Goal: Information Seeking & Learning: Learn about a topic

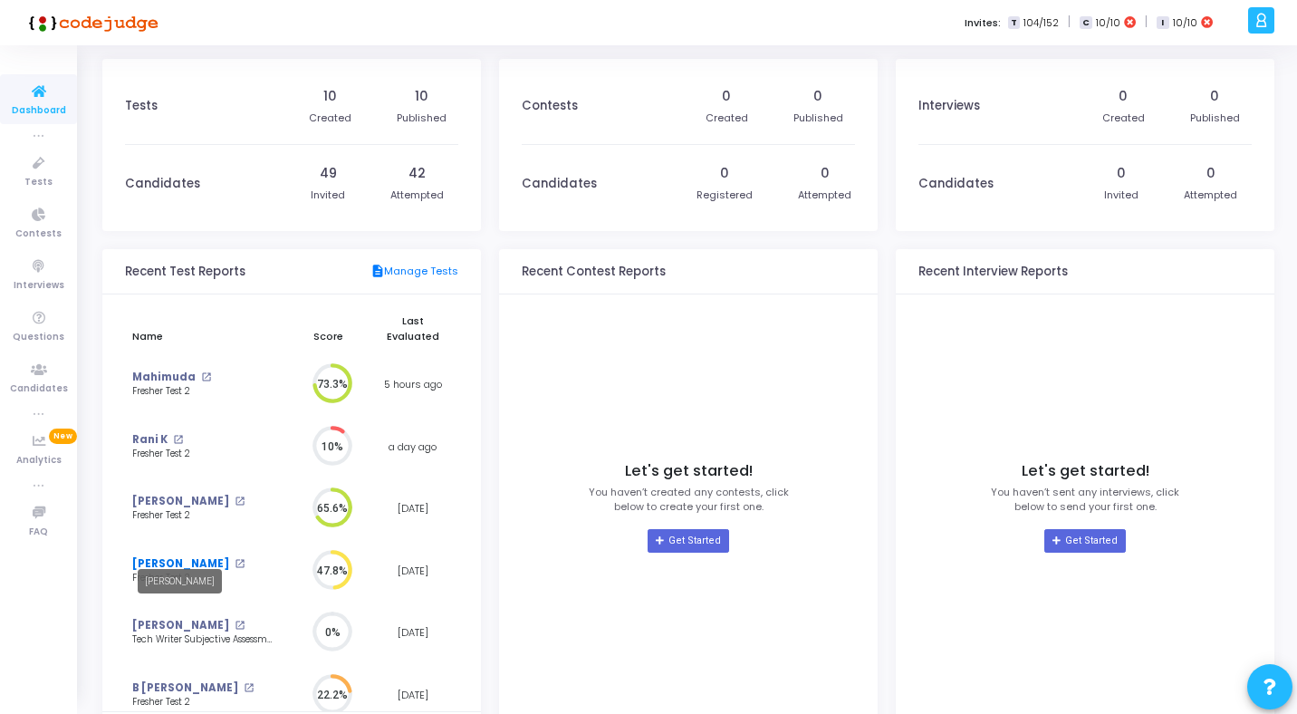
click at [189, 556] on link "[PERSON_NAME]" at bounding box center [180, 563] width 97 height 15
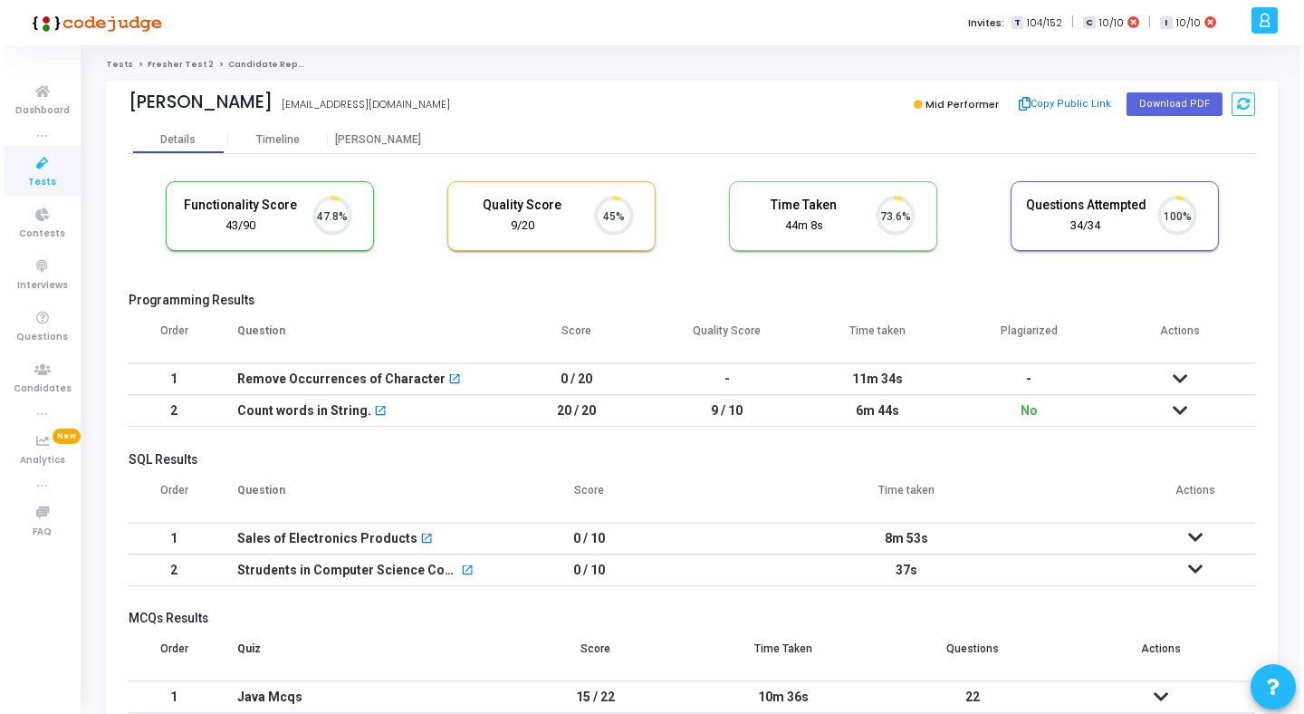
scroll to position [38, 46]
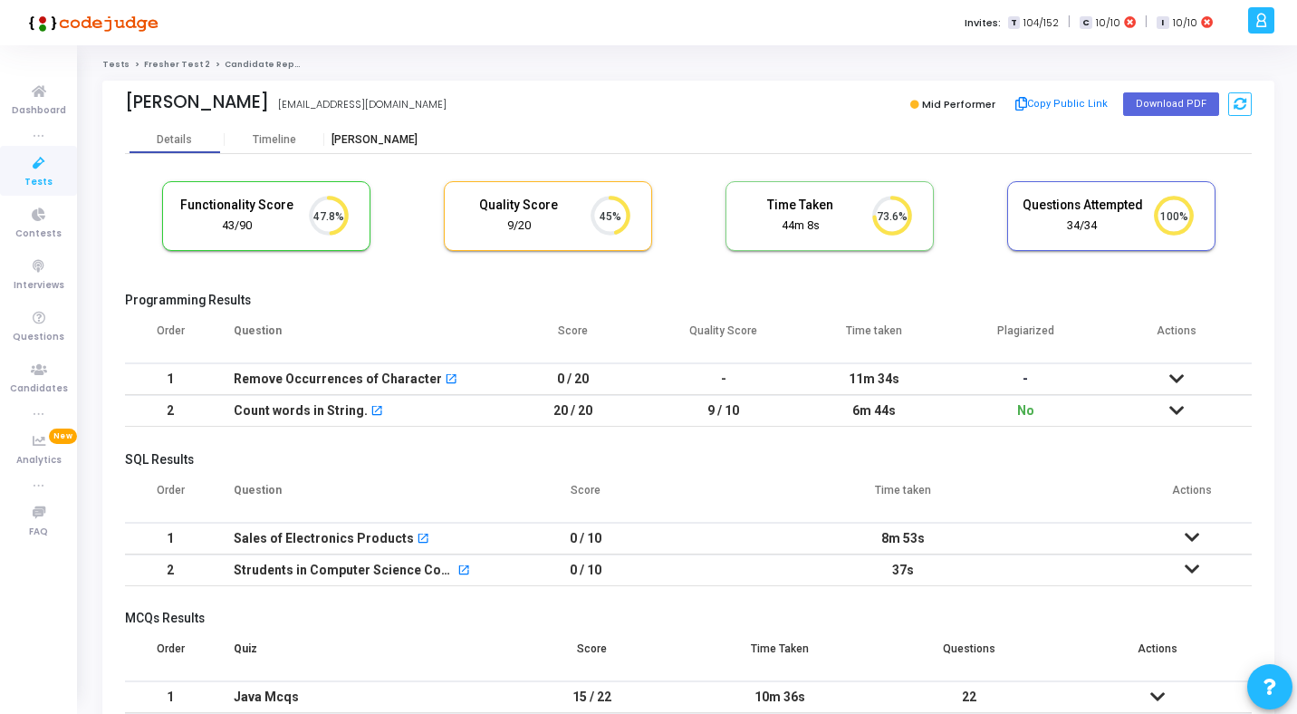
click at [384, 140] on div "[PERSON_NAME]" at bounding box center [374, 140] width 100 height 14
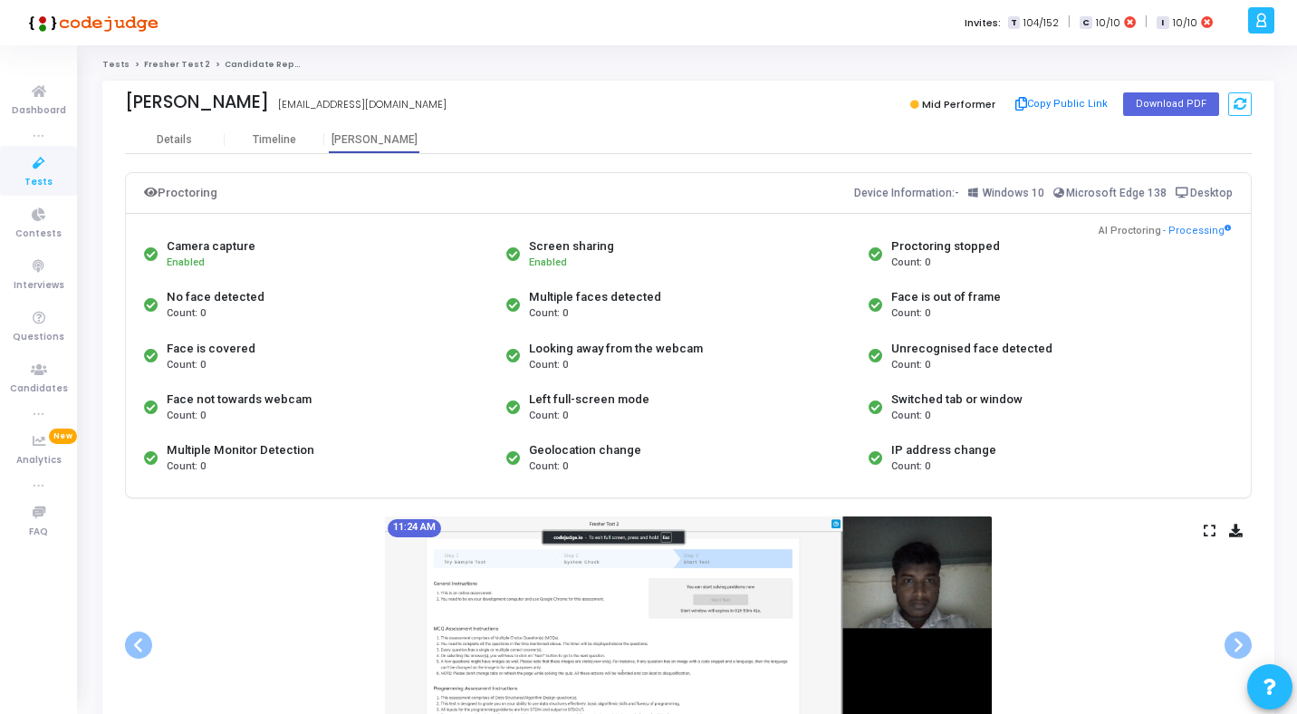
click at [1213, 531] on icon at bounding box center [1209, 530] width 12 height 10
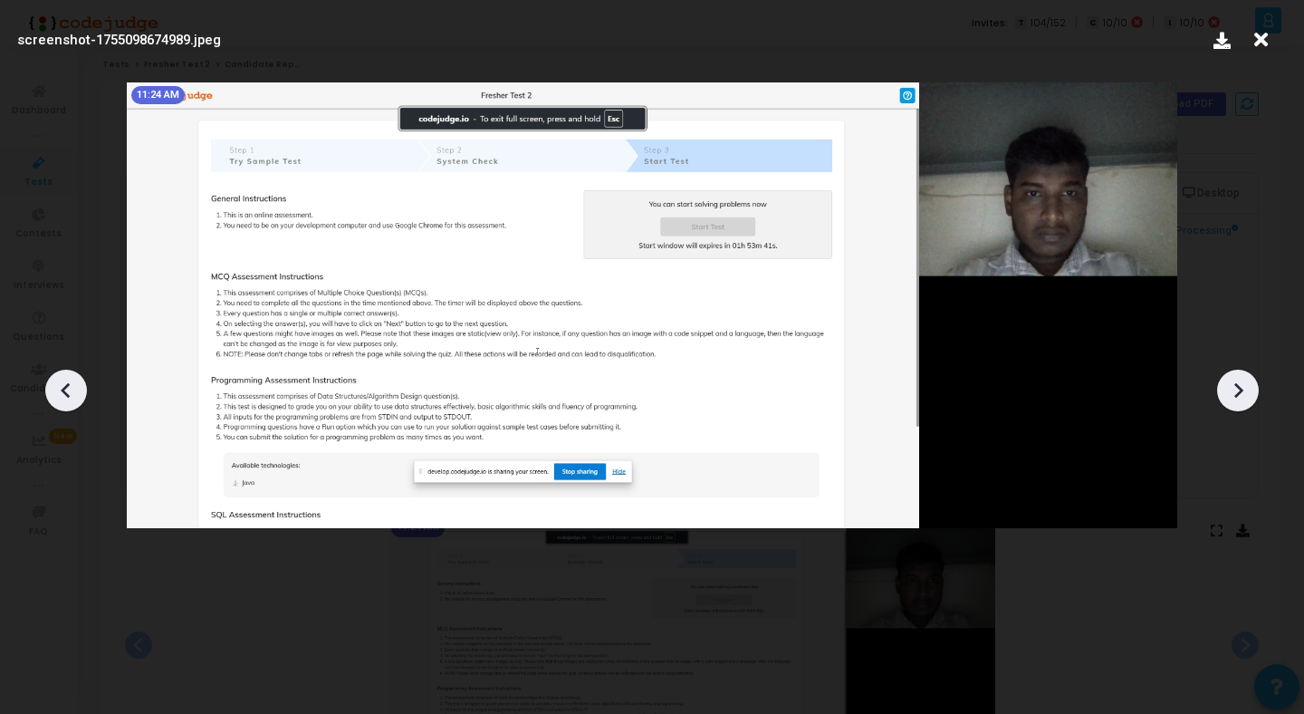
click at [1243, 398] on icon at bounding box center [1237, 390] width 27 height 27
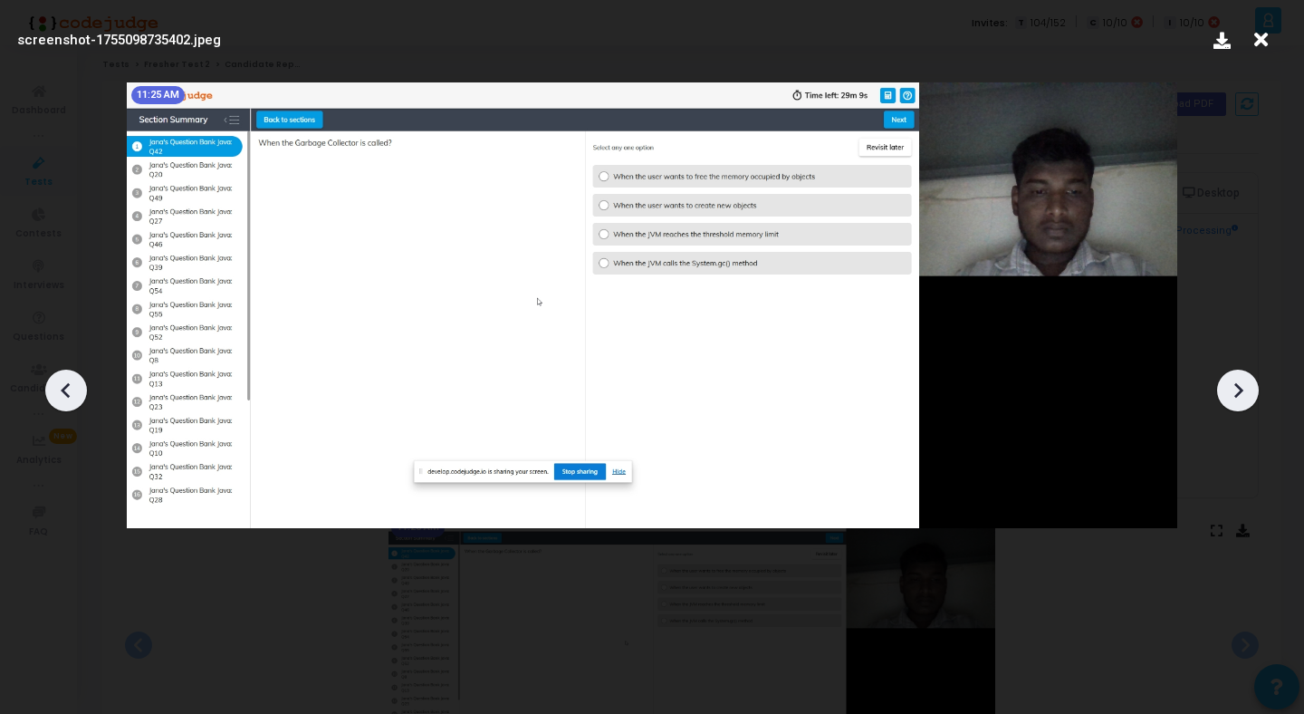
click at [1243, 398] on icon at bounding box center [1237, 390] width 27 height 27
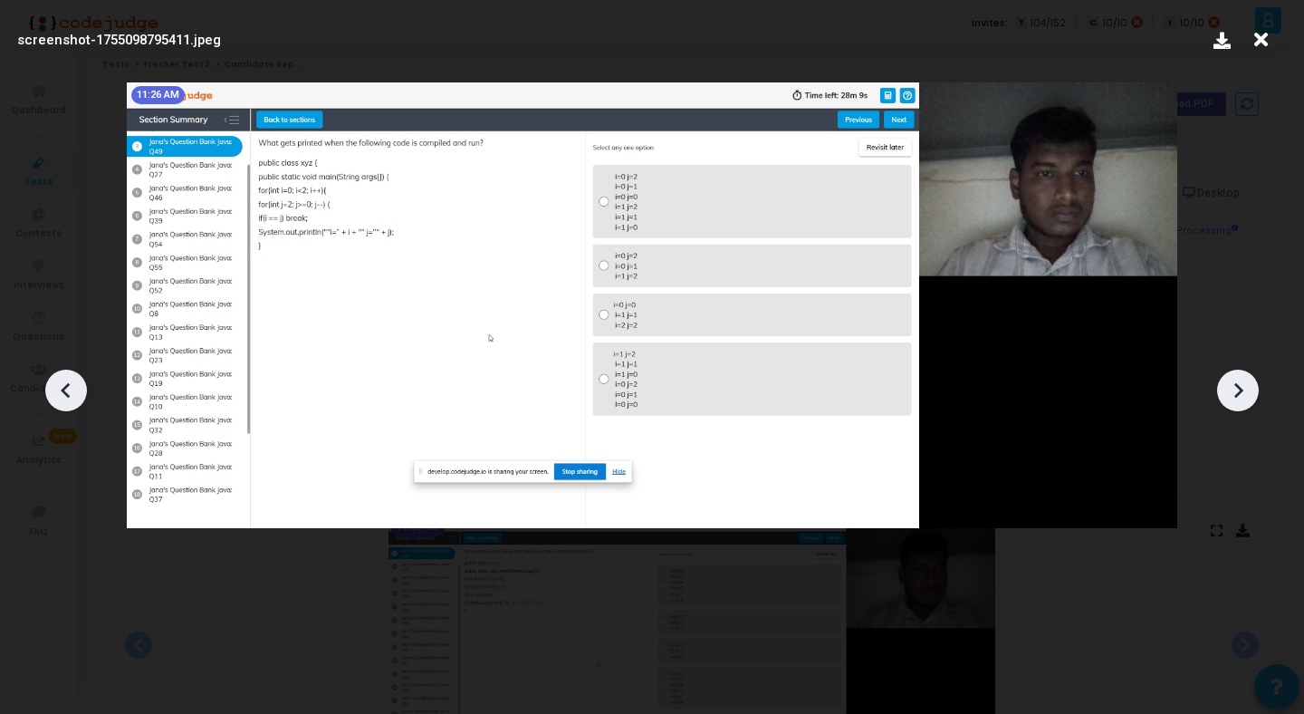
click at [1243, 398] on icon at bounding box center [1237, 390] width 27 height 27
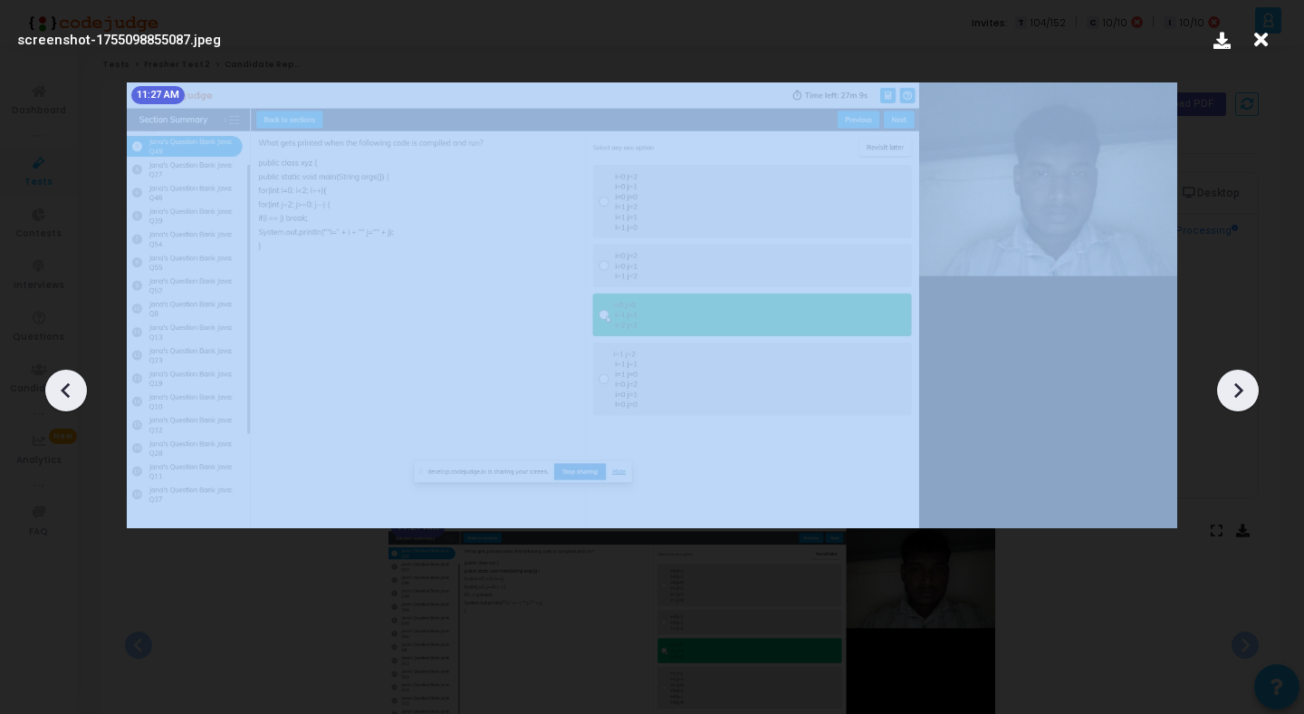
click at [1243, 398] on icon at bounding box center [1237, 390] width 27 height 27
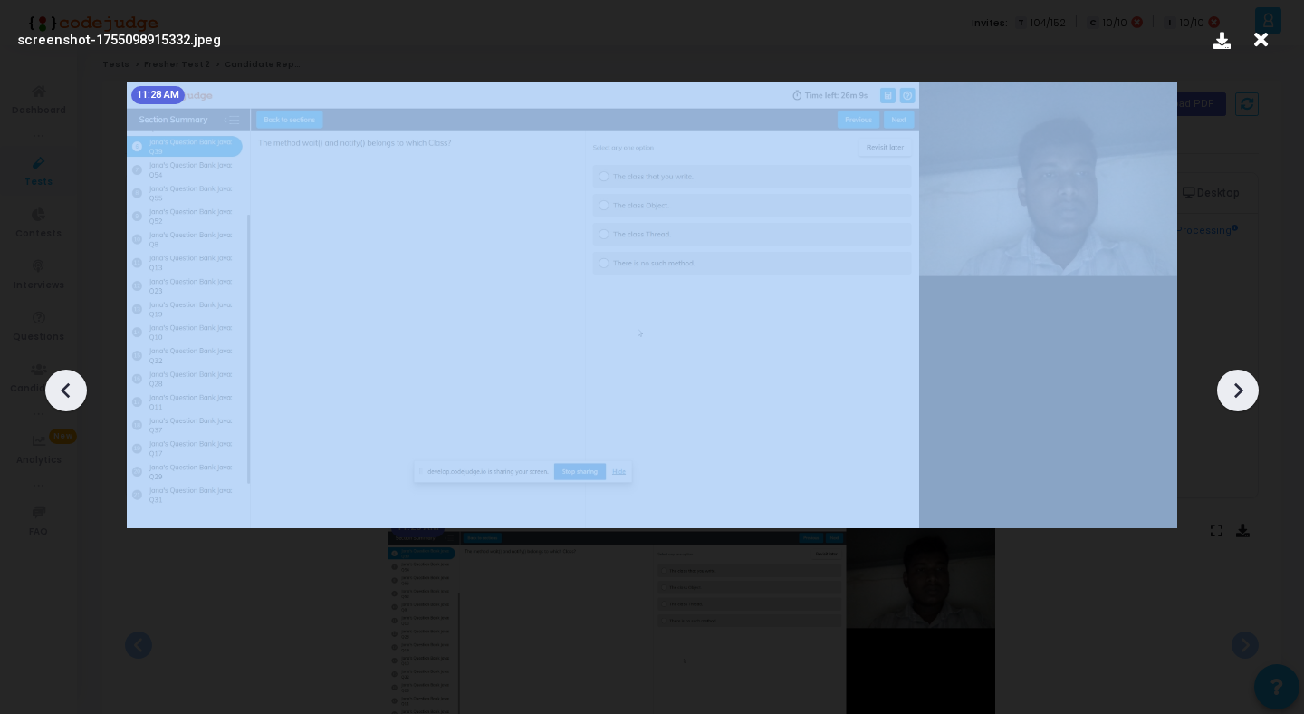
click at [1243, 398] on icon at bounding box center [1237, 390] width 27 height 27
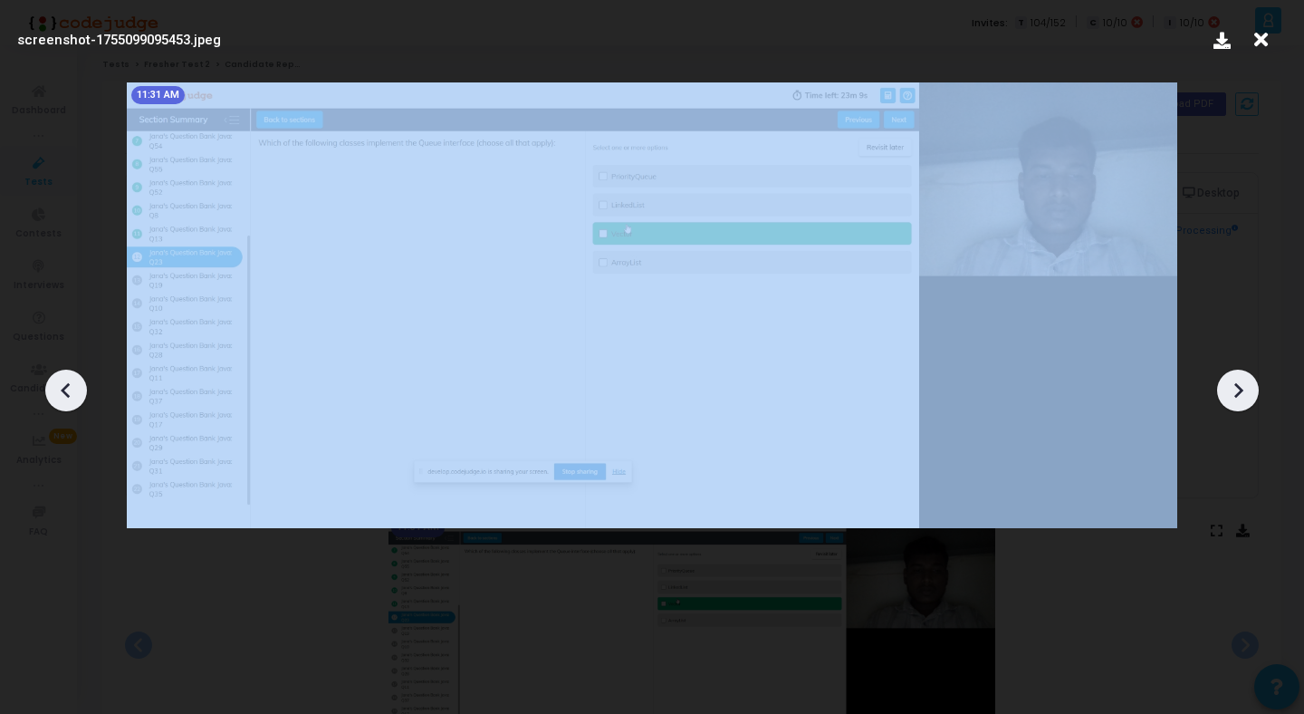
click at [1243, 398] on icon at bounding box center [1237, 390] width 27 height 27
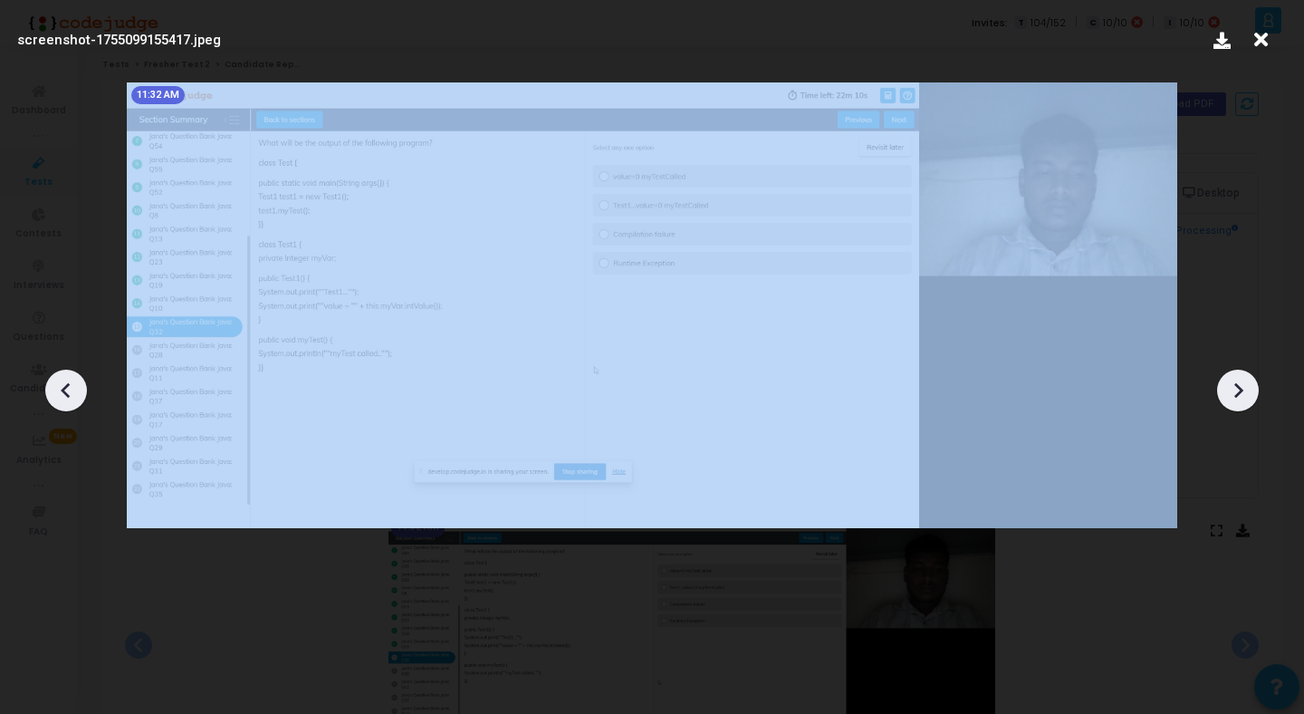
click at [1243, 398] on icon at bounding box center [1237, 390] width 27 height 27
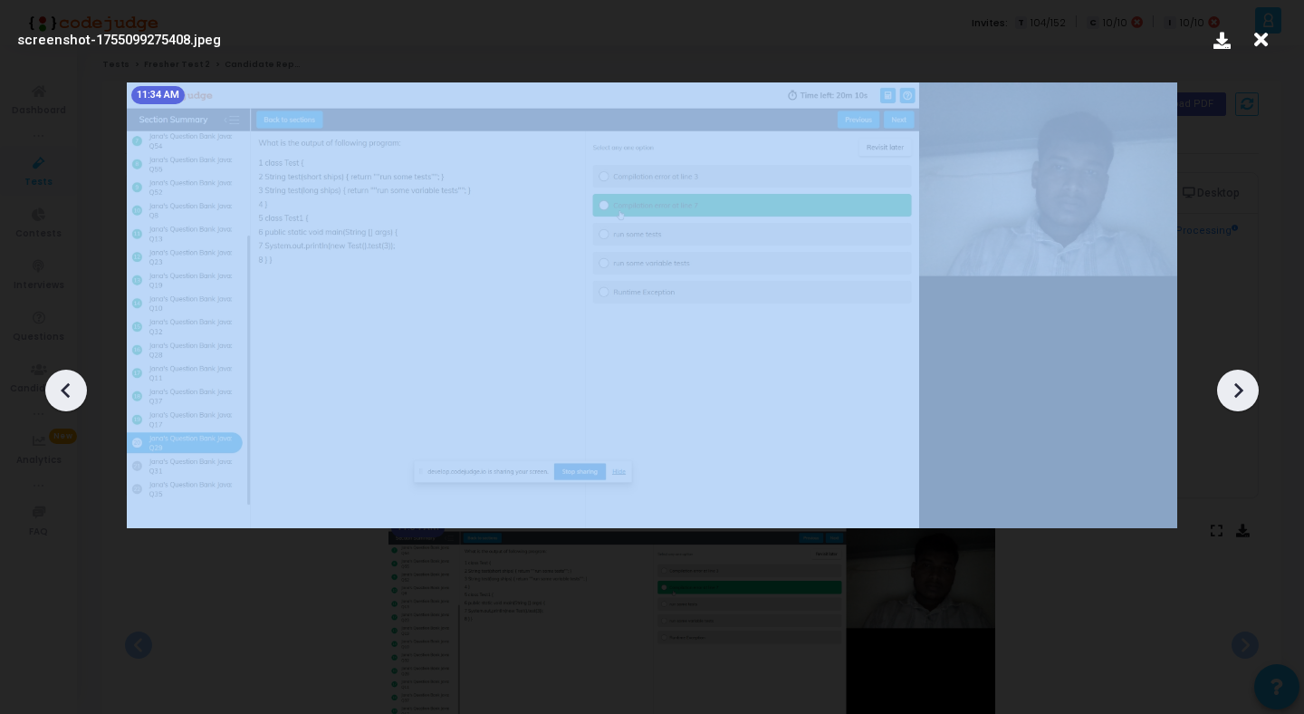
click at [1243, 398] on icon at bounding box center [1237, 390] width 27 height 27
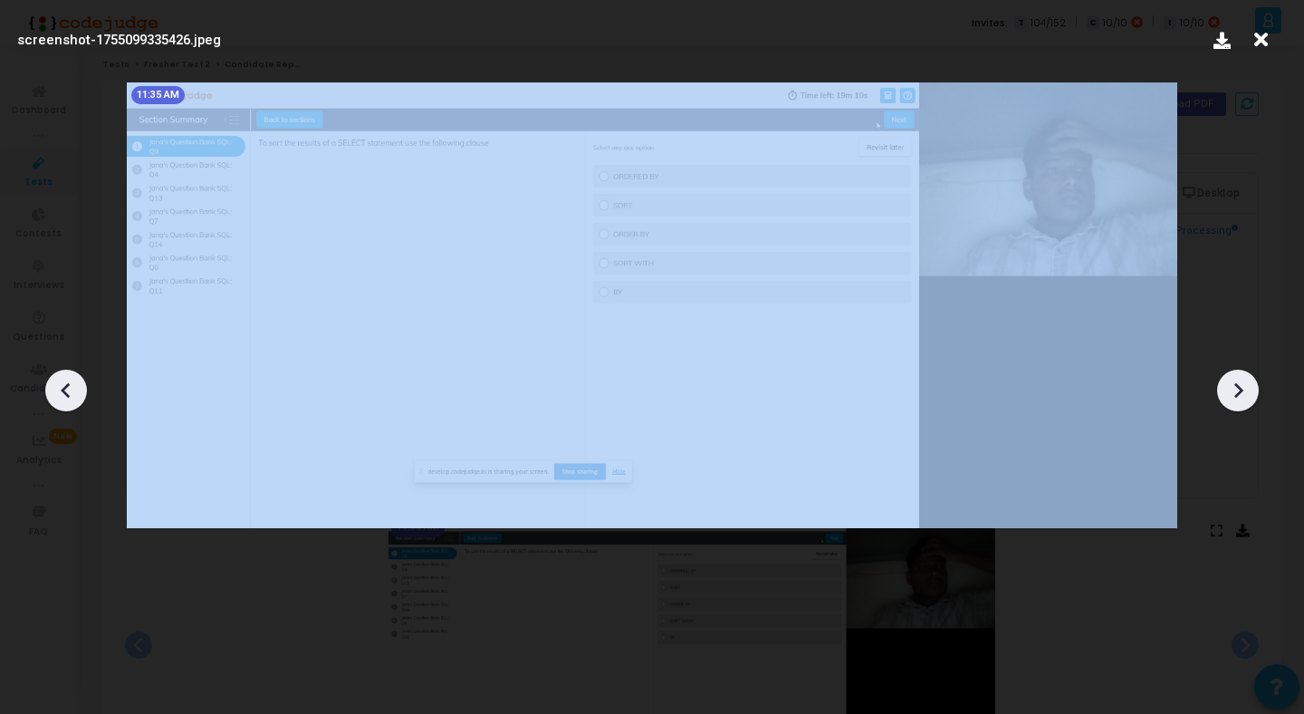
click at [1243, 398] on icon at bounding box center [1237, 390] width 27 height 27
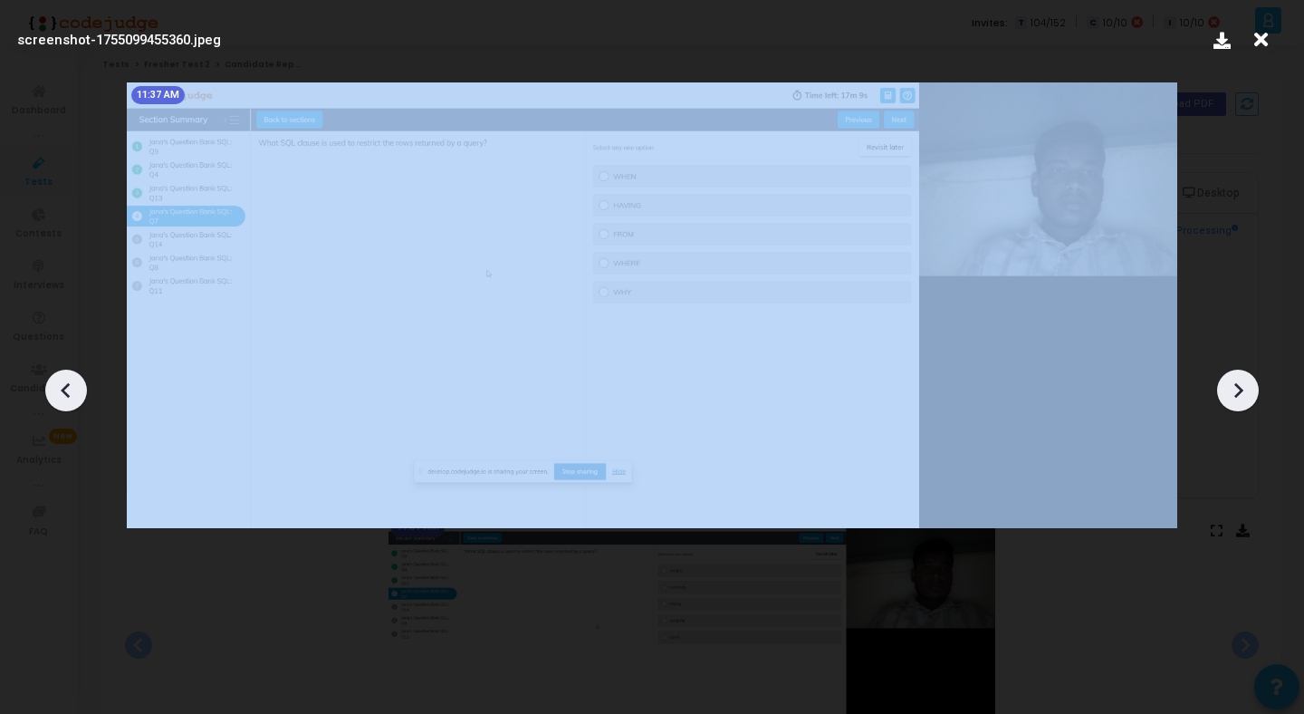
click at [1243, 398] on icon at bounding box center [1237, 390] width 27 height 27
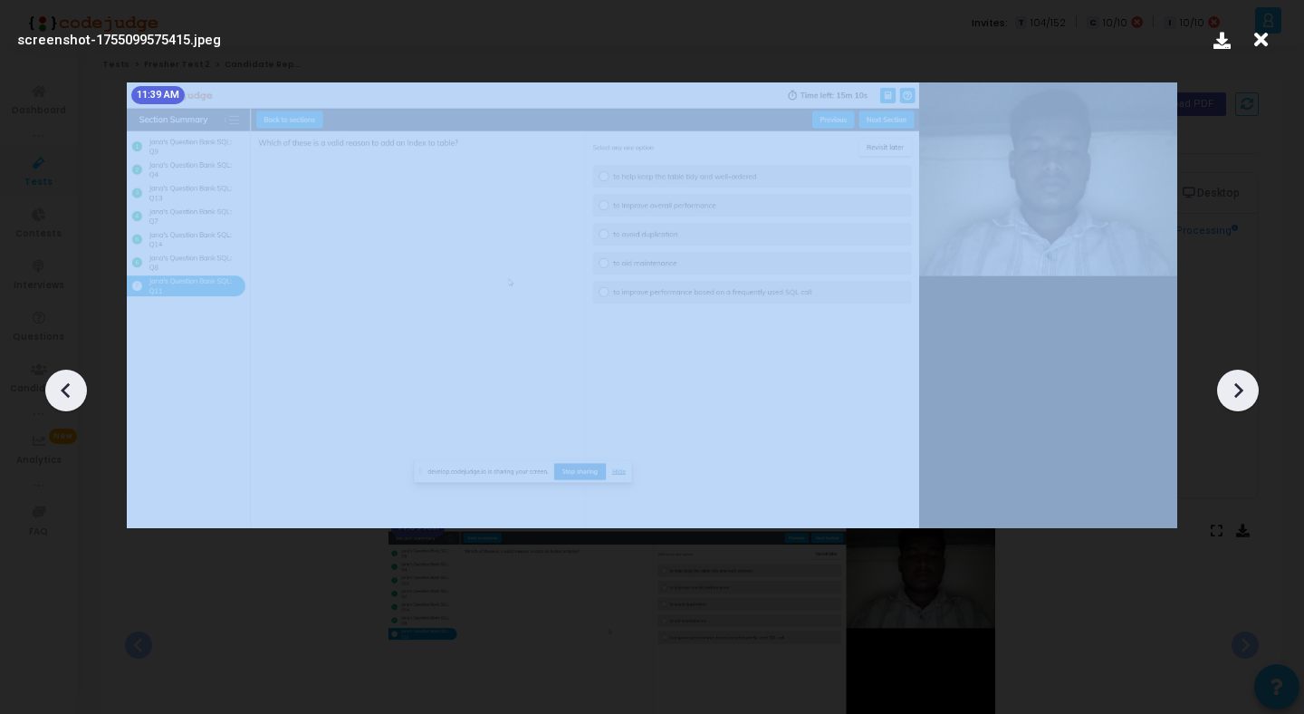
click at [1243, 398] on icon at bounding box center [1237, 390] width 27 height 27
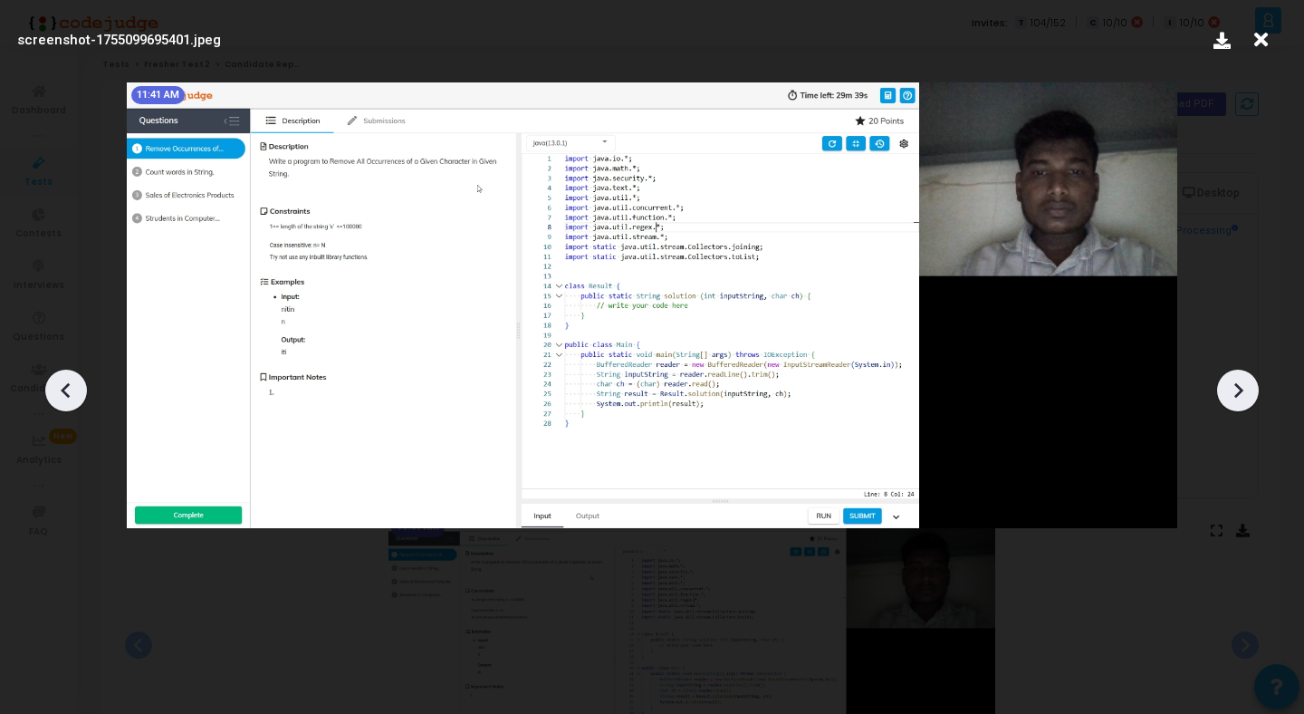
click at [1243, 398] on icon at bounding box center [1237, 390] width 27 height 27
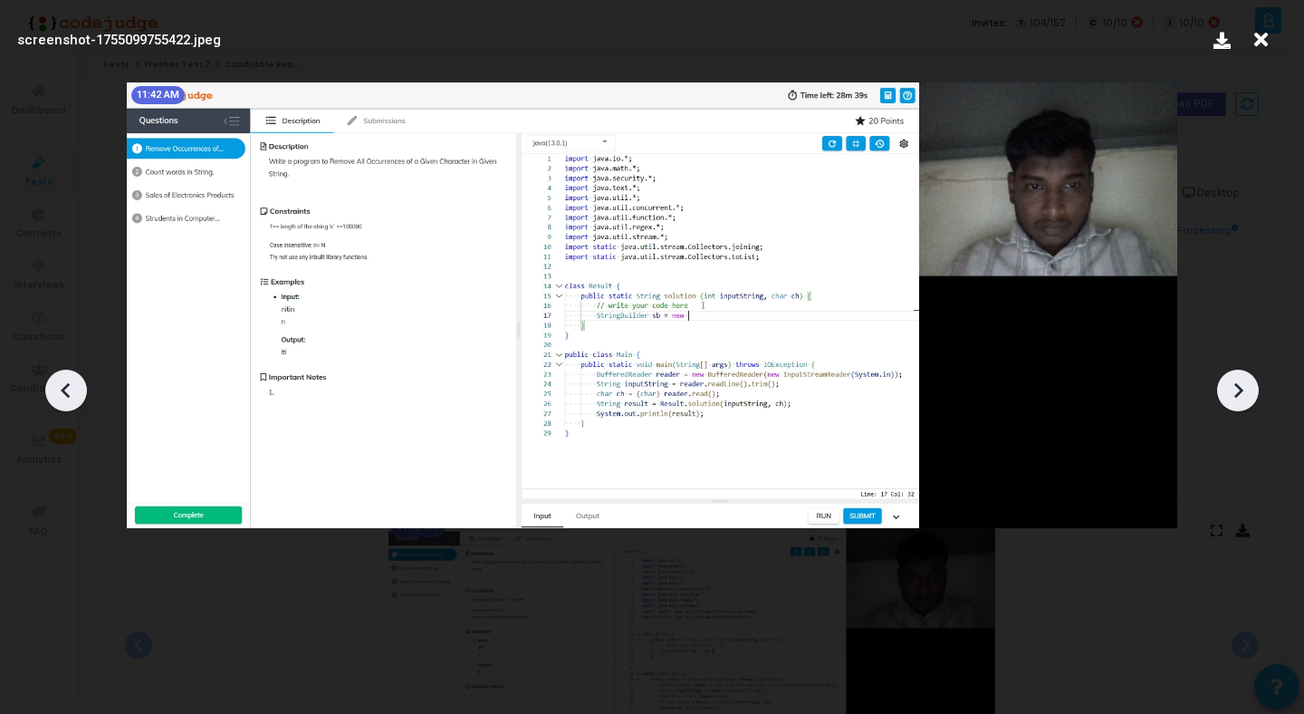
click at [1243, 398] on icon at bounding box center [1237, 390] width 27 height 27
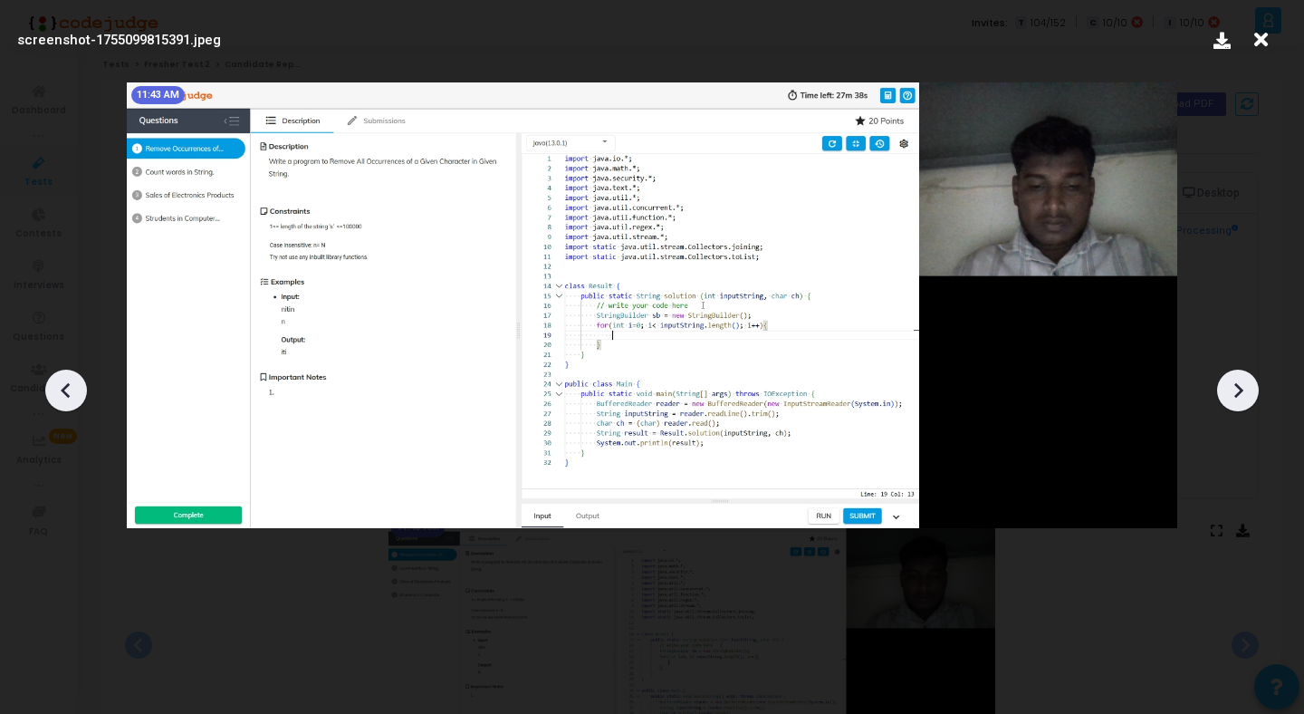
click at [1243, 398] on icon at bounding box center [1237, 390] width 27 height 27
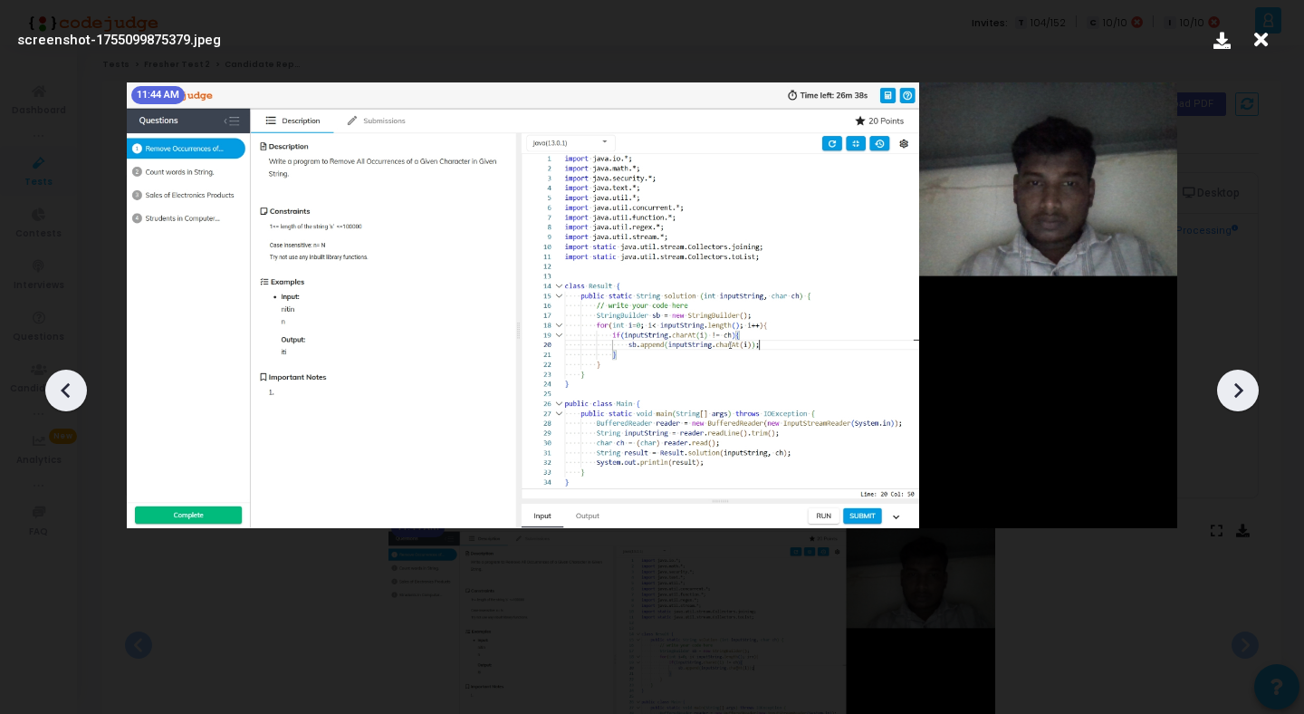
click at [1243, 397] on icon at bounding box center [1237, 390] width 27 height 27
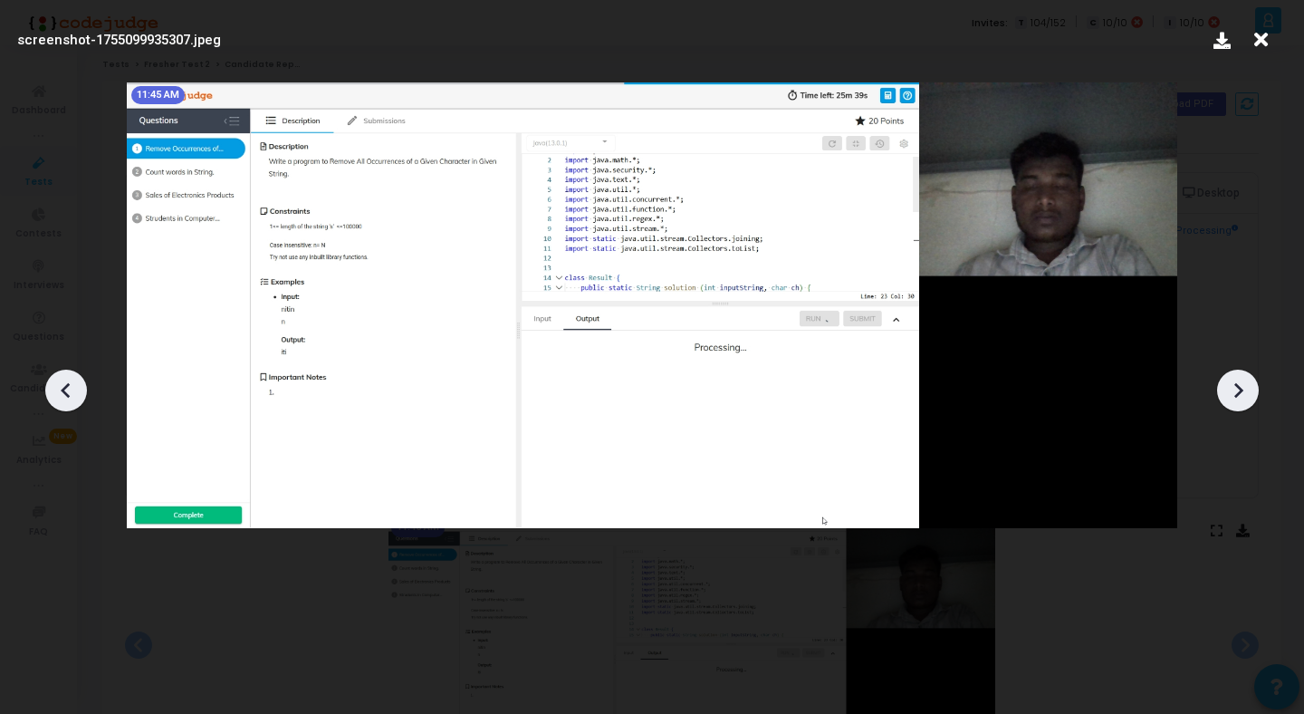
click at [1243, 397] on icon at bounding box center [1237, 390] width 27 height 27
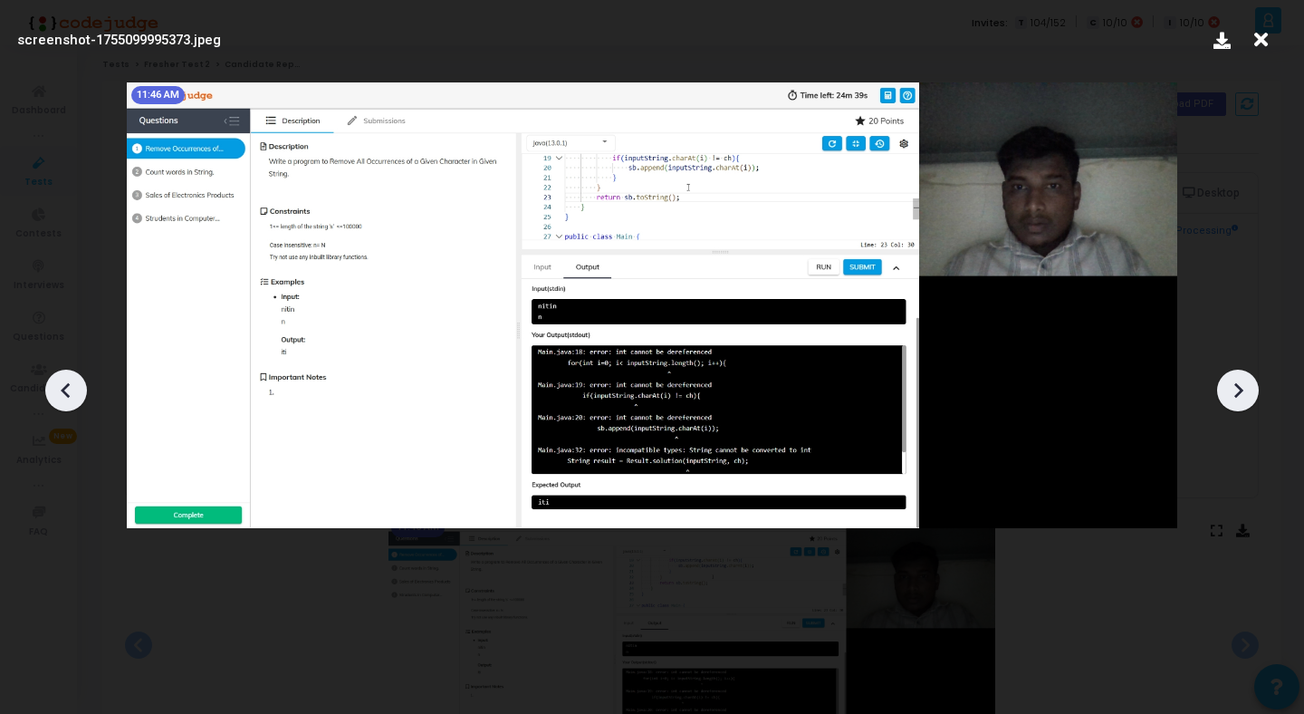
click at [1243, 397] on icon at bounding box center [1237, 390] width 27 height 27
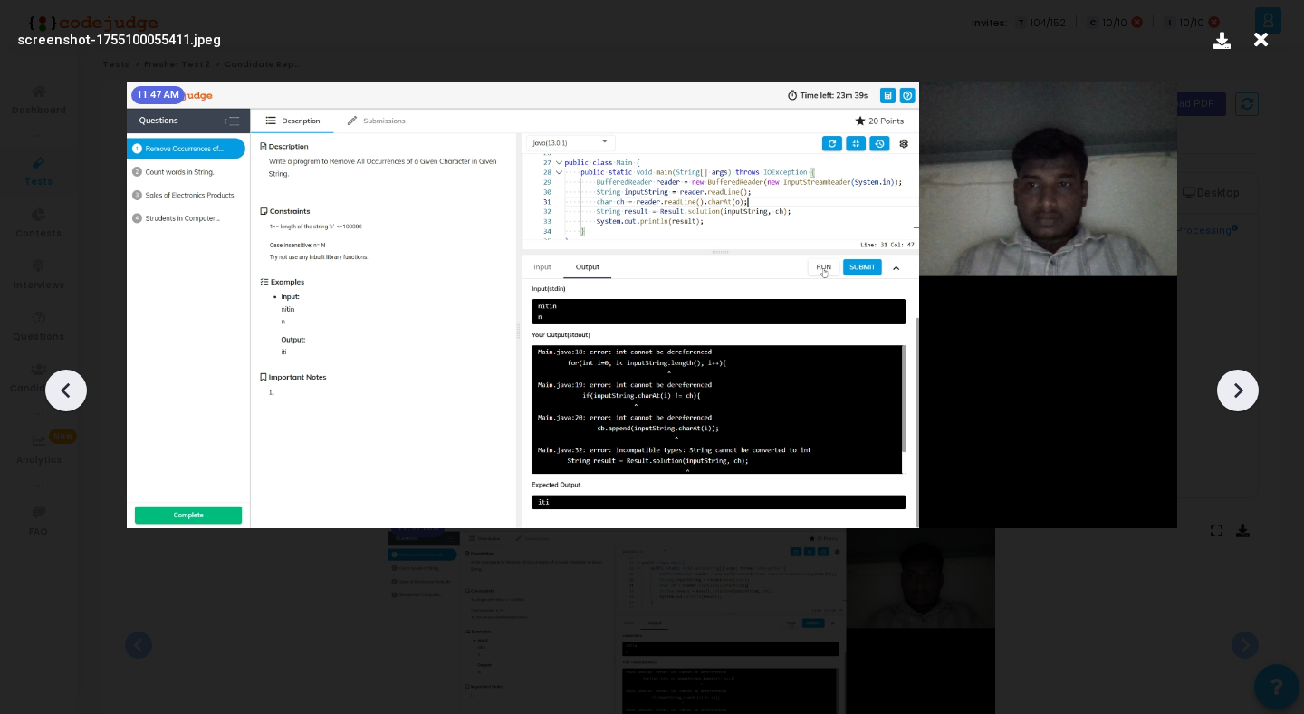
click at [1243, 397] on icon at bounding box center [1237, 390] width 27 height 27
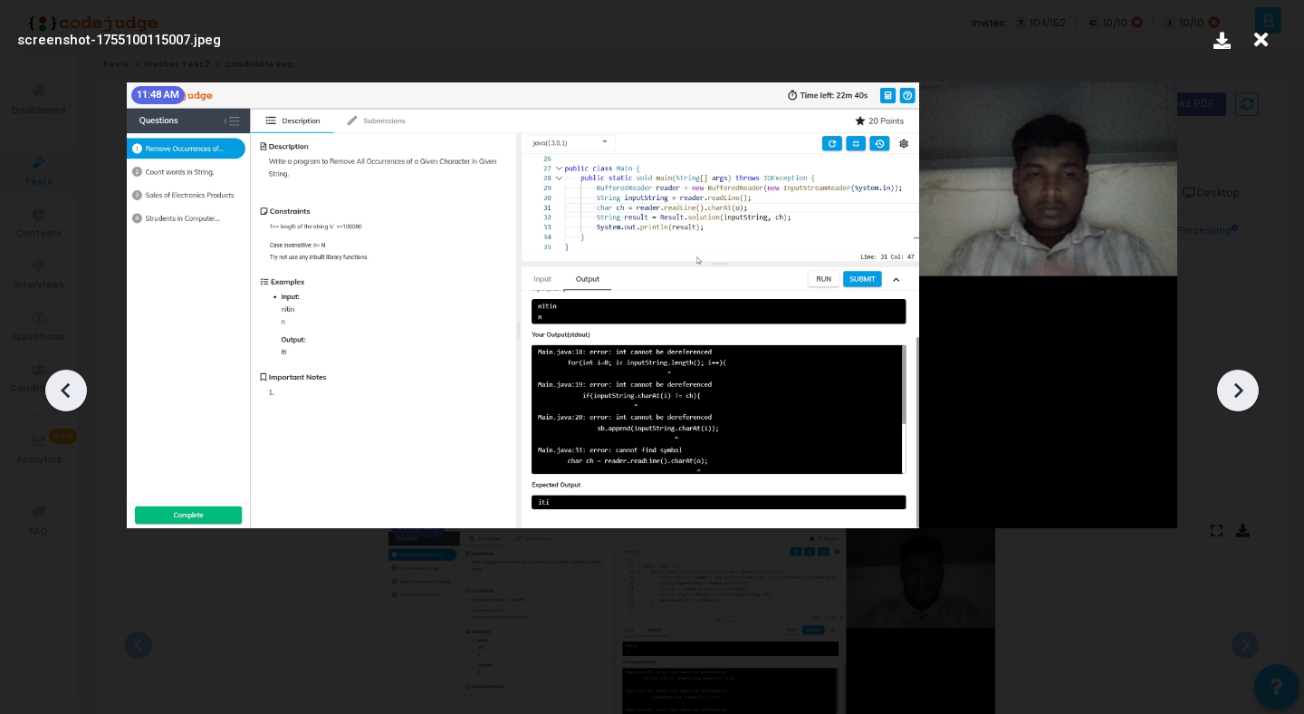
click at [1243, 397] on icon at bounding box center [1237, 390] width 27 height 27
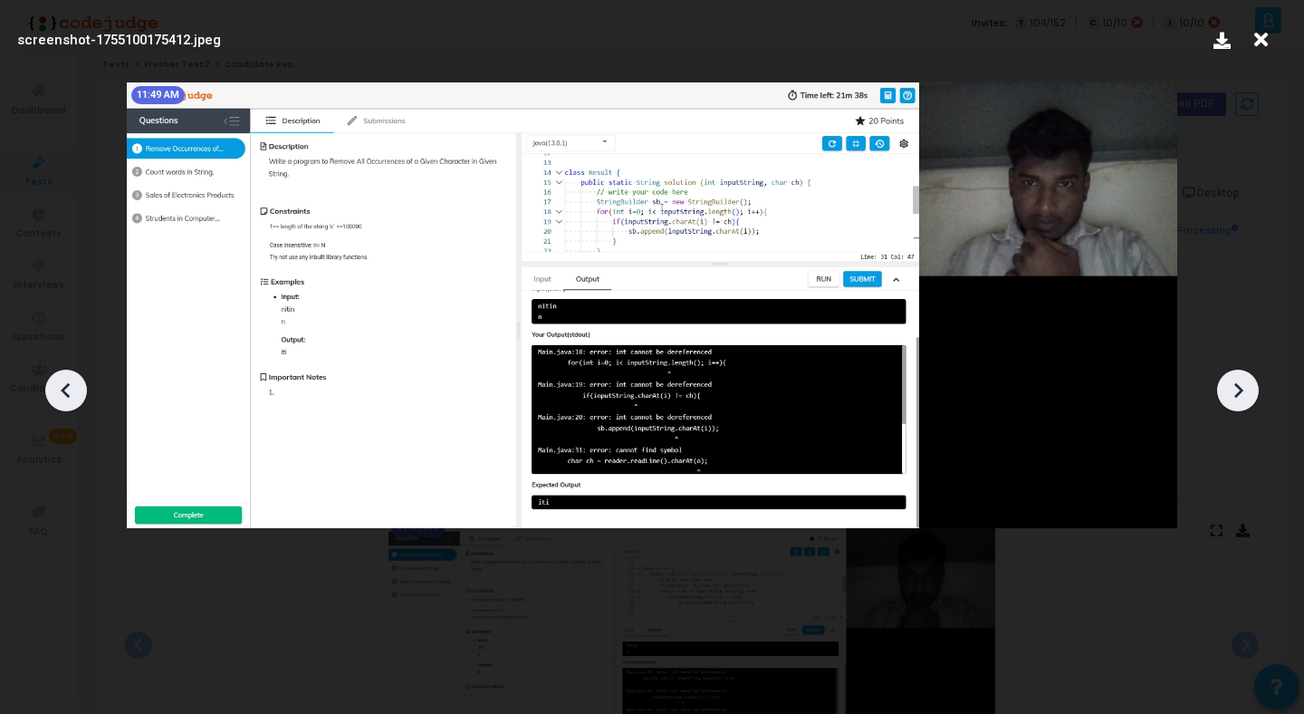
click at [1243, 397] on icon at bounding box center [1237, 390] width 27 height 27
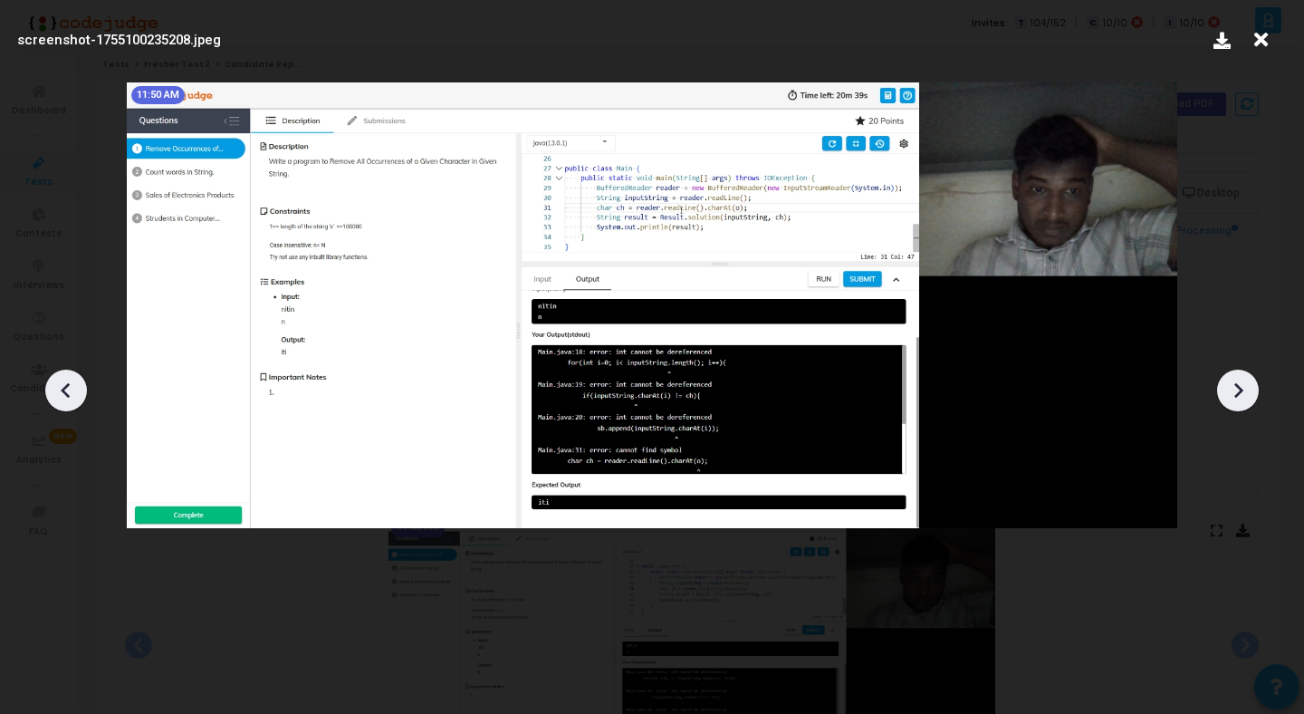
click at [1243, 397] on icon at bounding box center [1237, 390] width 27 height 27
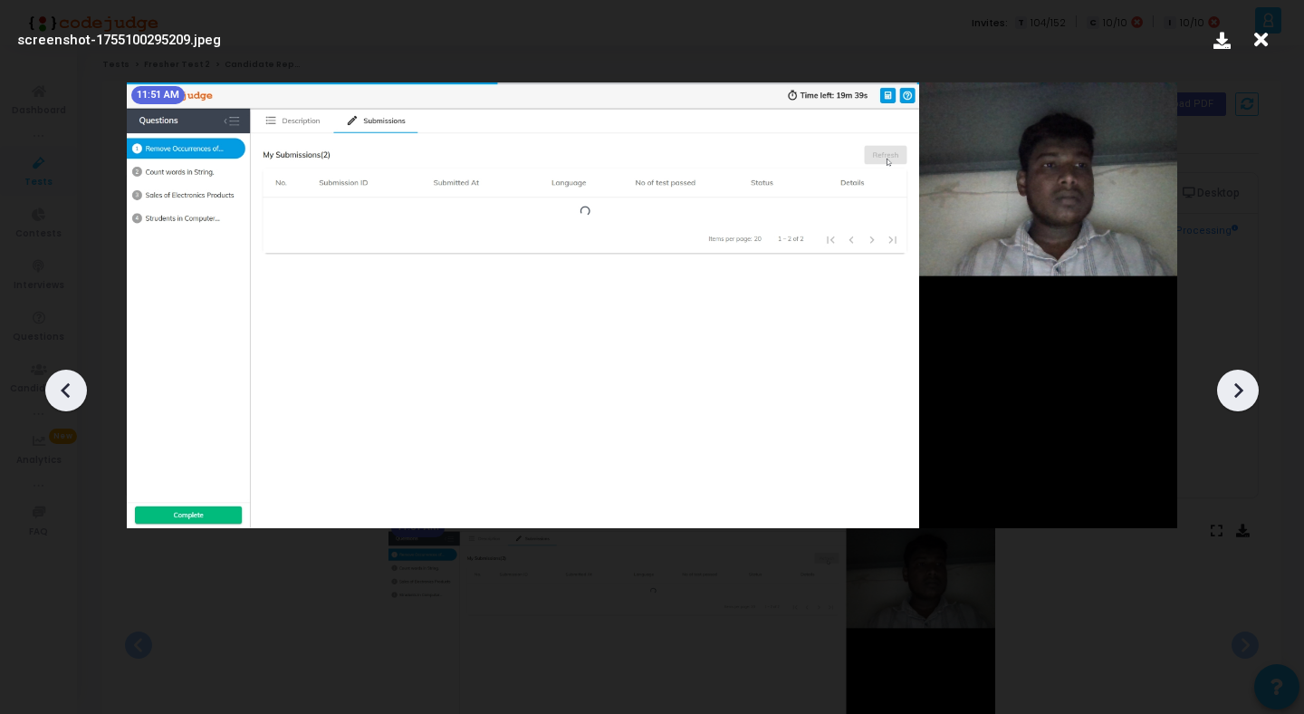
click at [1243, 397] on icon at bounding box center [1237, 390] width 27 height 27
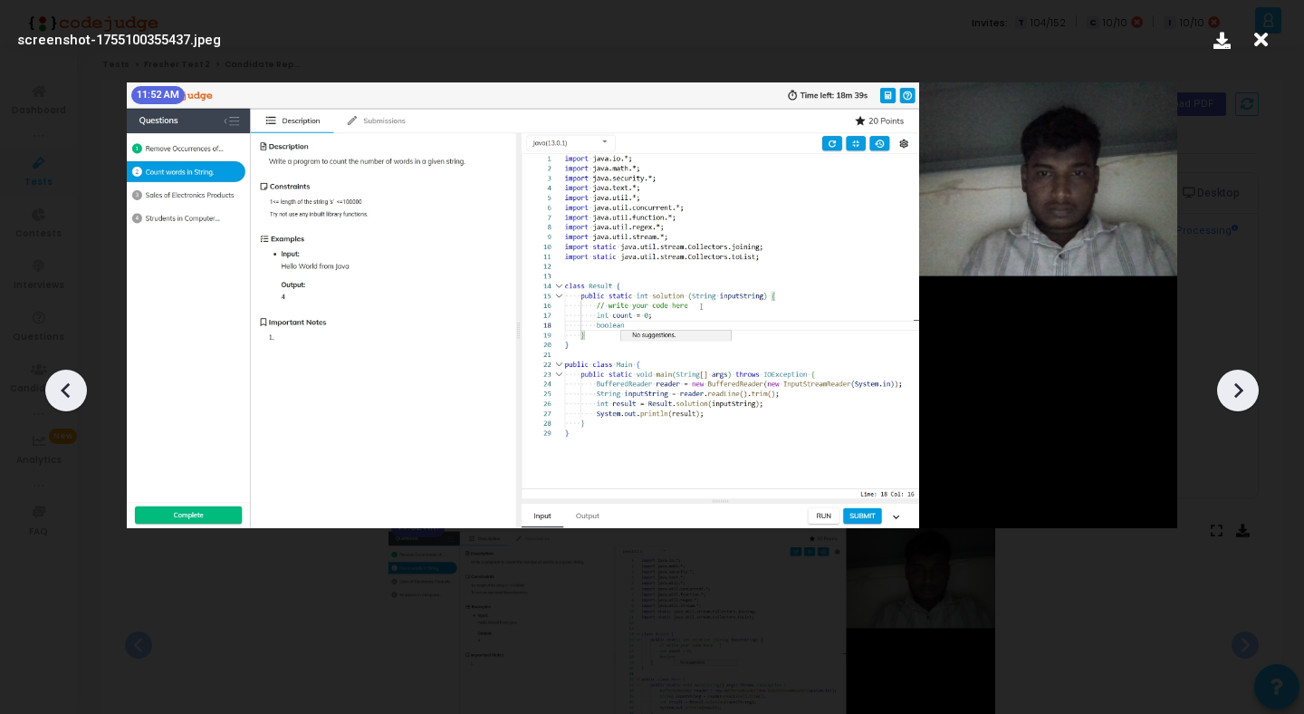
click at [1243, 397] on icon at bounding box center [1237, 390] width 27 height 27
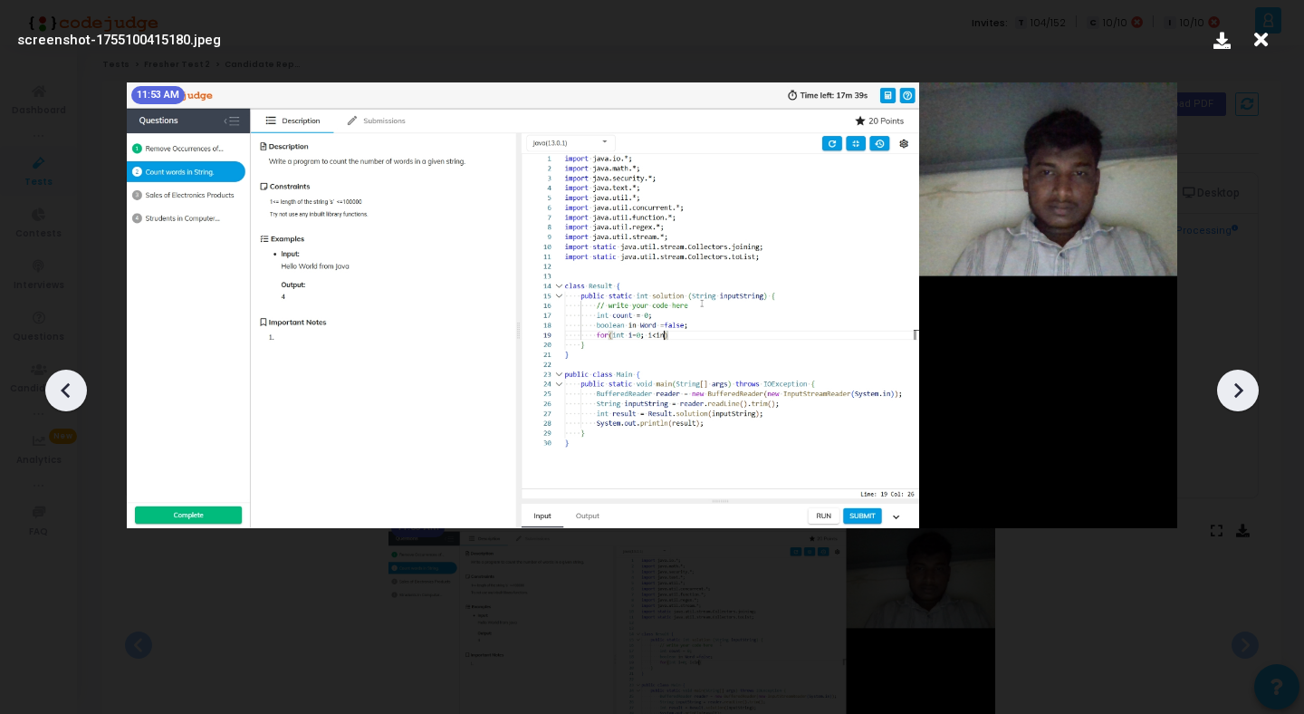
click at [1243, 397] on icon at bounding box center [1237, 390] width 27 height 27
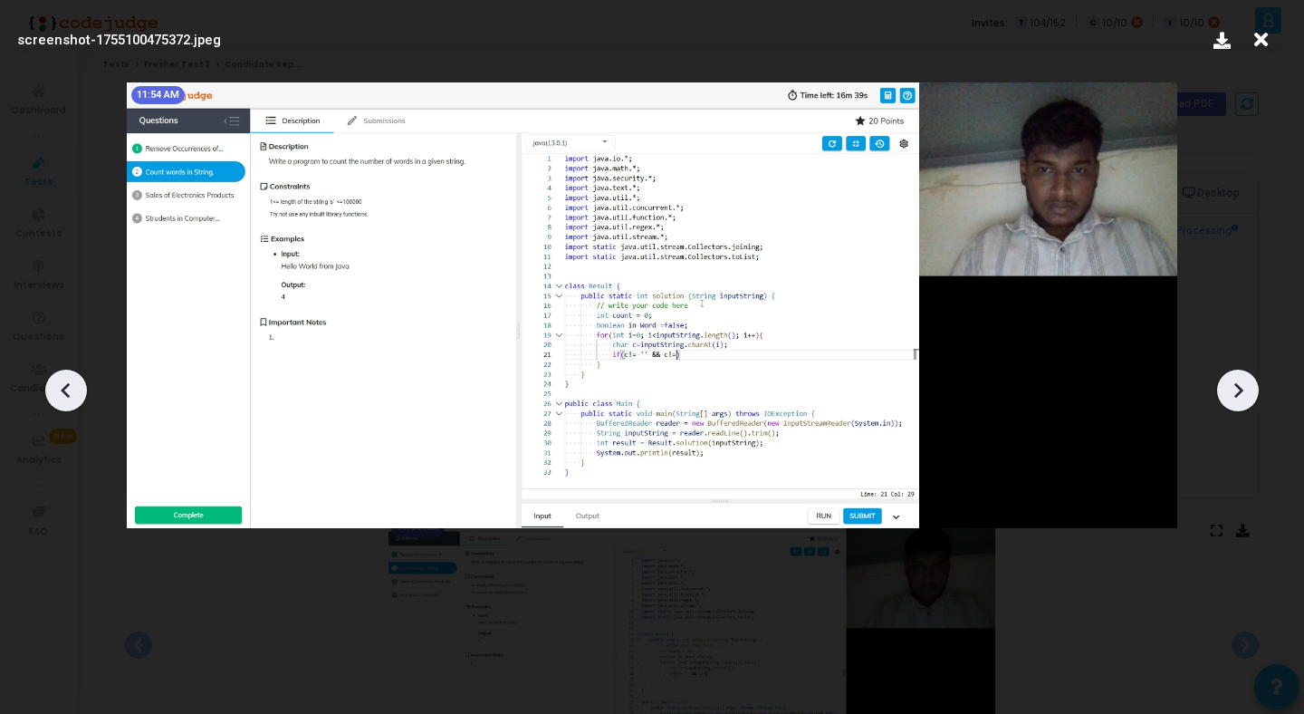
click at [1243, 397] on icon at bounding box center [1237, 390] width 27 height 27
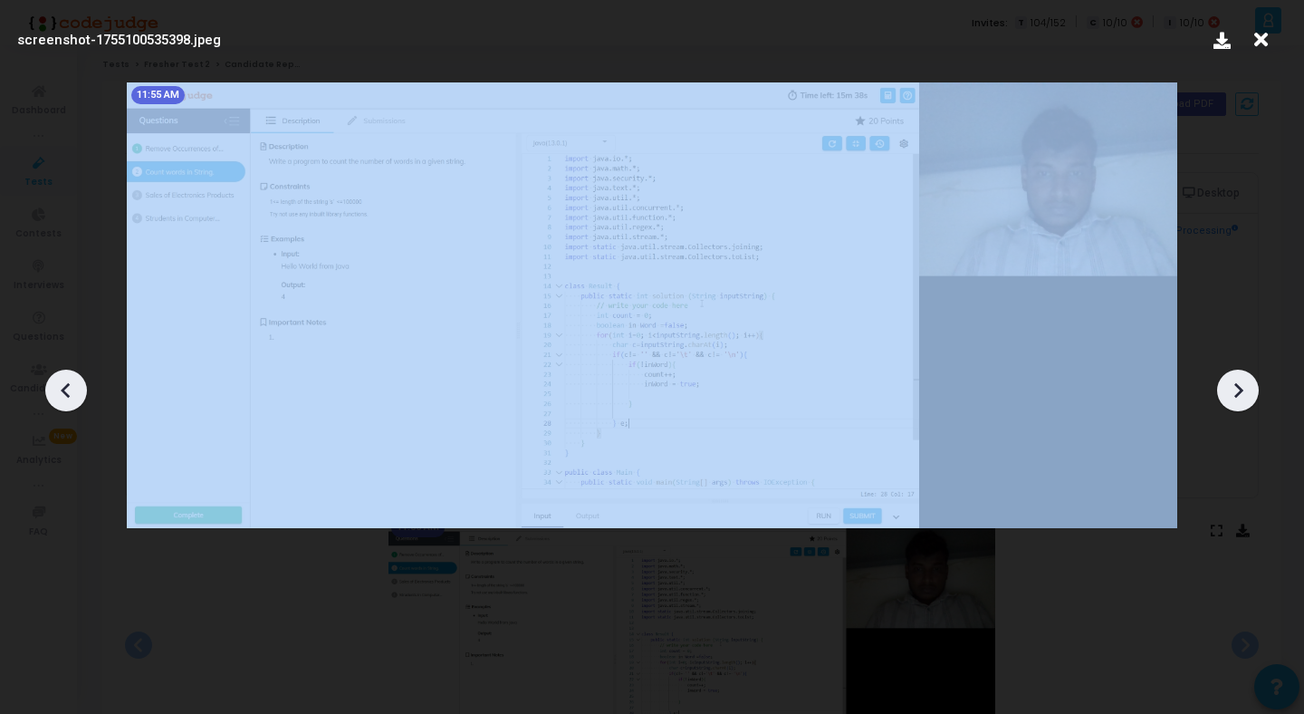
click at [1243, 397] on icon at bounding box center [1237, 390] width 27 height 27
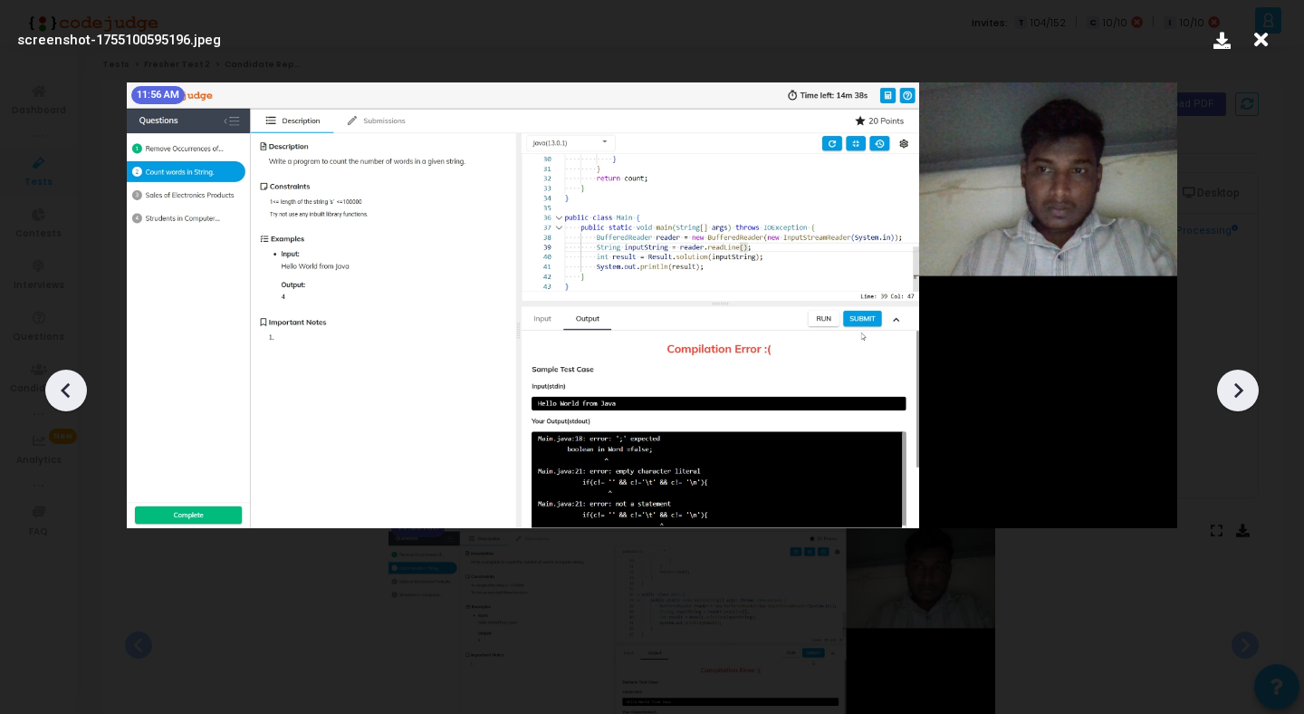
click at [1243, 397] on icon at bounding box center [1237, 390] width 27 height 27
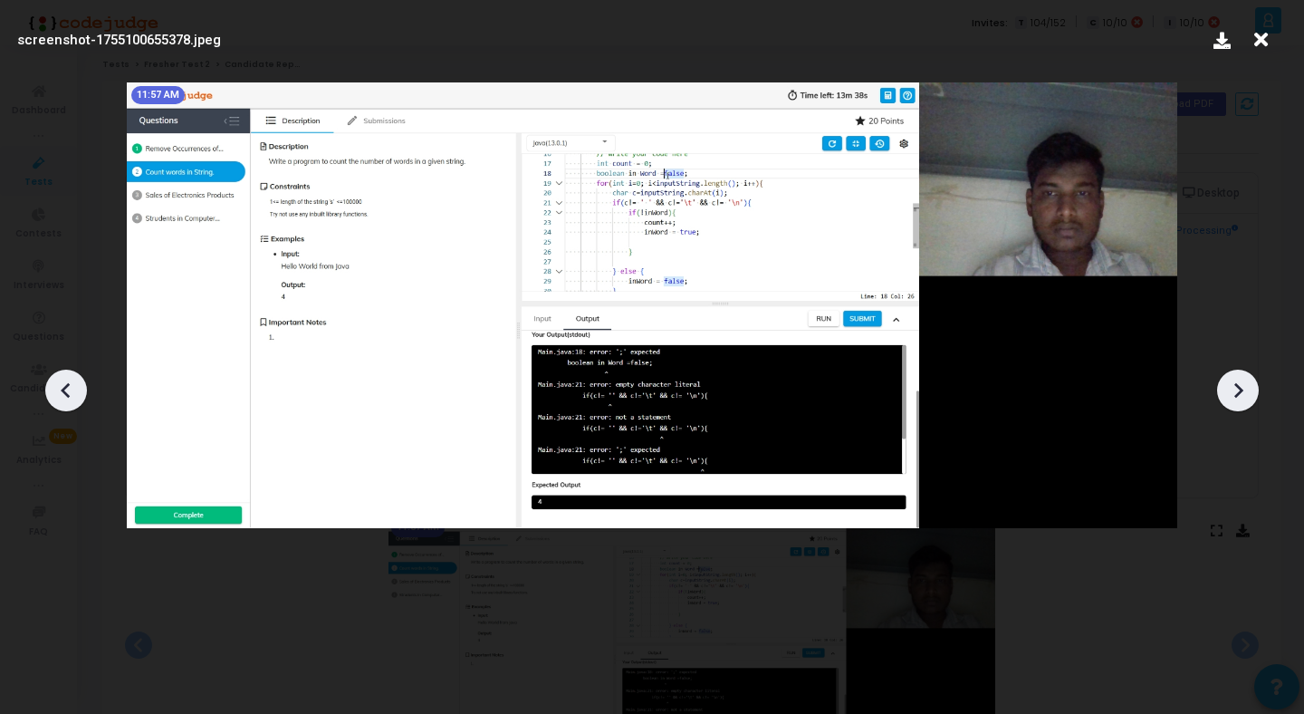
click at [1243, 397] on icon at bounding box center [1237, 390] width 27 height 27
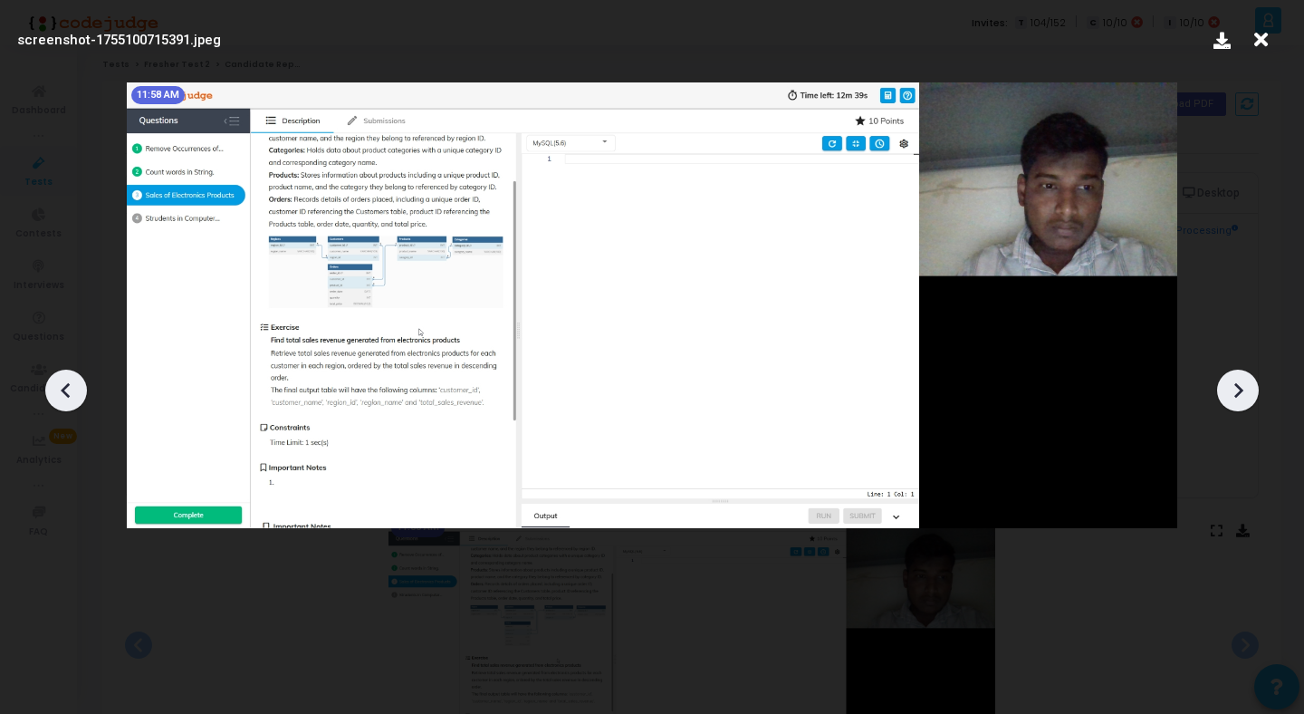
click at [1243, 397] on icon at bounding box center [1237, 390] width 27 height 27
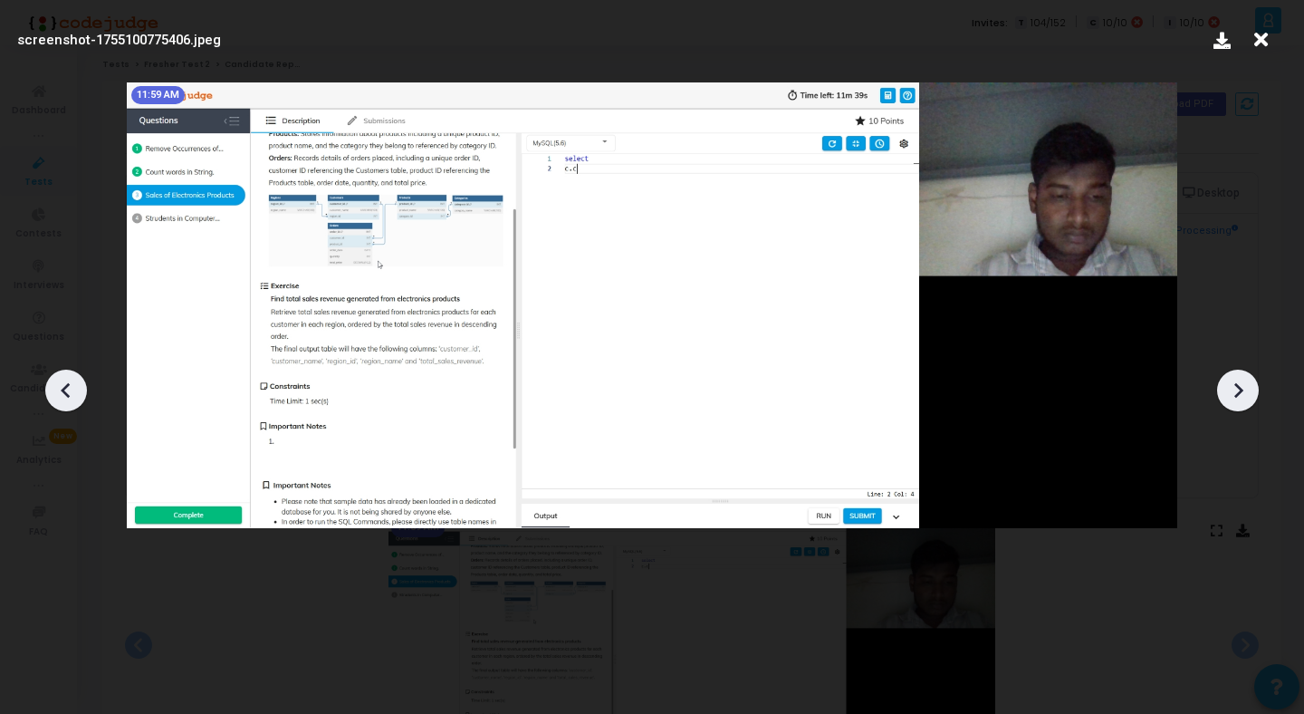
click at [1243, 397] on icon at bounding box center [1237, 390] width 27 height 27
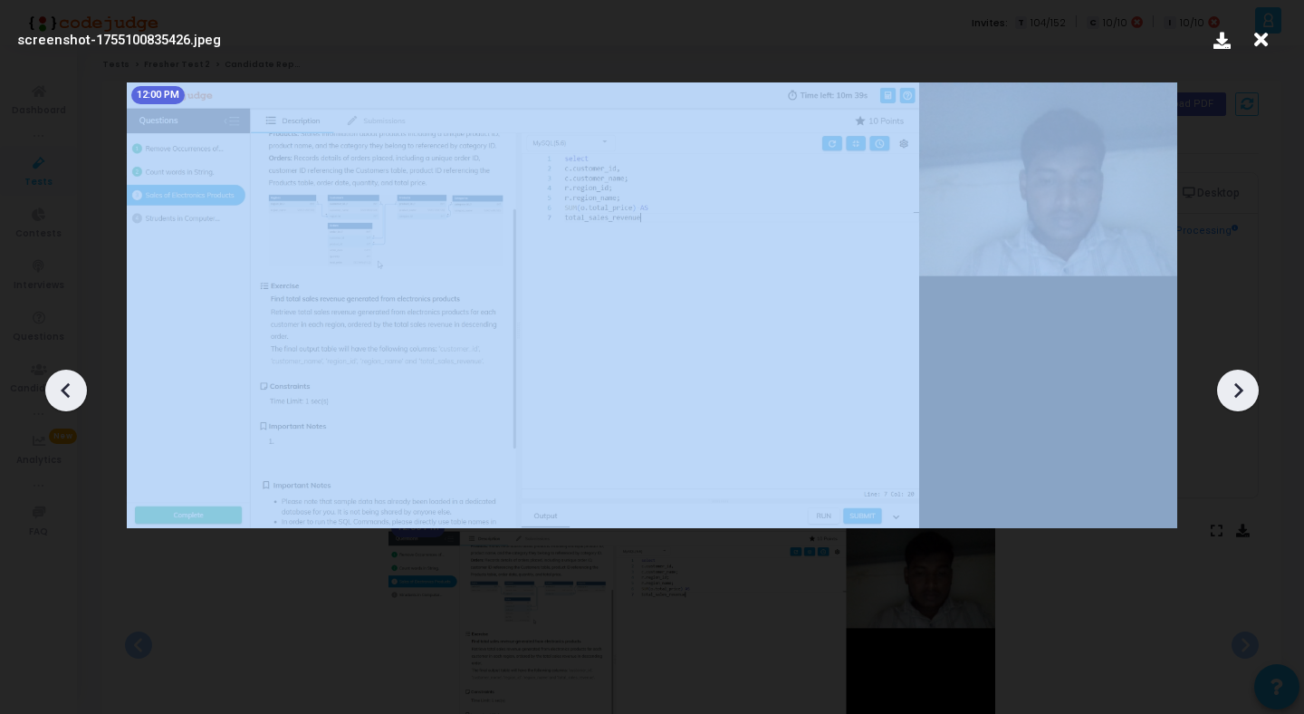
click at [1243, 397] on icon at bounding box center [1237, 390] width 27 height 27
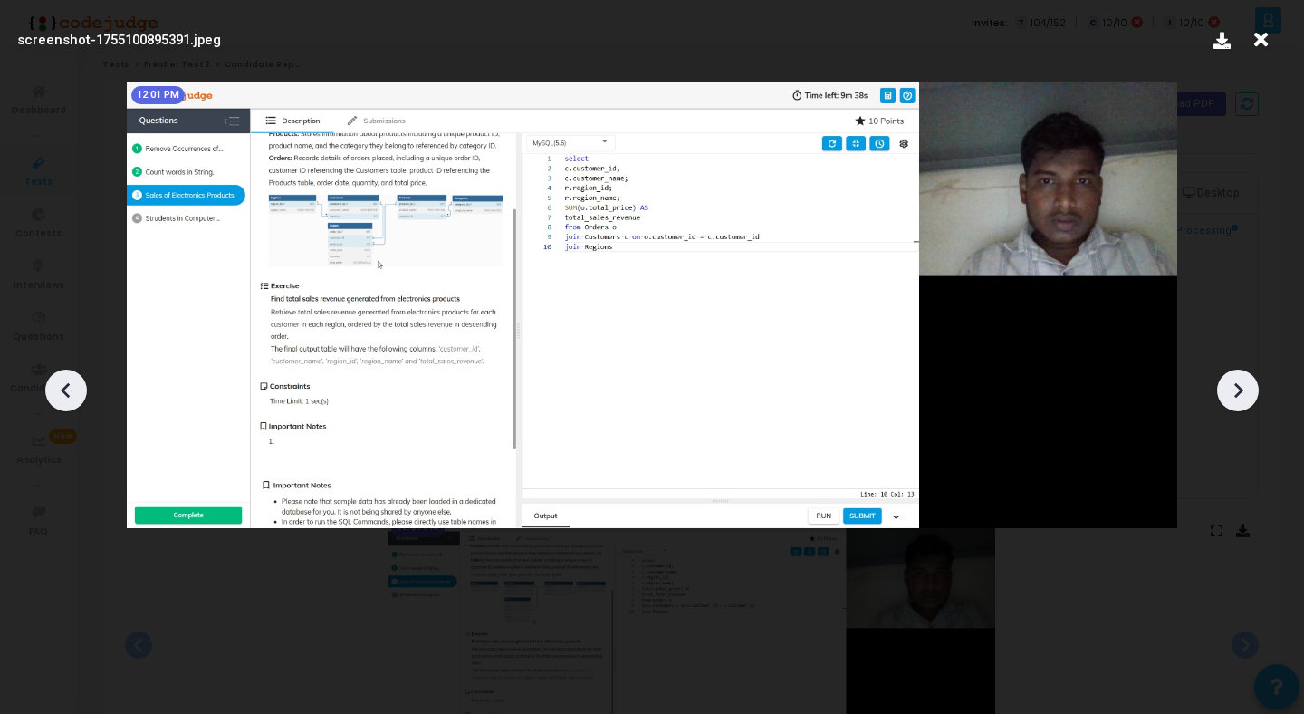
click at [1243, 397] on icon at bounding box center [1237, 390] width 27 height 27
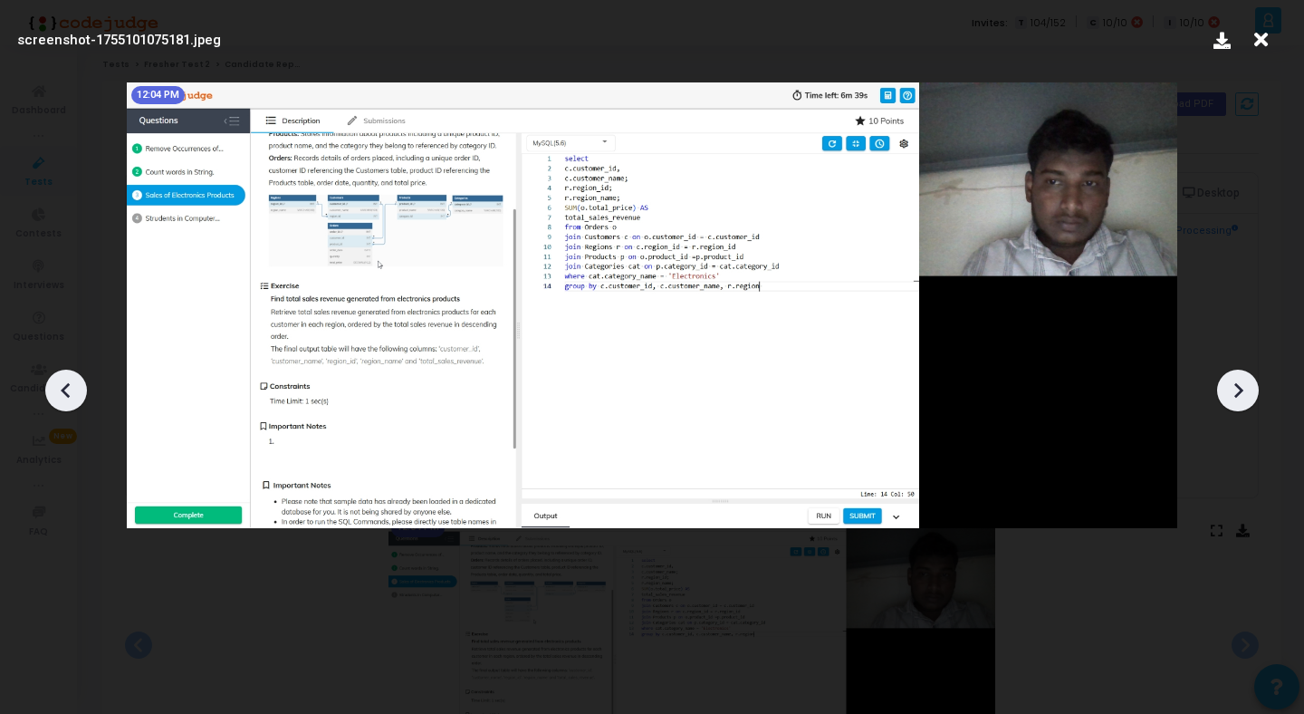
click at [1243, 397] on icon at bounding box center [1237, 390] width 27 height 27
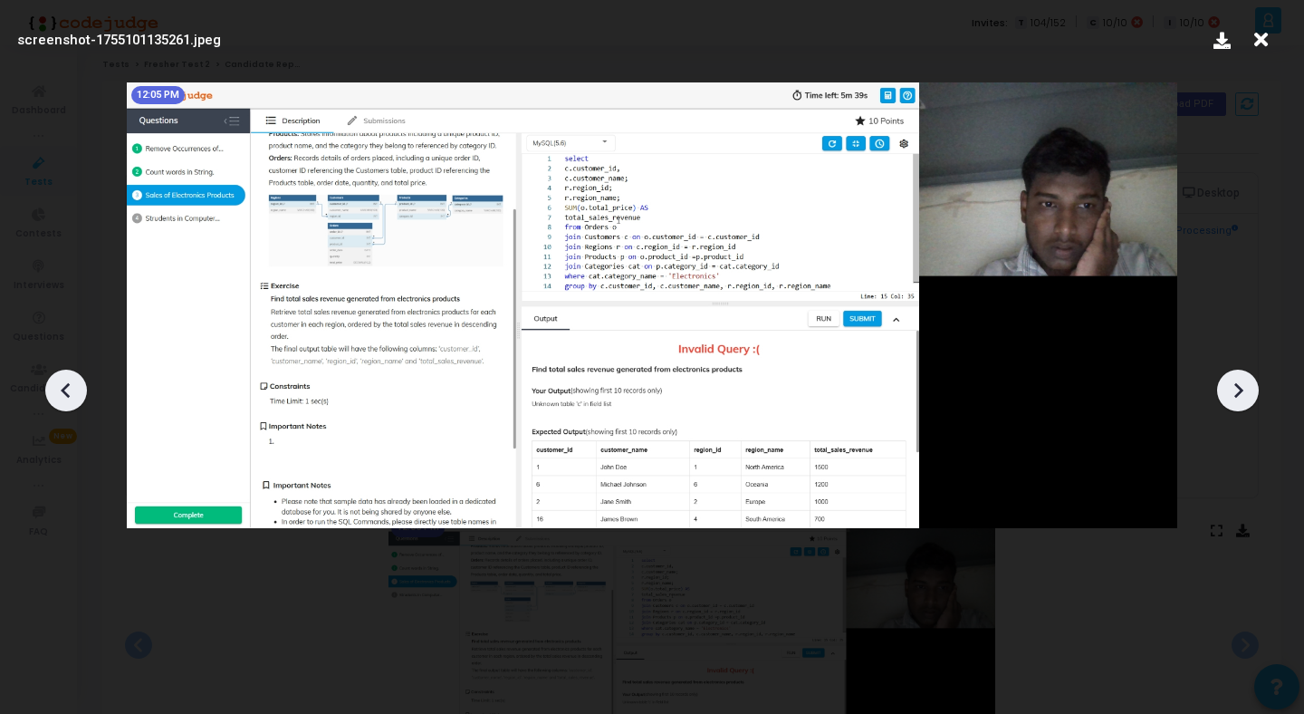
click at [1243, 397] on icon at bounding box center [1237, 390] width 27 height 27
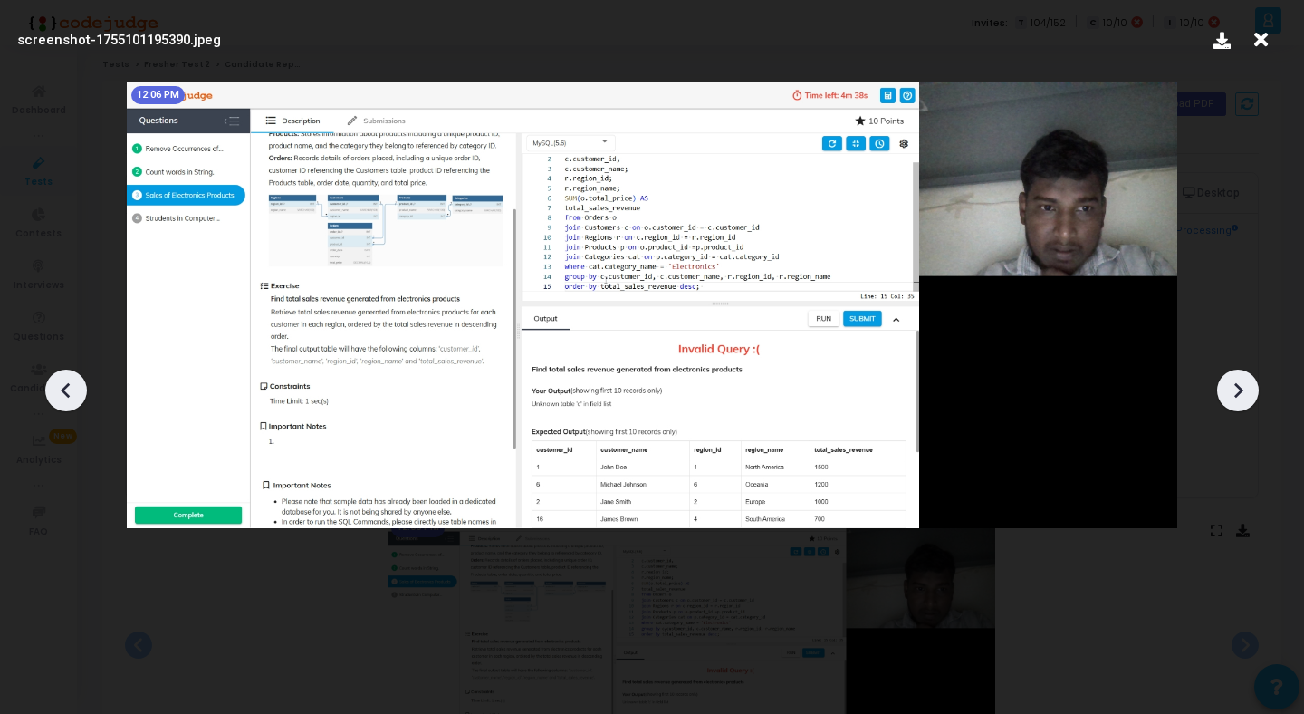
click at [1243, 397] on icon at bounding box center [1237, 390] width 27 height 27
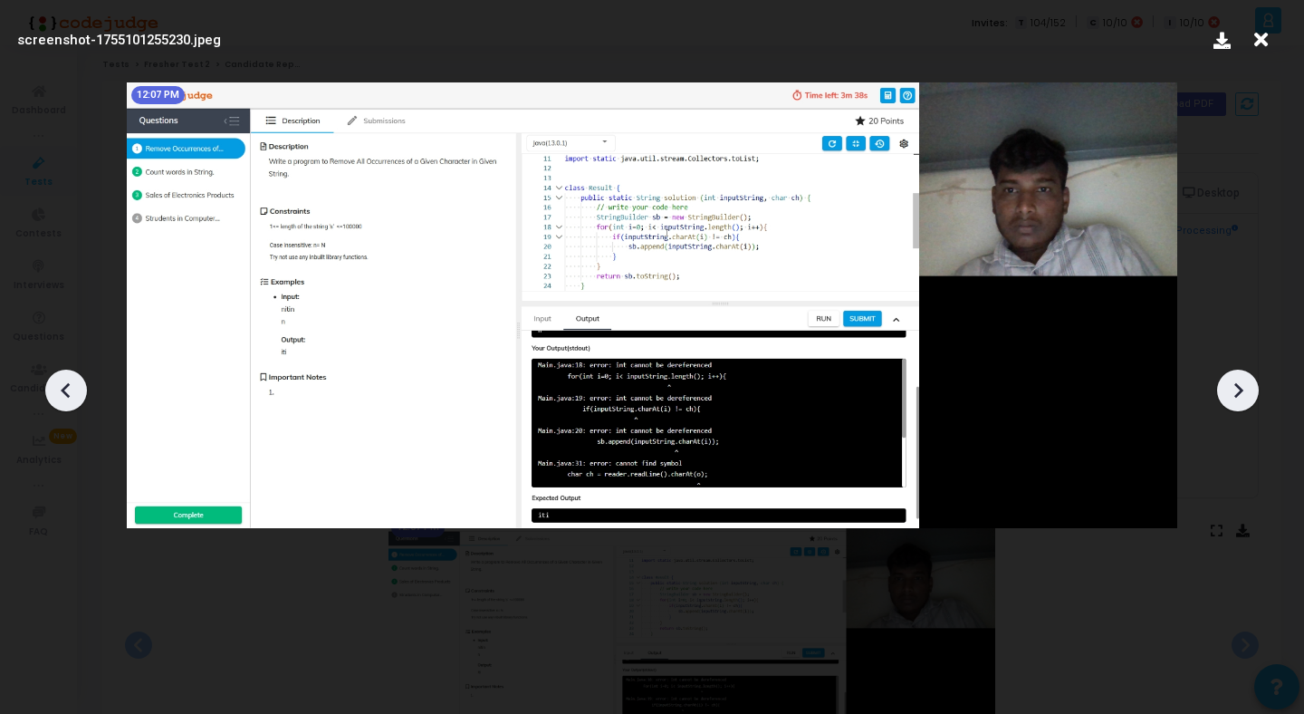
click at [1243, 397] on icon at bounding box center [1237, 390] width 27 height 27
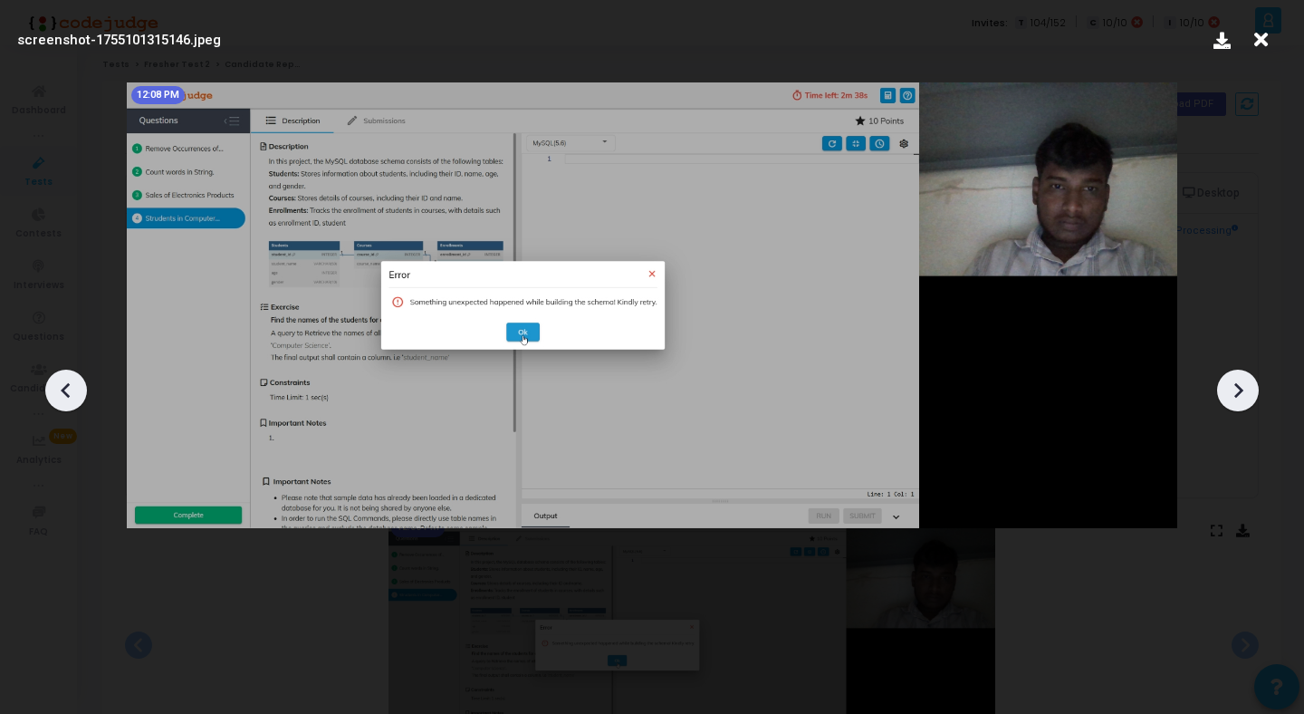
click at [1242, 385] on icon at bounding box center [1237, 390] width 27 height 27
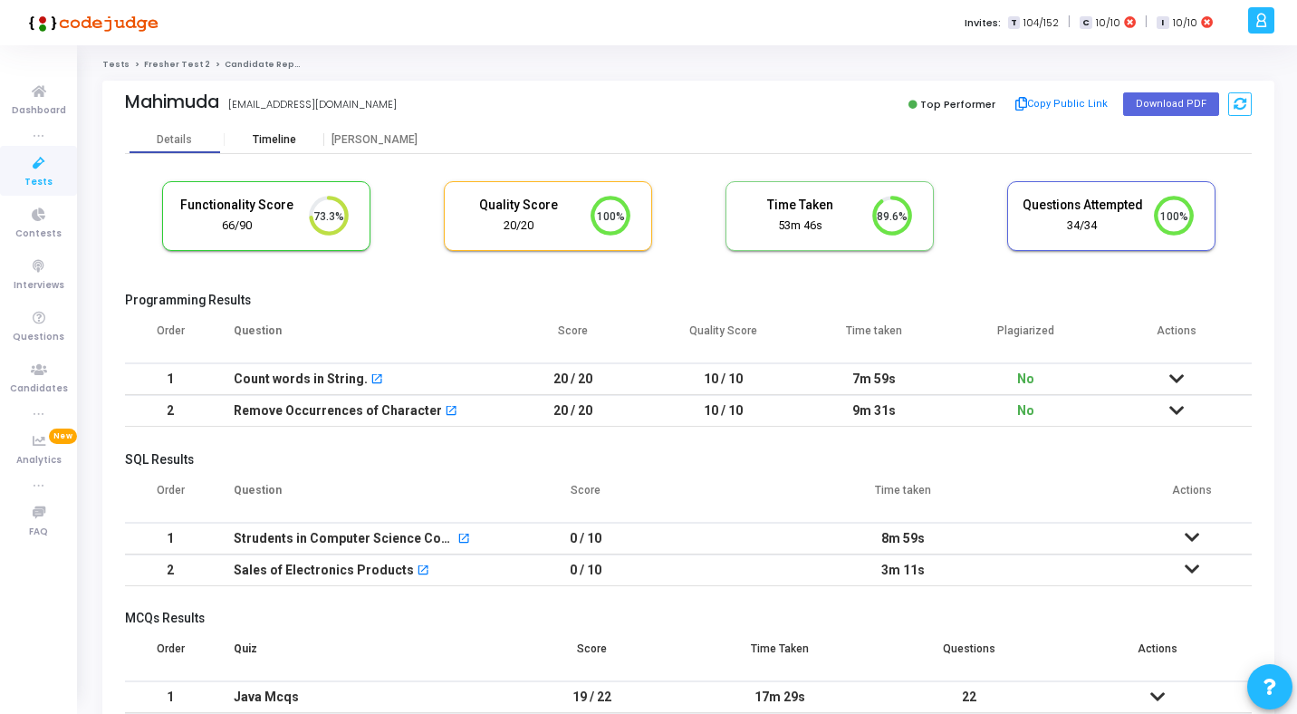
click at [276, 141] on div "Timeline" at bounding box center [274, 140] width 43 height 14
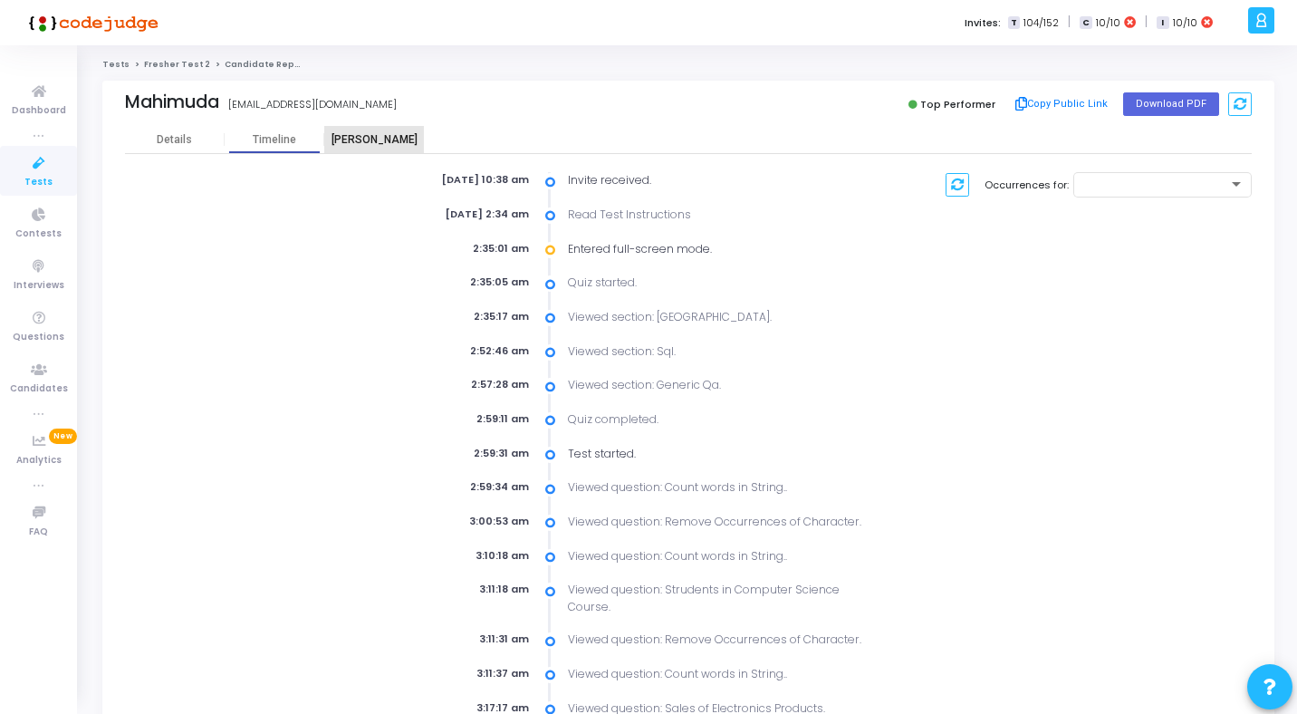
click at [348, 129] on div "[PERSON_NAME]" at bounding box center [374, 139] width 100 height 27
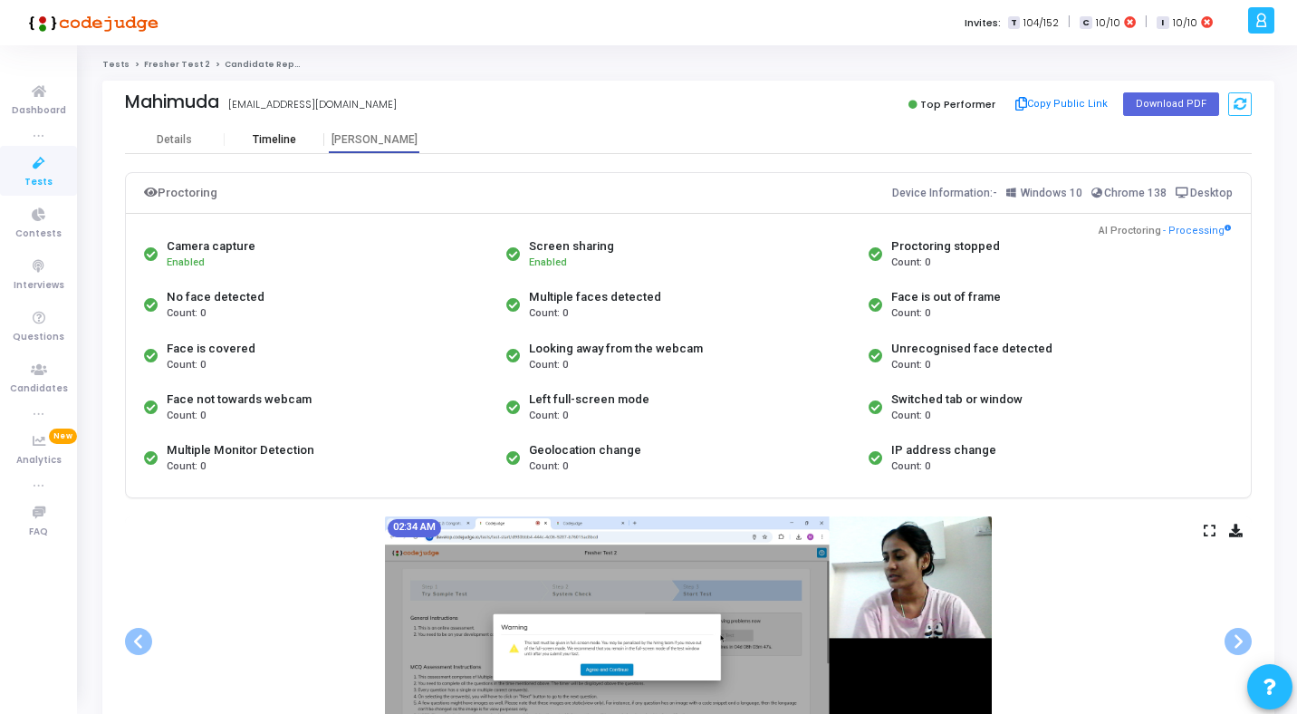
click at [291, 134] on div "Timeline" at bounding box center [274, 140] width 43 height 14
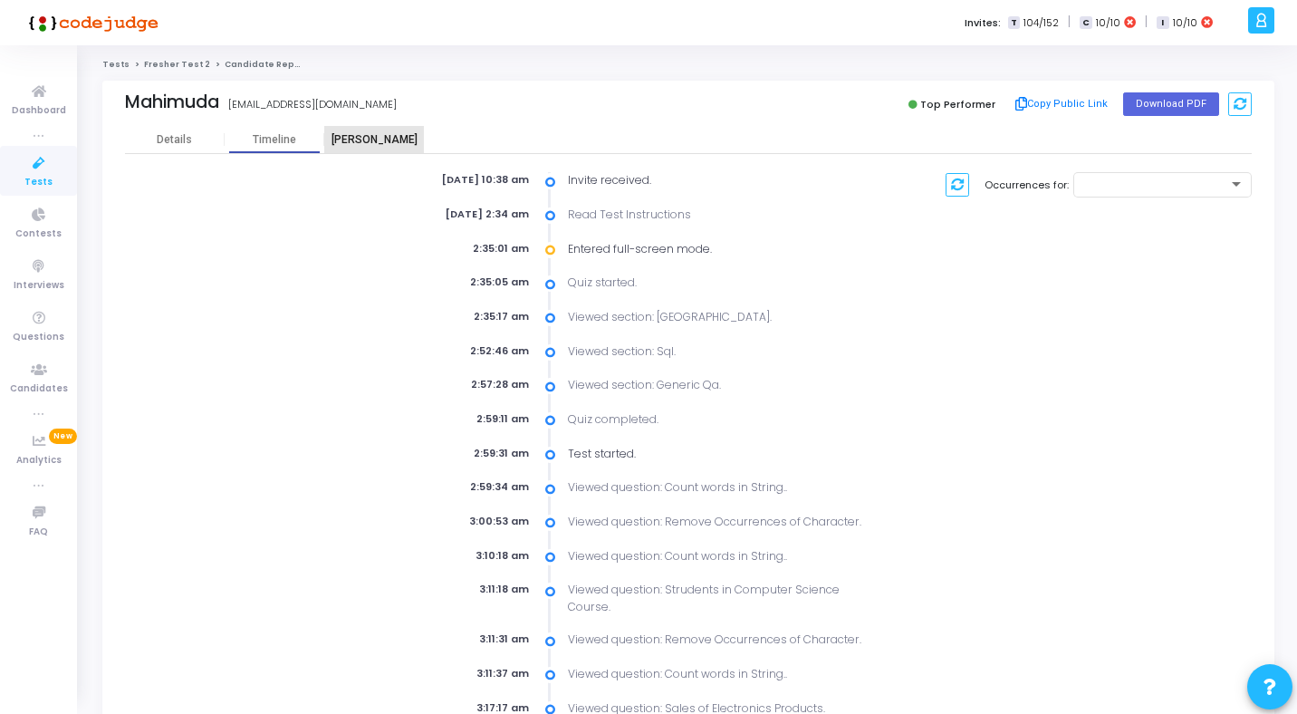
click at [379, 127] on div "[PERSON_NAME]" at bounding box center [374, 139] width 100 height 27
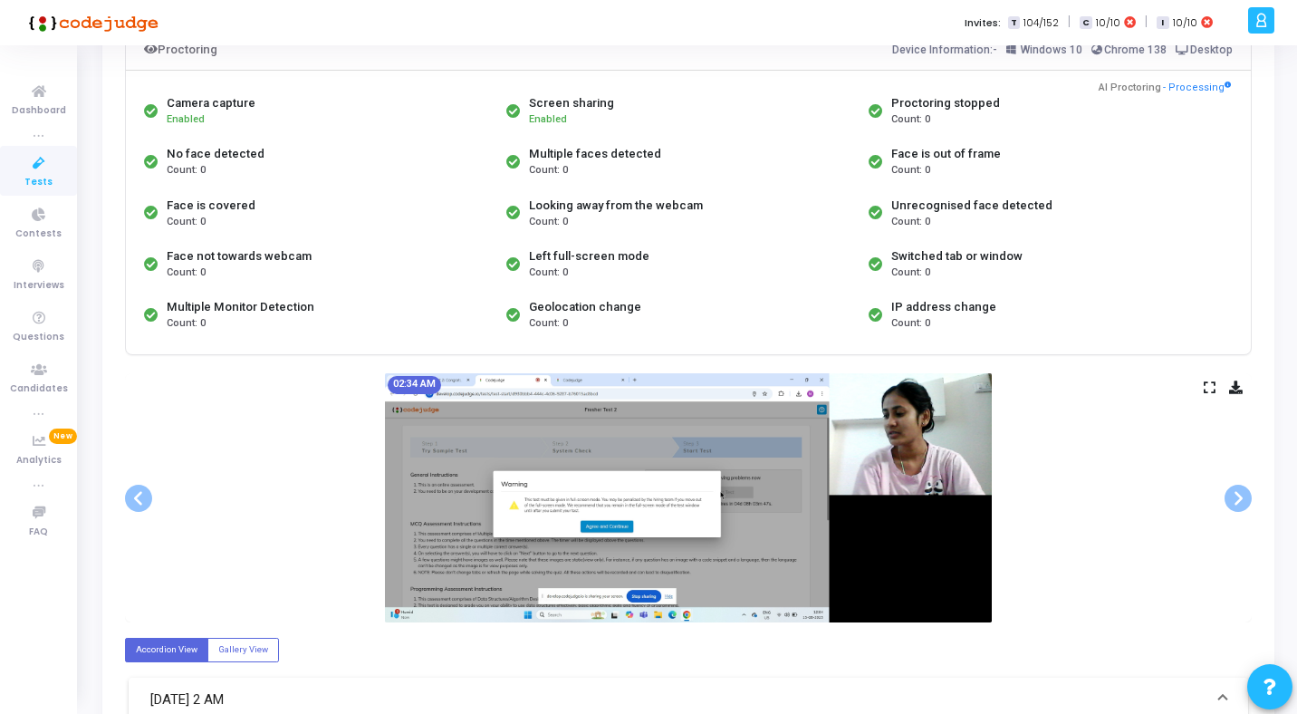
scroll to position [178, 0]
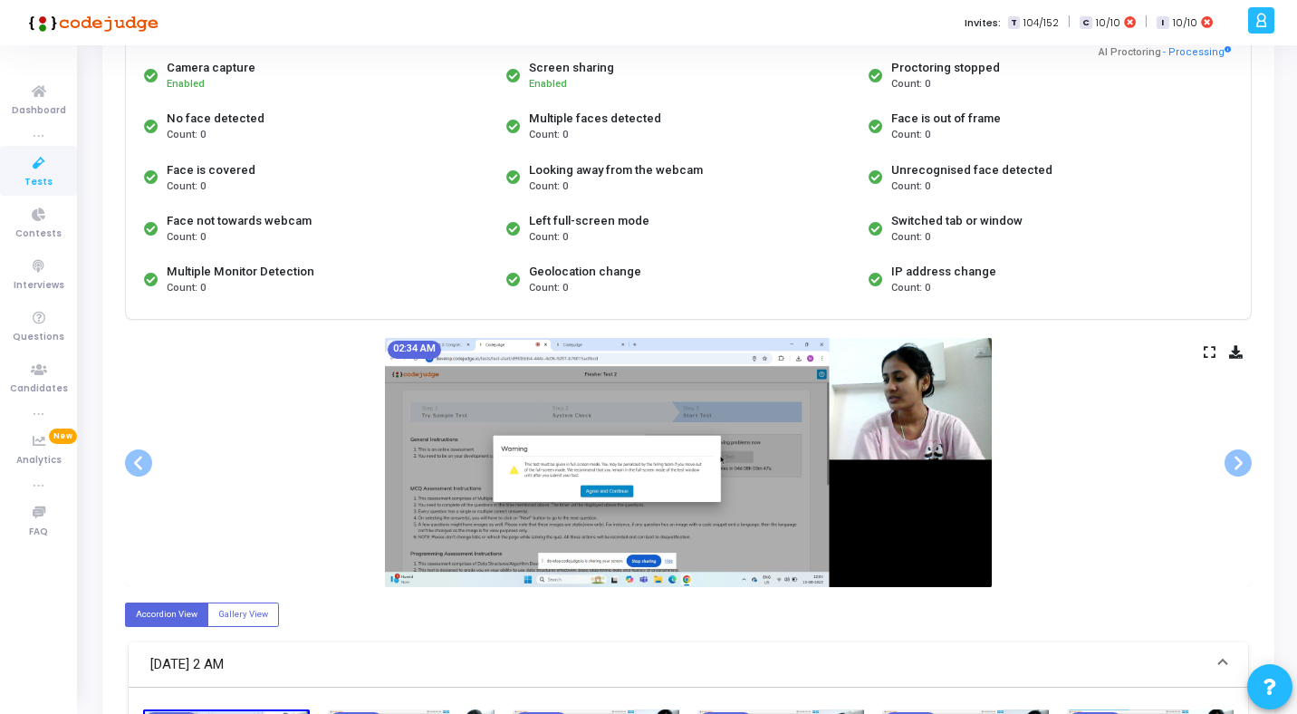
click at [1213, 351] on icon at bounding box center [1209, 352] width 12 height 10
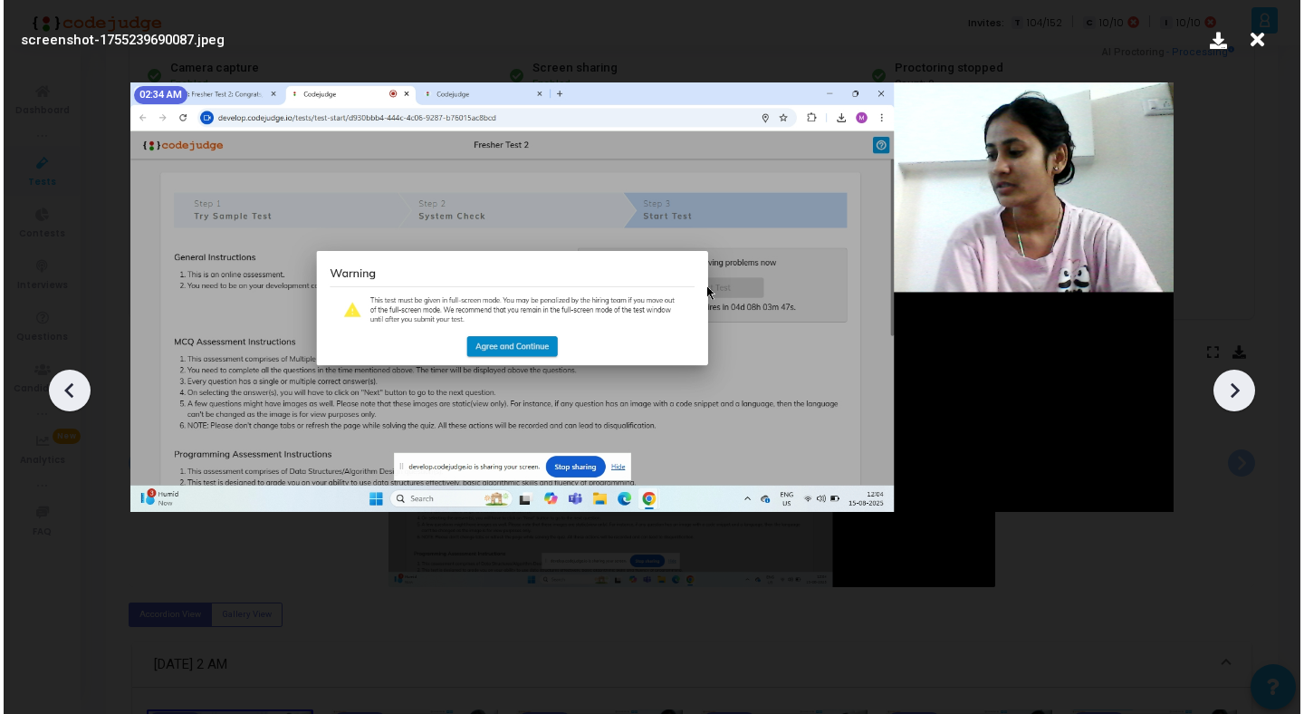
scroll to position [0, 0]
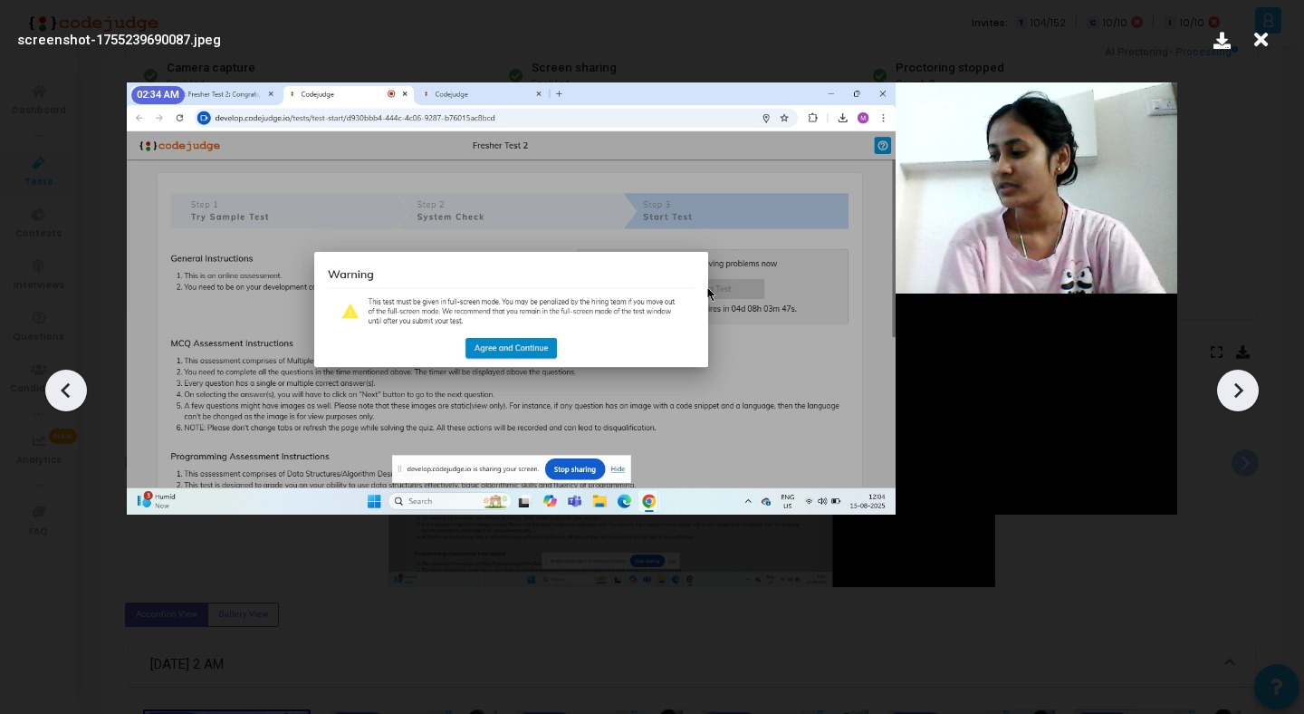
click at [1242, 395] on icon at bounding box center [1237, 390] width 27 height 27
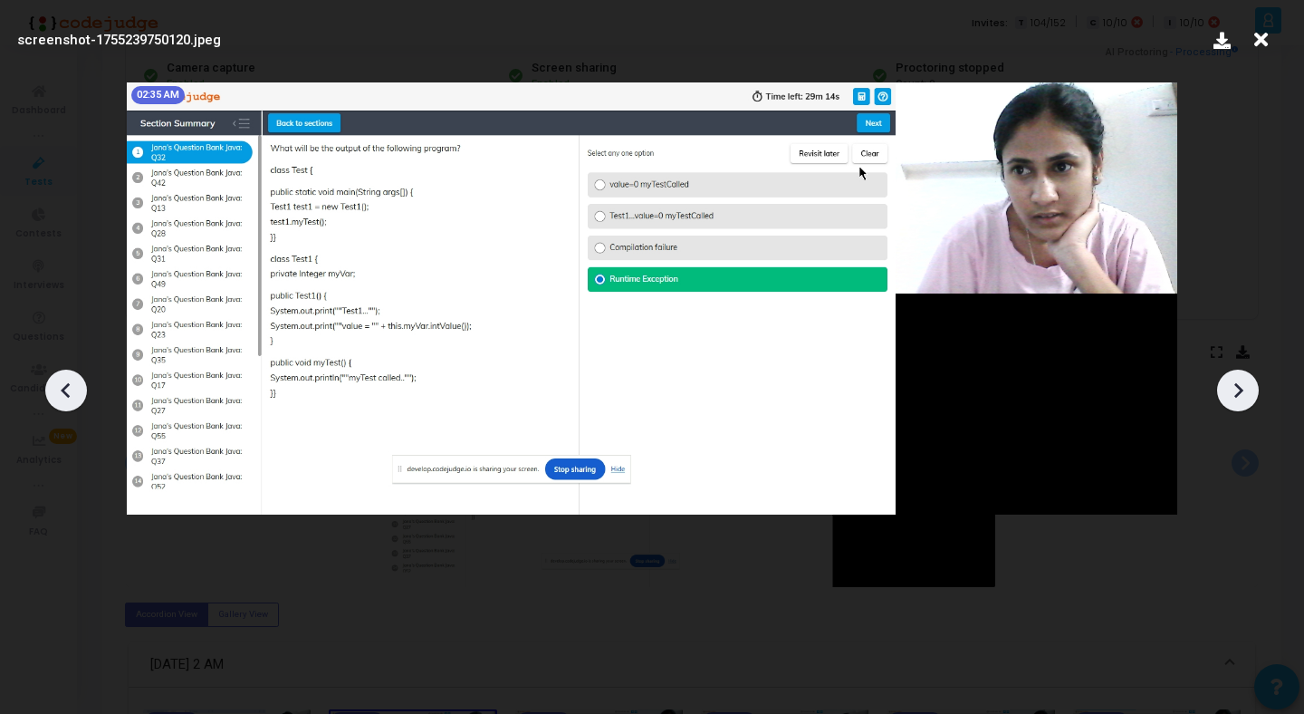
click at [1242, 395] on icon at bounding box center [1237, 390] width 27 height 27
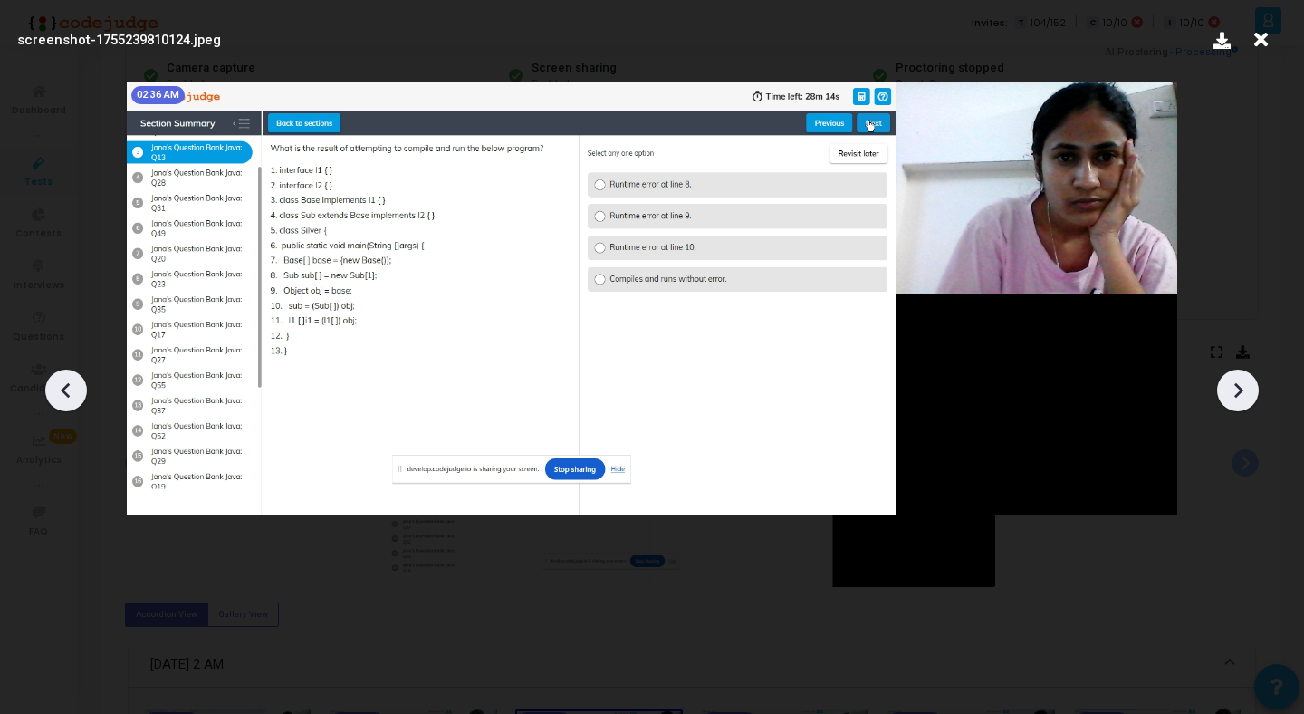
click at [1242, 395] on icon at bounding box center [1237, 390] width 27 height 27
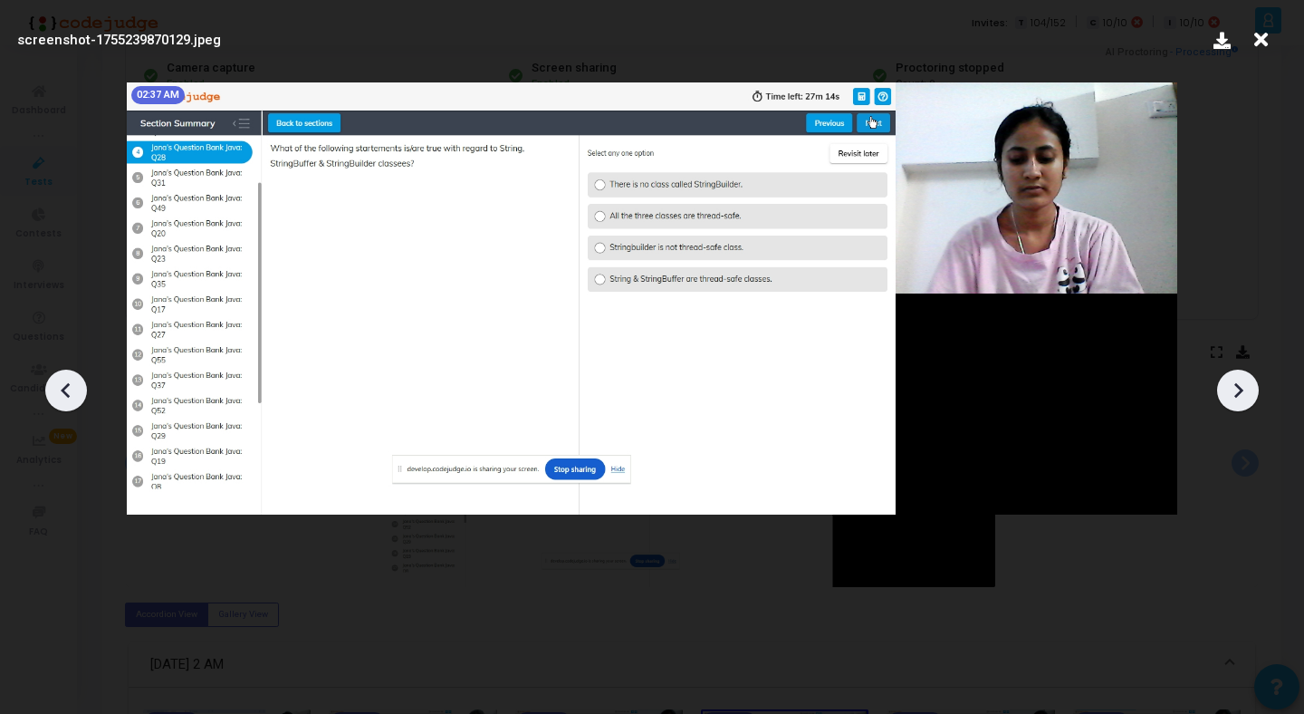
click at [1242, 395] on icon at bounding box center [1237, 390] width 27 height 27
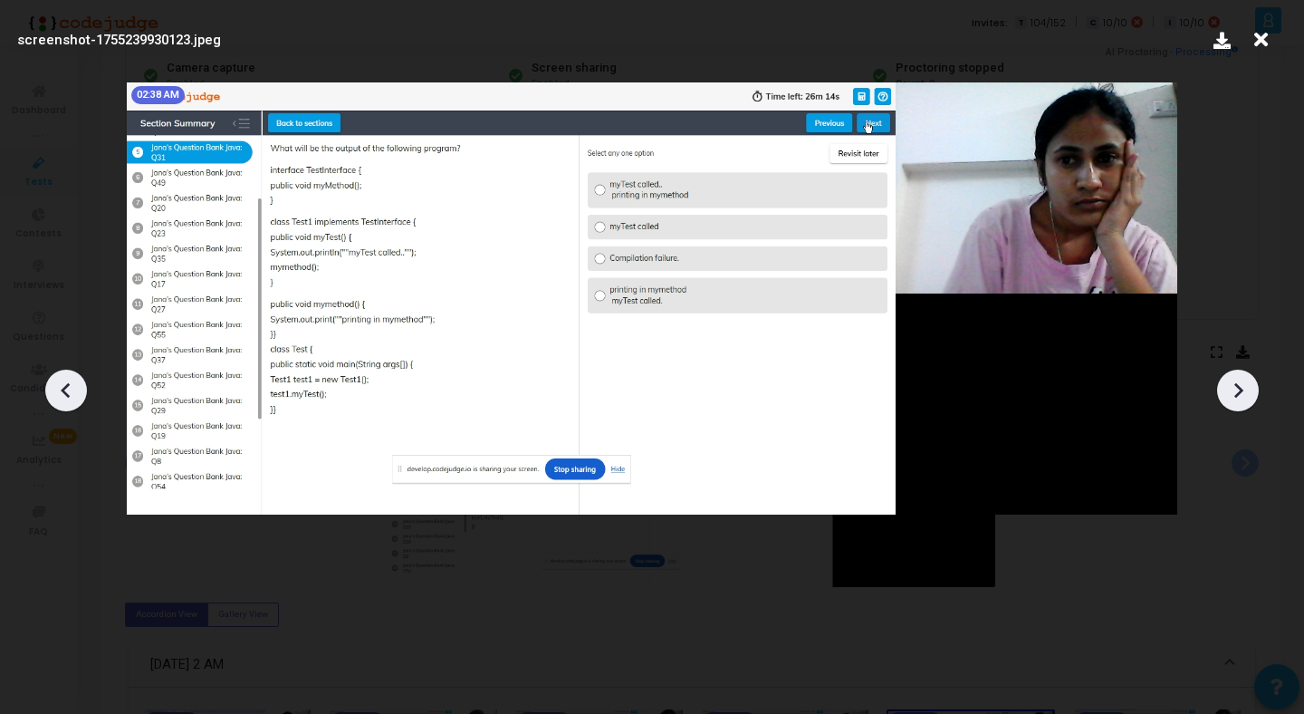
click at [1242, 395] on icon at bounding box center [1237, 390] width 27 height 27
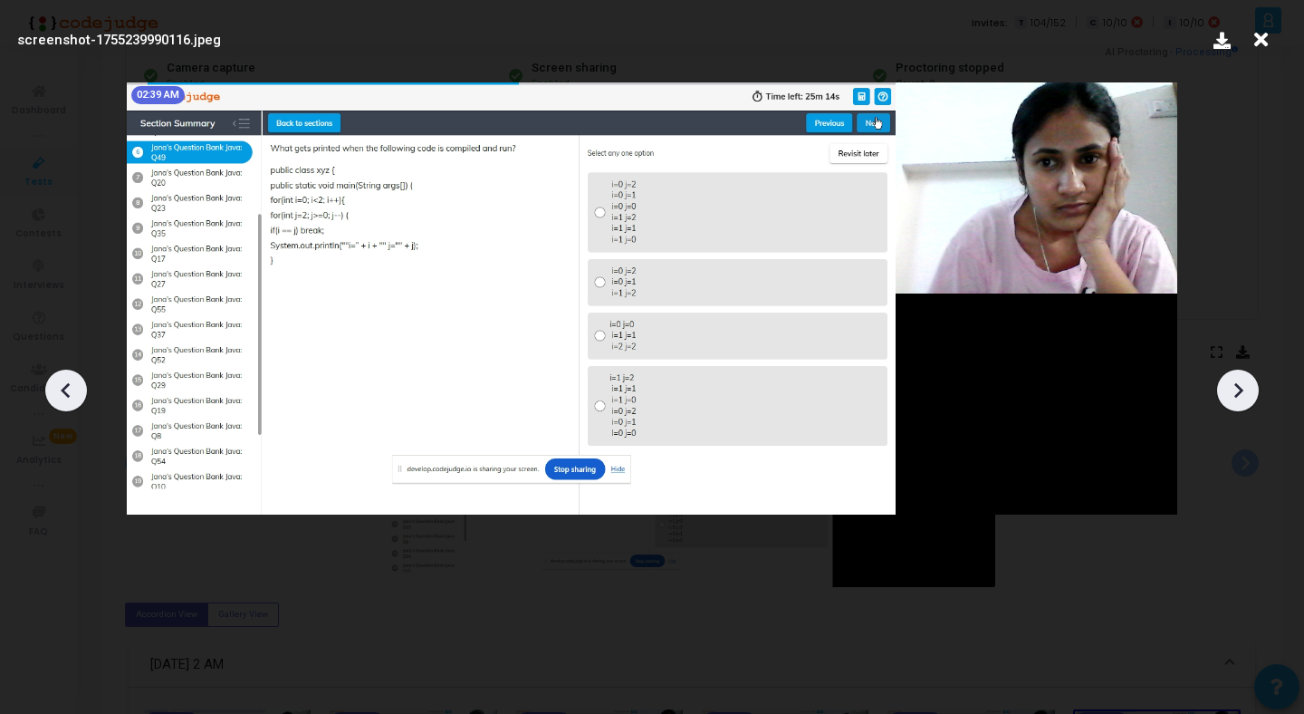
click at [1242, 395] on icon at bounding box center [1237, 390] width 27 height 27
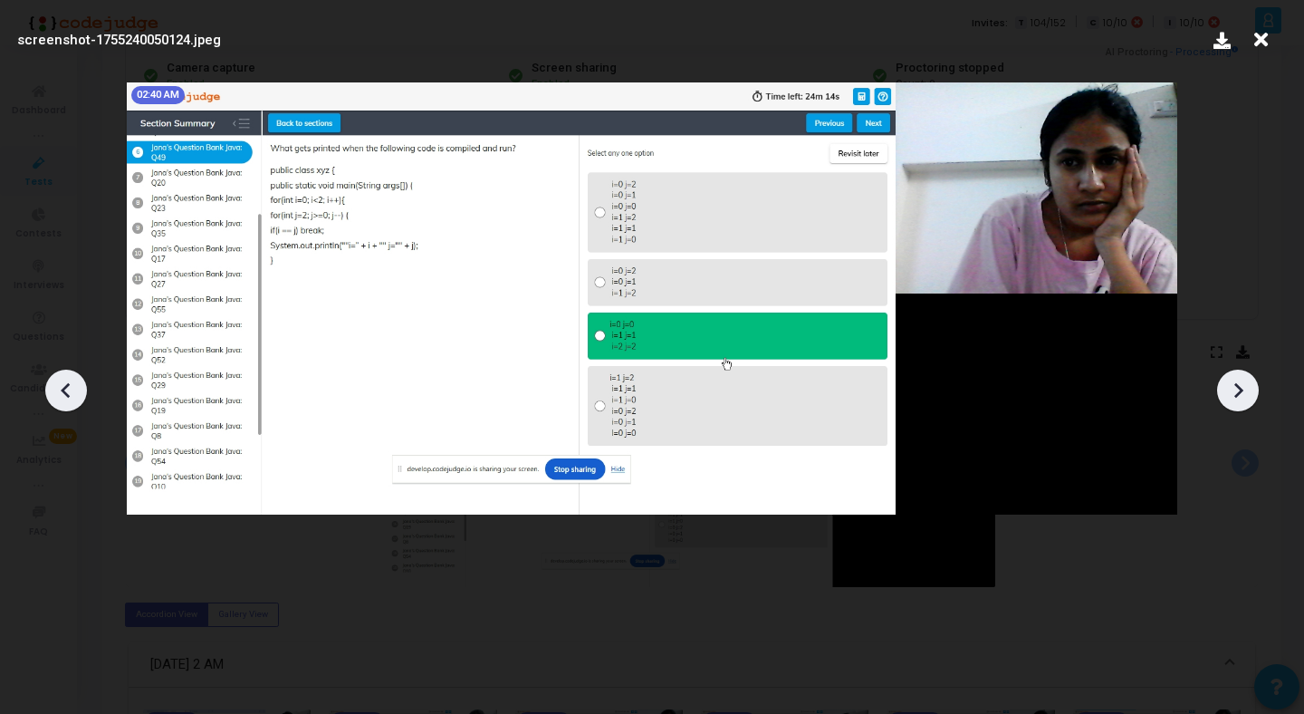
click at [1242, 395] on icon at bounding box center [1237, 390] width 27 height 27
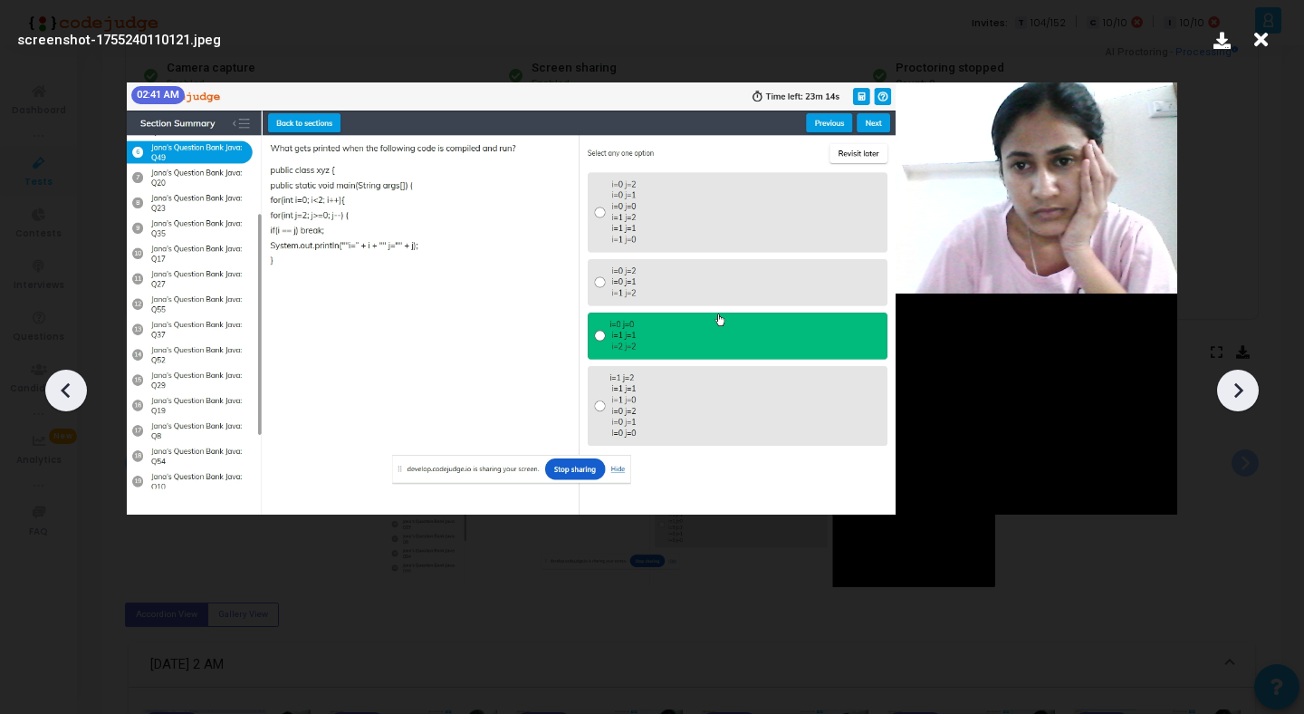
click at [1242, 395] on icon at bounding box center [1237, 390] width 27 height 27
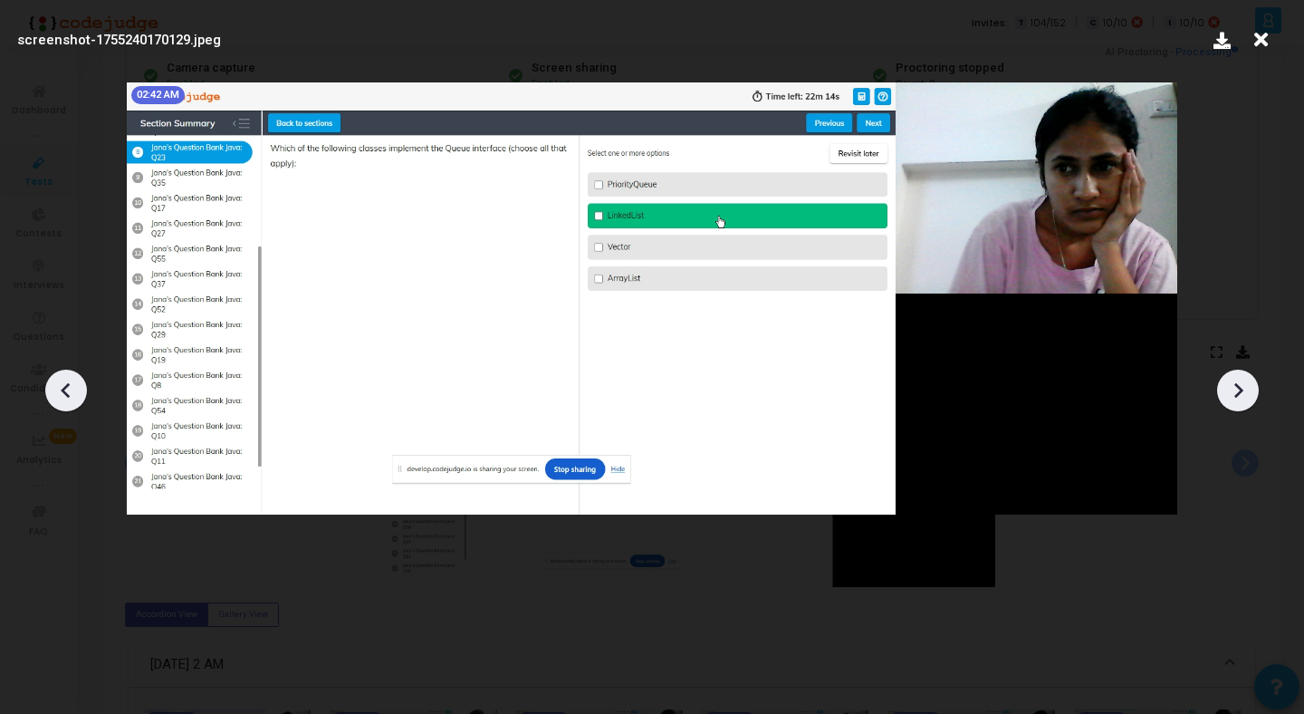
click at [1242, 395] on icon at bounding box center [1237, 390] width 27 height 27
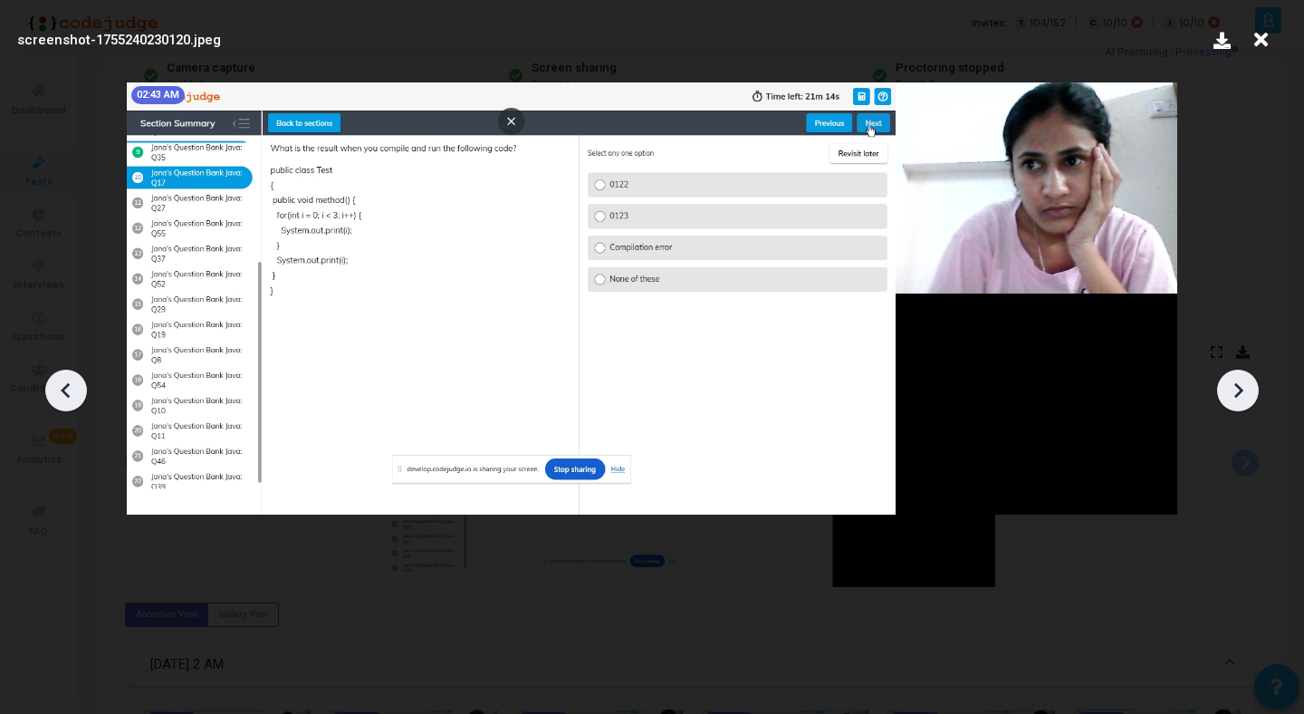
click at [1242, 395] on icon at bounding box center [1237, 390] width 27 height 27
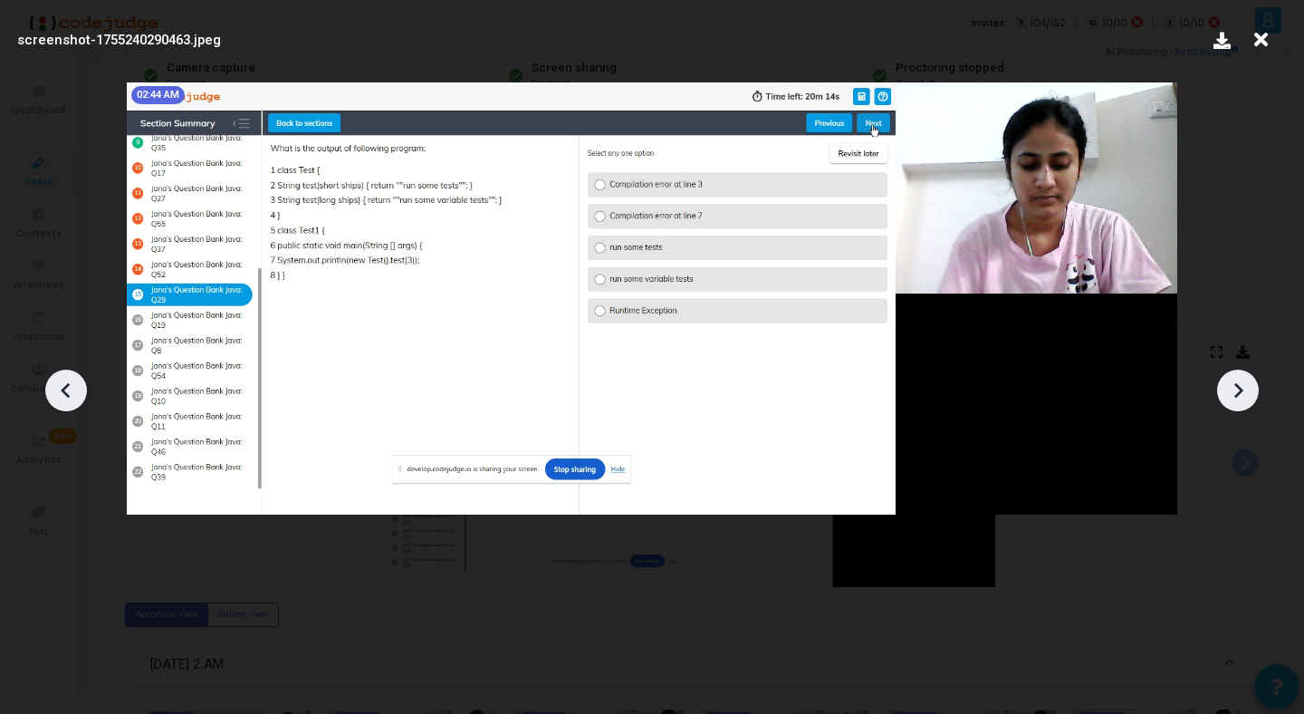
click at [1242, 395] on icon at bounding box center [1237, 390] width 27 height 27
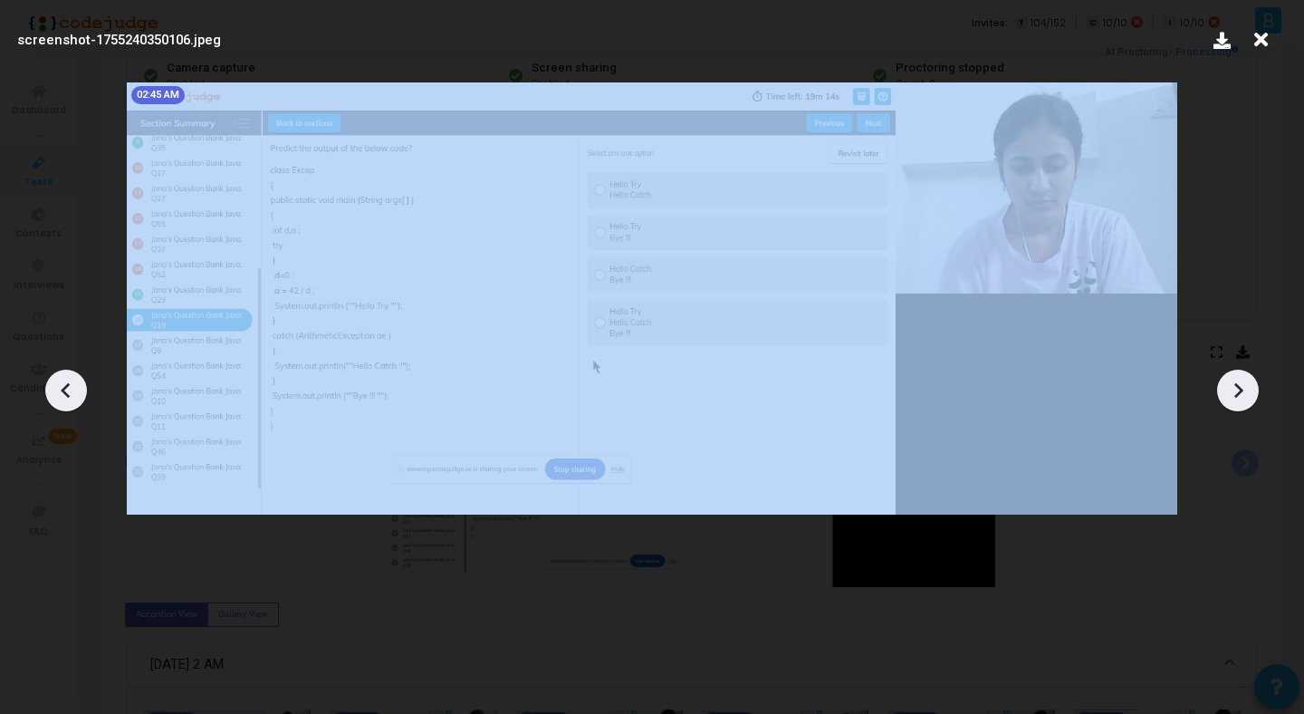
click at [1242, 395] on icon at bounding box center [1237, 390] width 27 height 27
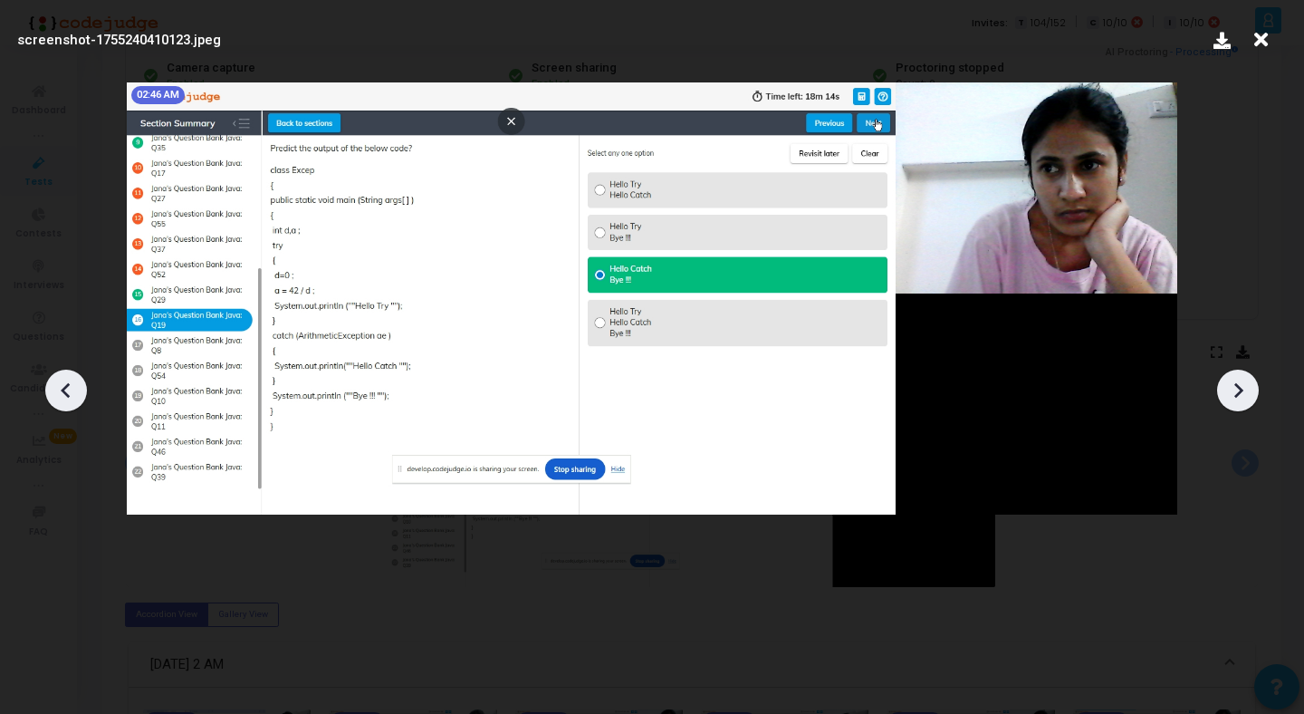
click at [1242, 395] on icon at bounding box center [1237, 390] width 27 height 27
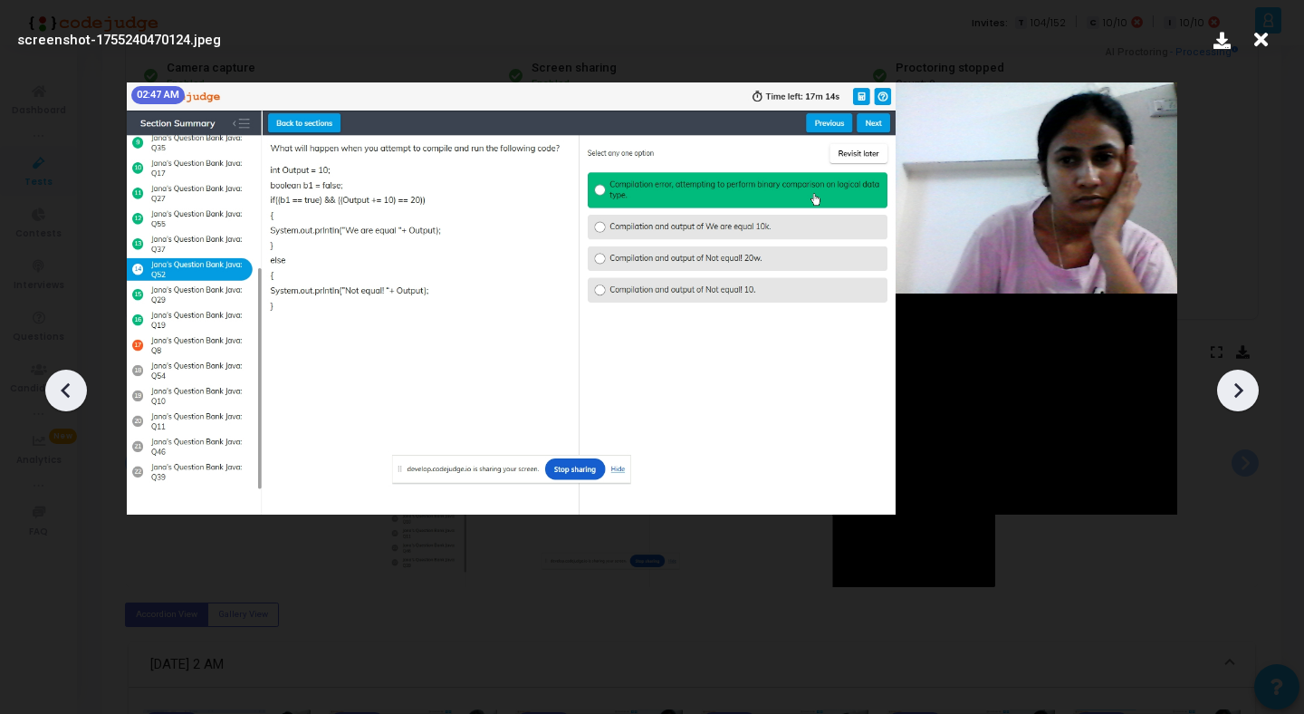
click at [1242, 395] on icon at bounding box center [1237, 390] width 27 height 27
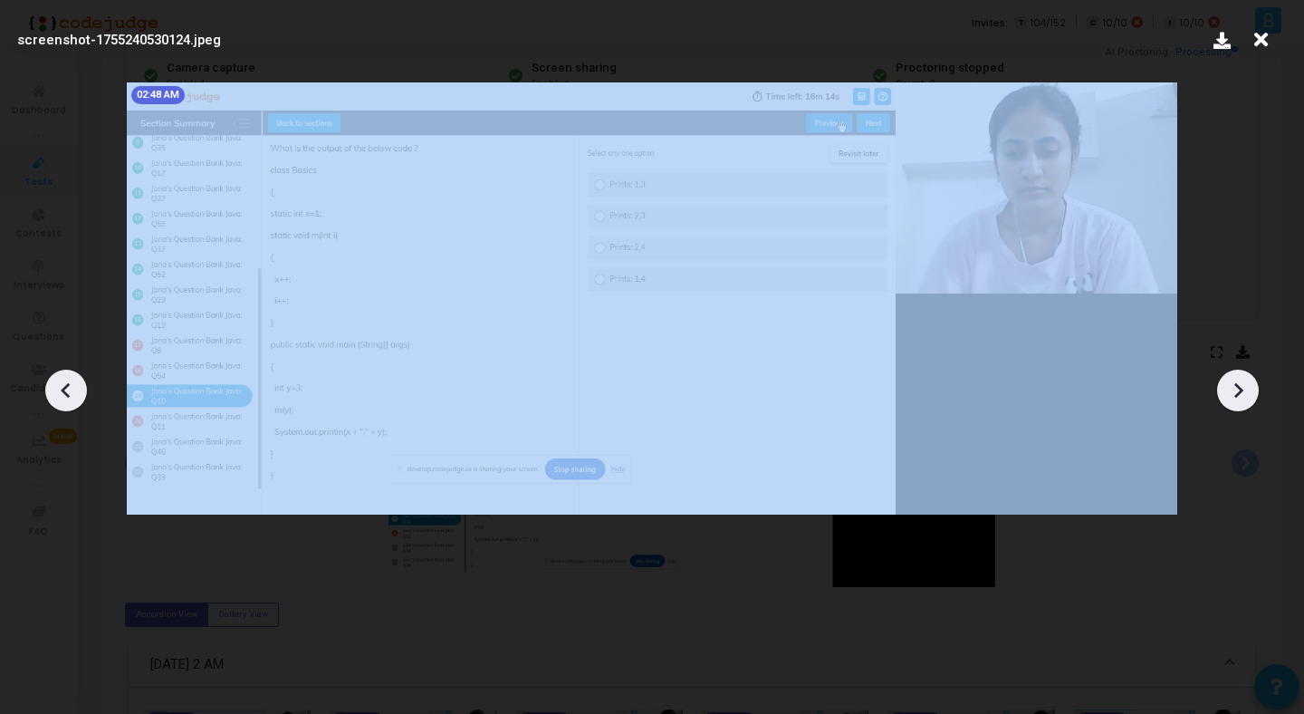
click at [1242, 395] on icon at bounding box center [1237, 390] width 27 height 27
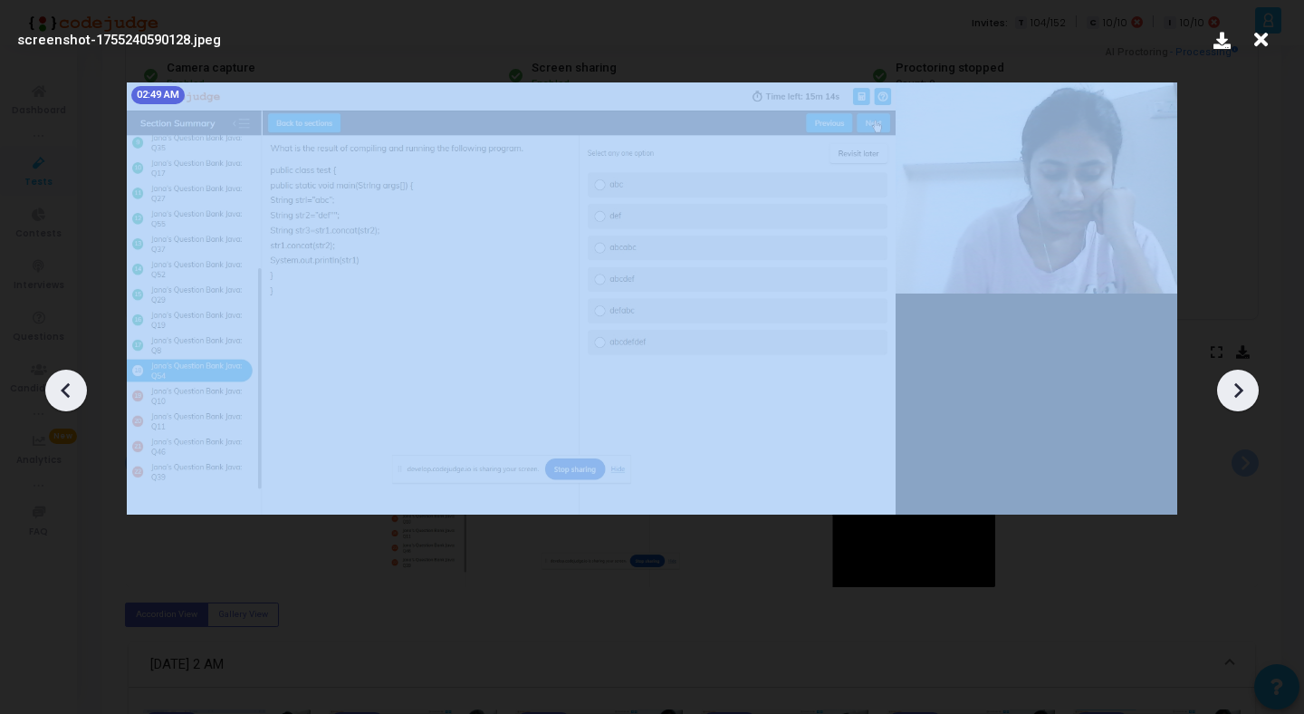
click at [1242, 395] on icon at bounding box center [1237, 390] width 27 height 27
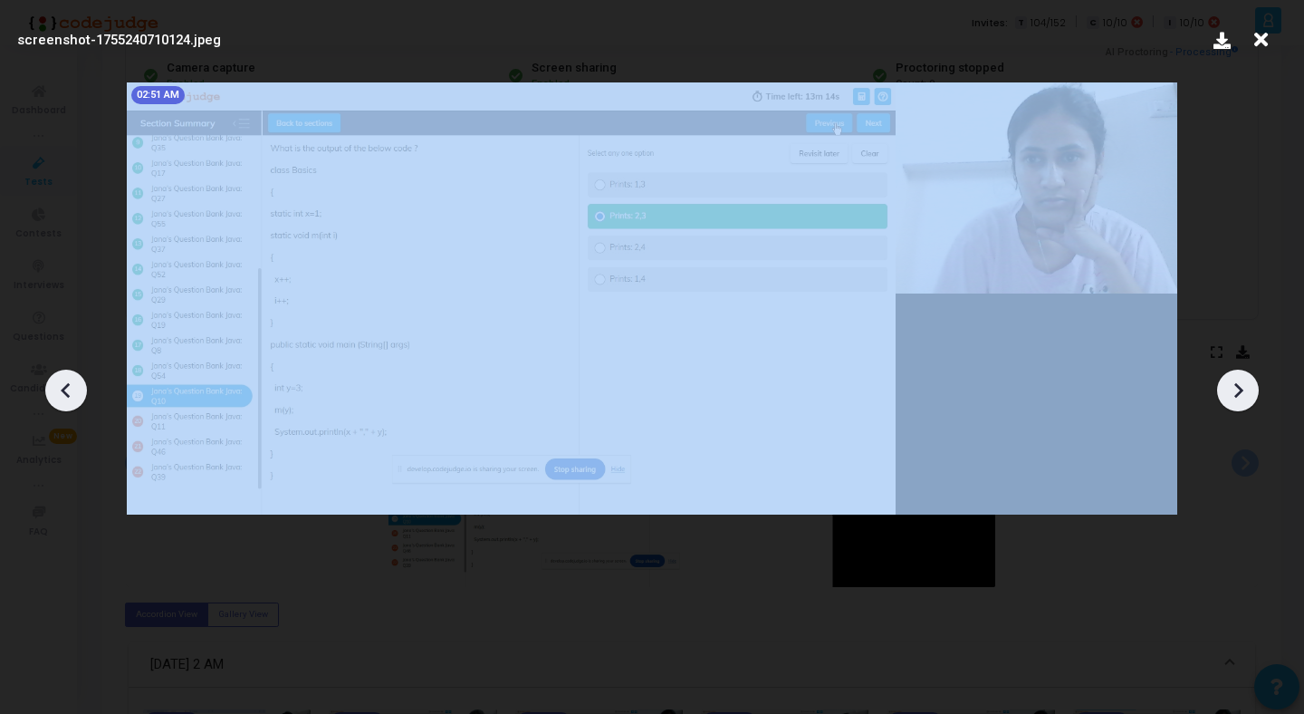
click at [1242, 395] on icon at bounding box center [1237, 390] width 27 height 27
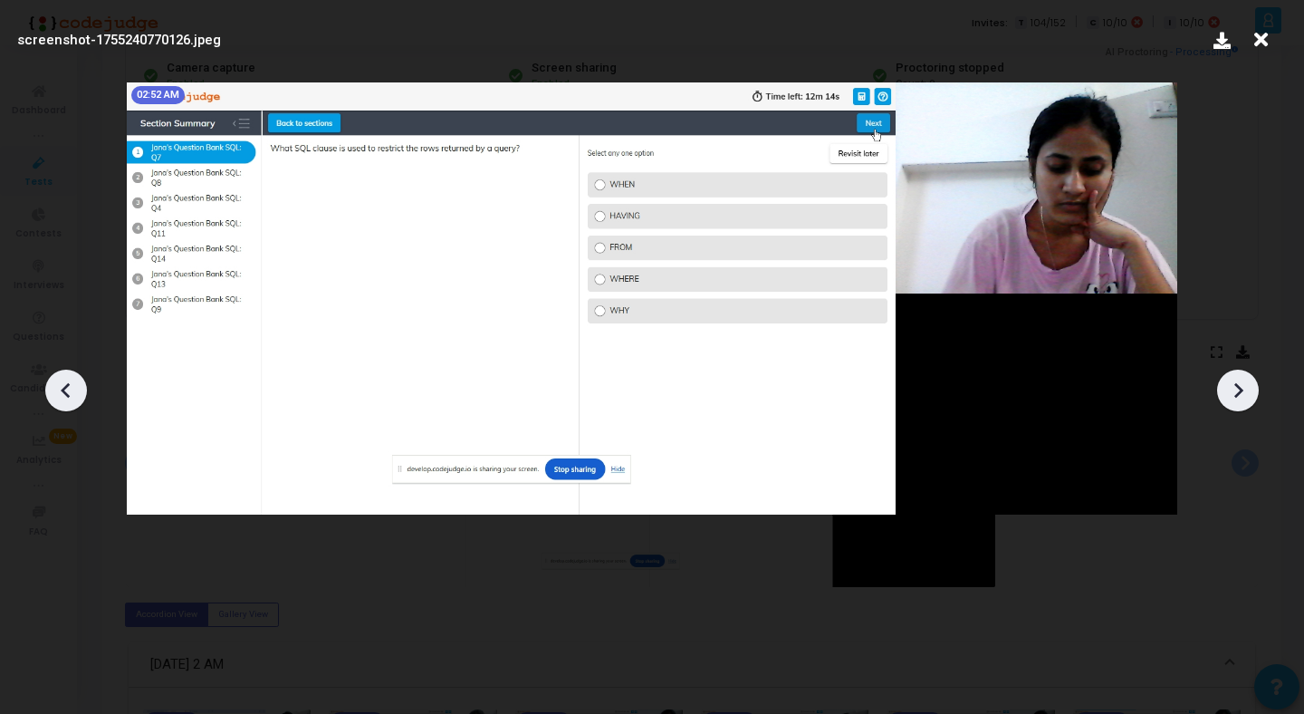
click at [1242, 395] on icon at bounding box center [1237, 390] width 27 height 27
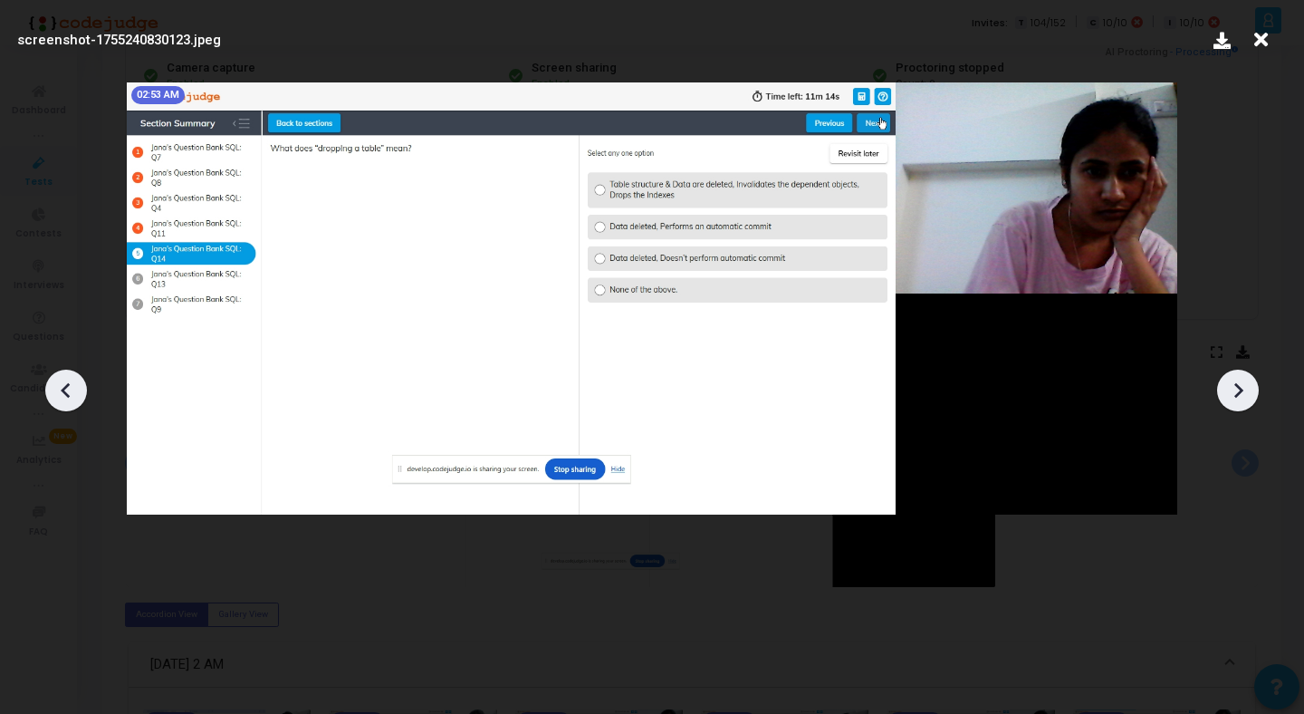
click at [1242, 395] on icon at bounding box center [1237, 390] width 27 height 27
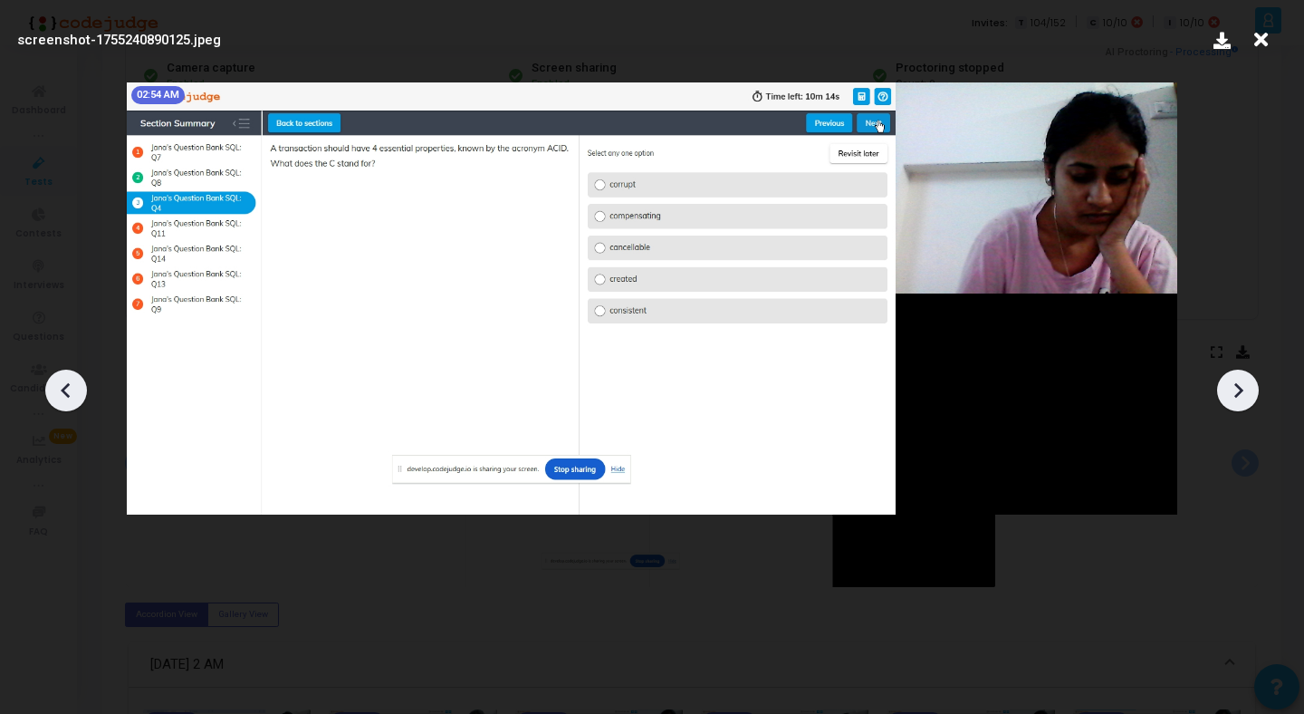
click at [1242, 395] on icon at bounding box center [1237, 390] width 27 height 27
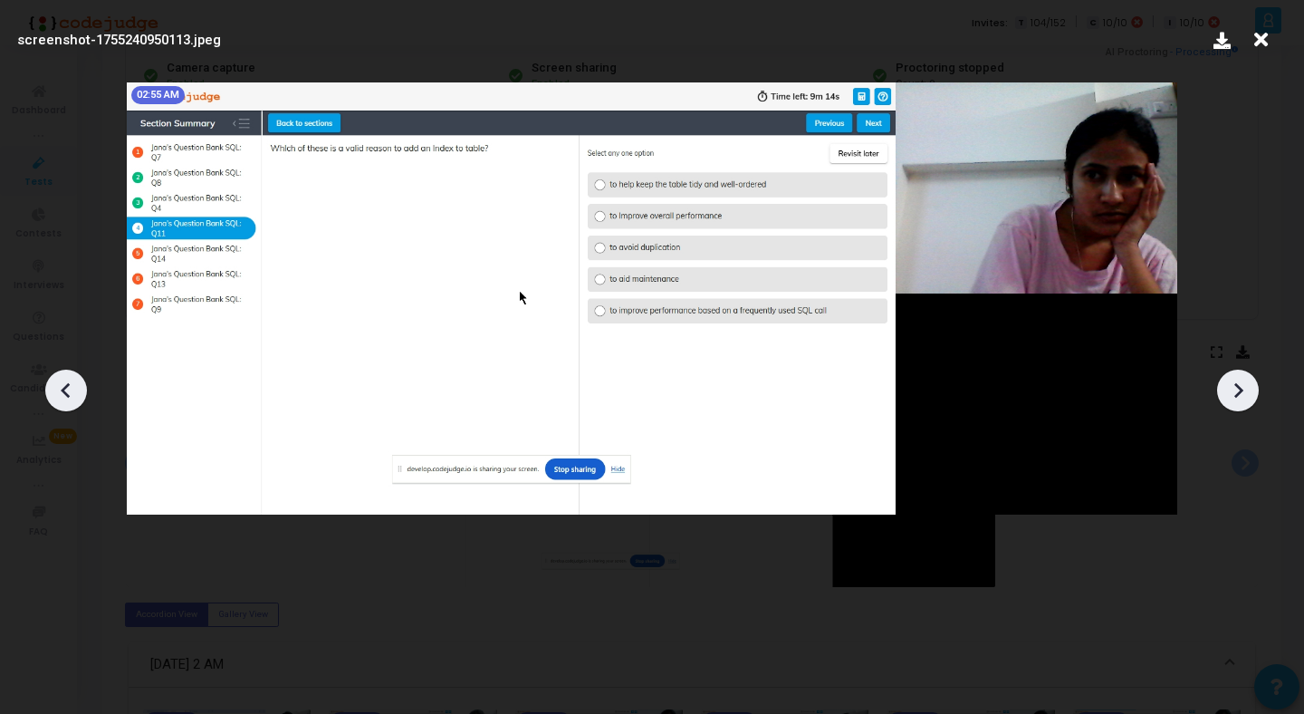
click at [1242, 395] on icon at bounding box center [1237, 390] width 27 height 27
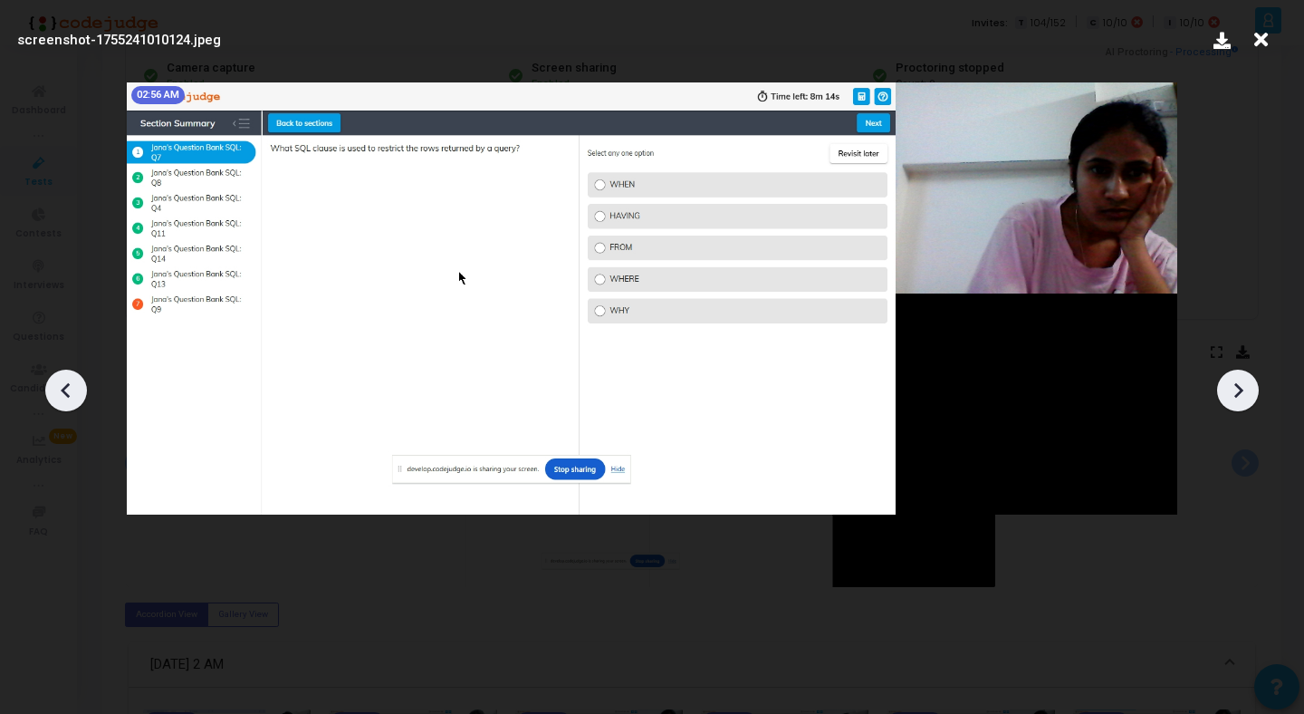
click at [1242, 395] on icon at bounding box center [1237, 390] width 27 height 27
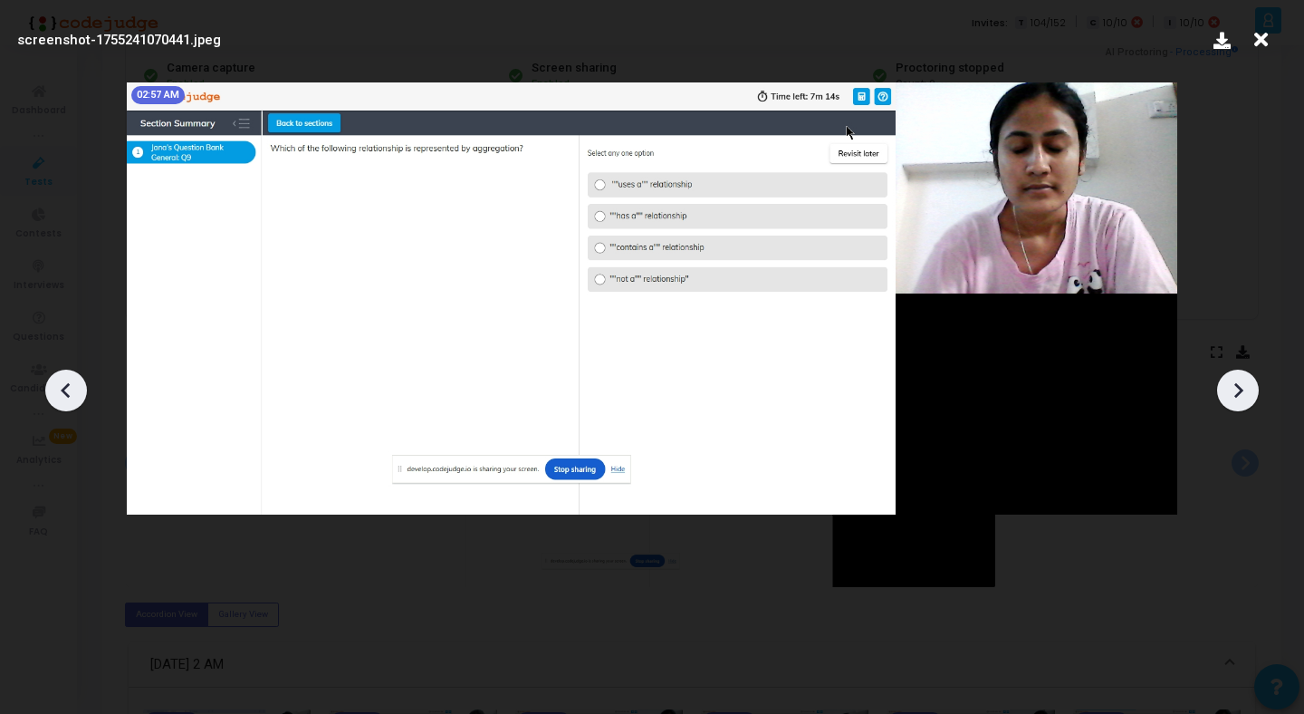
click at [1242, 395] on icon at bounding box center [1237, 390] width 27 height 27
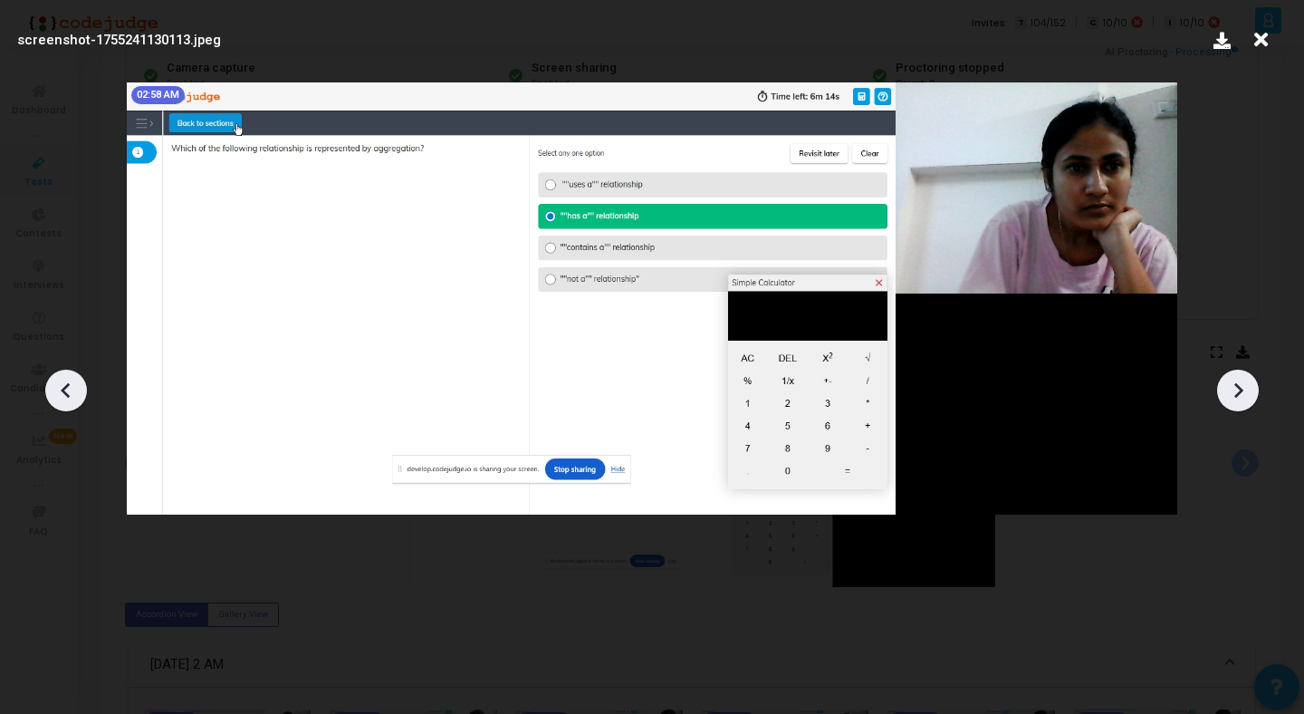
click at [1242, 396] on icon at bounding box center [1237, 390] width 27 height 27
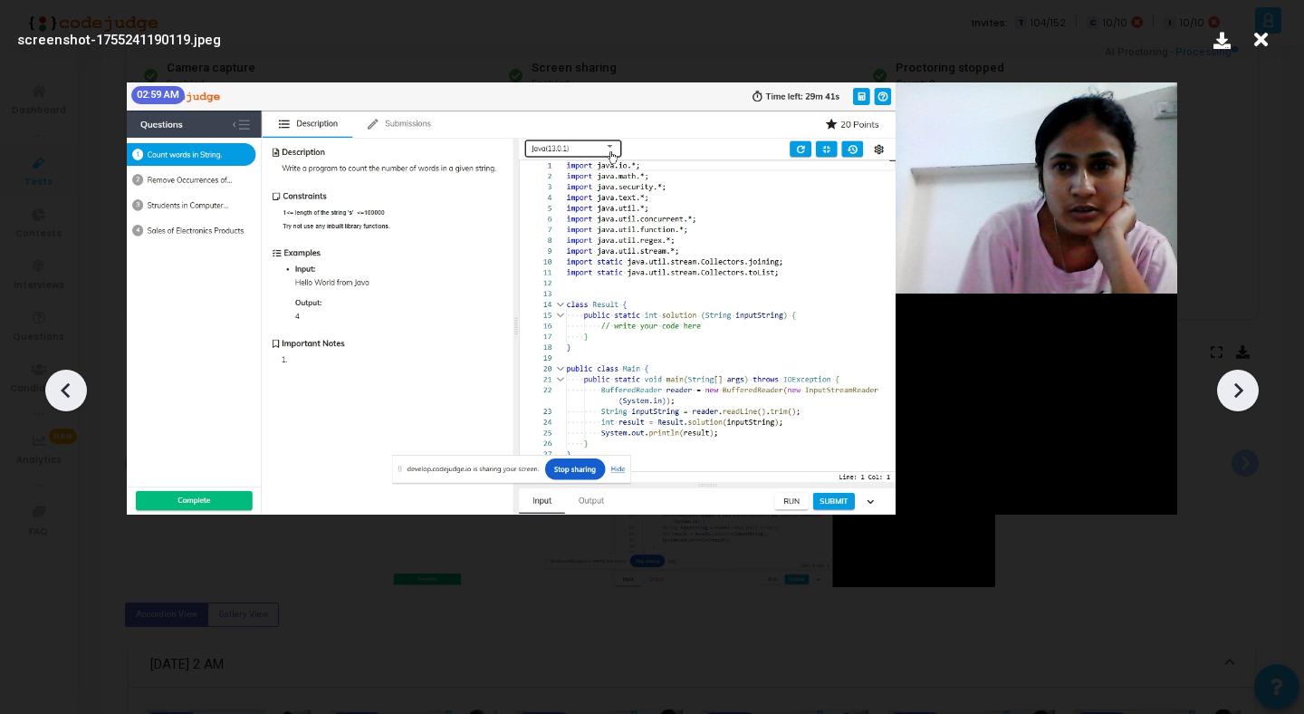
click at [1242, 396] on icon at bounding box center [1237, 390] width 27 height 27
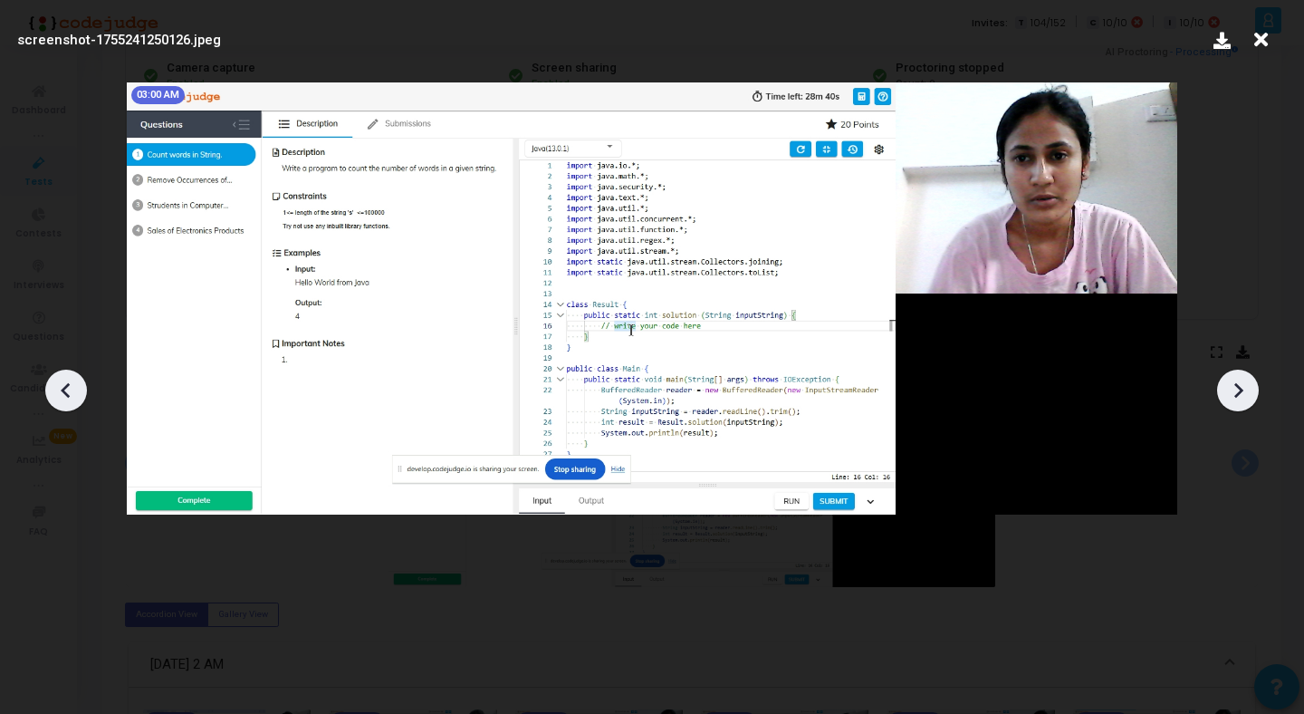
click at [1242, 396] on icon at bounding box center [1237, 390] width 27 height 27
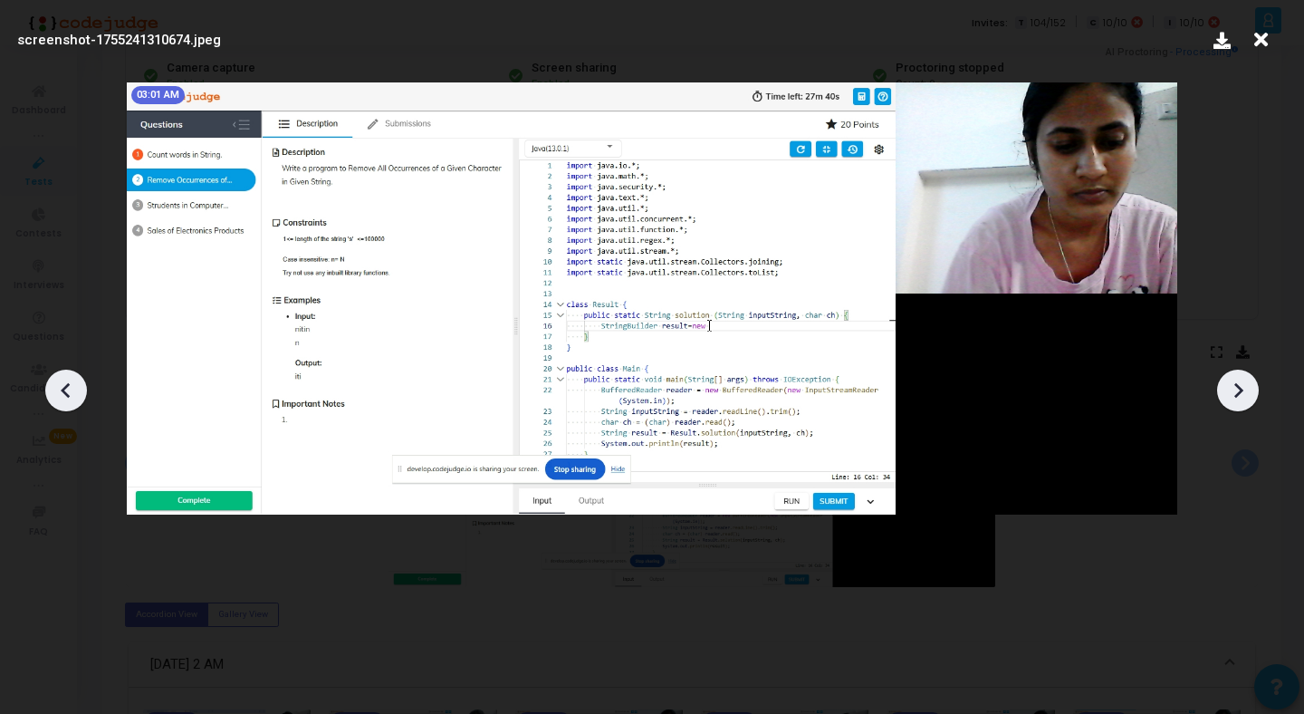
click at [78, 392] on icon at bounding box center [66, 390] width 27 height 27
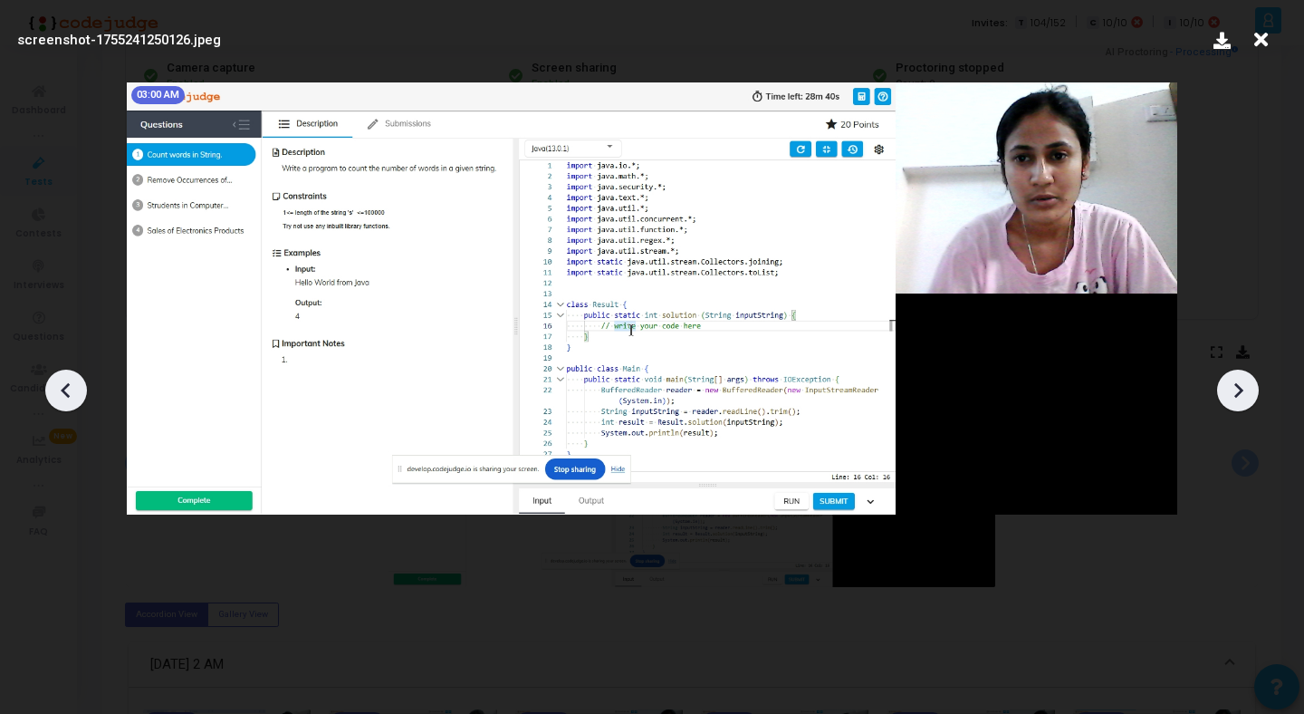
click at [1240, 391] on icon at bounding box center [1238, 390] width 9 height 15
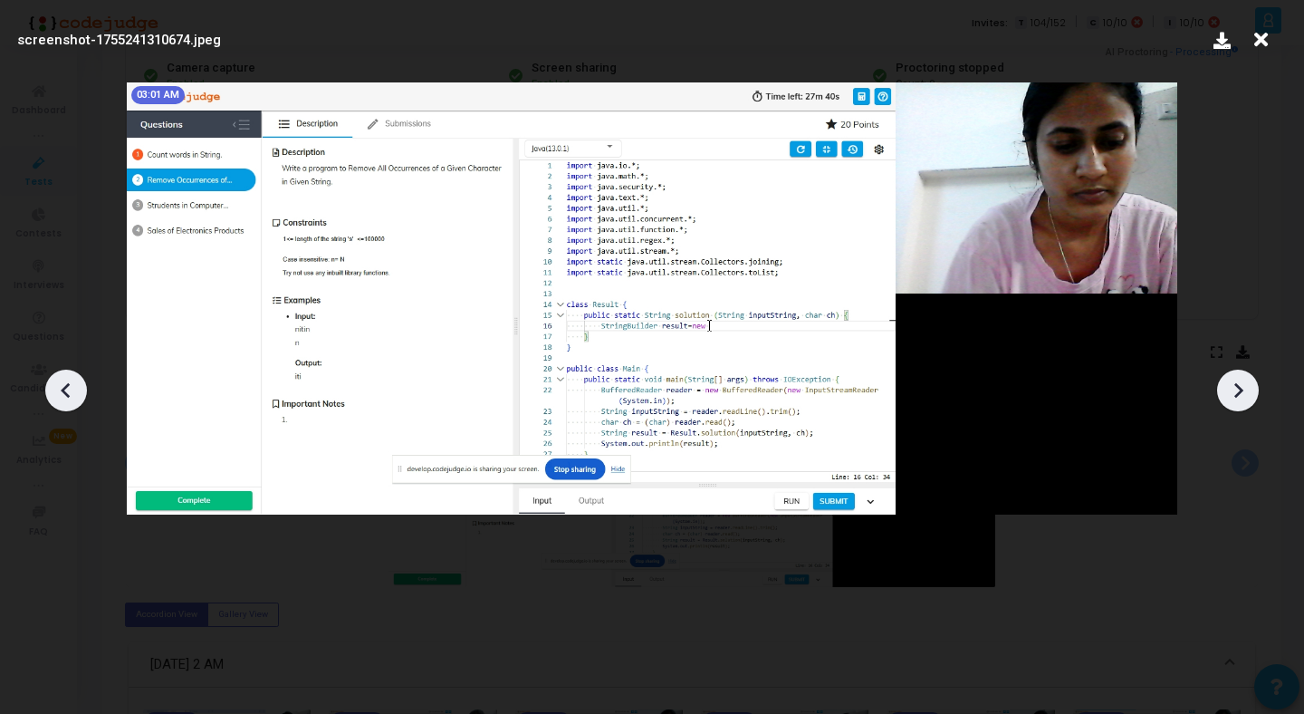
click at [1240, 391] on icon at bounding box center [1238, 390] width 9 height 15
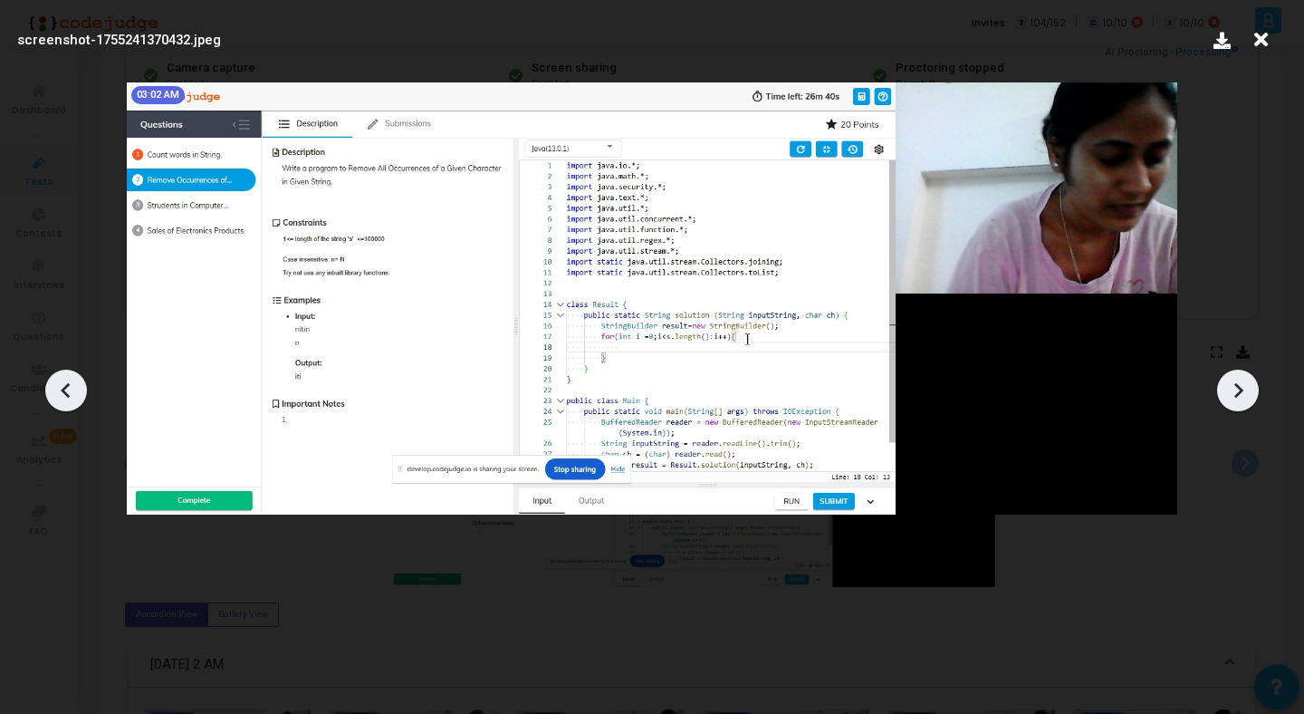
click at [1240, 391] on icon at bounding box center [1238, 390] width 9 height 15
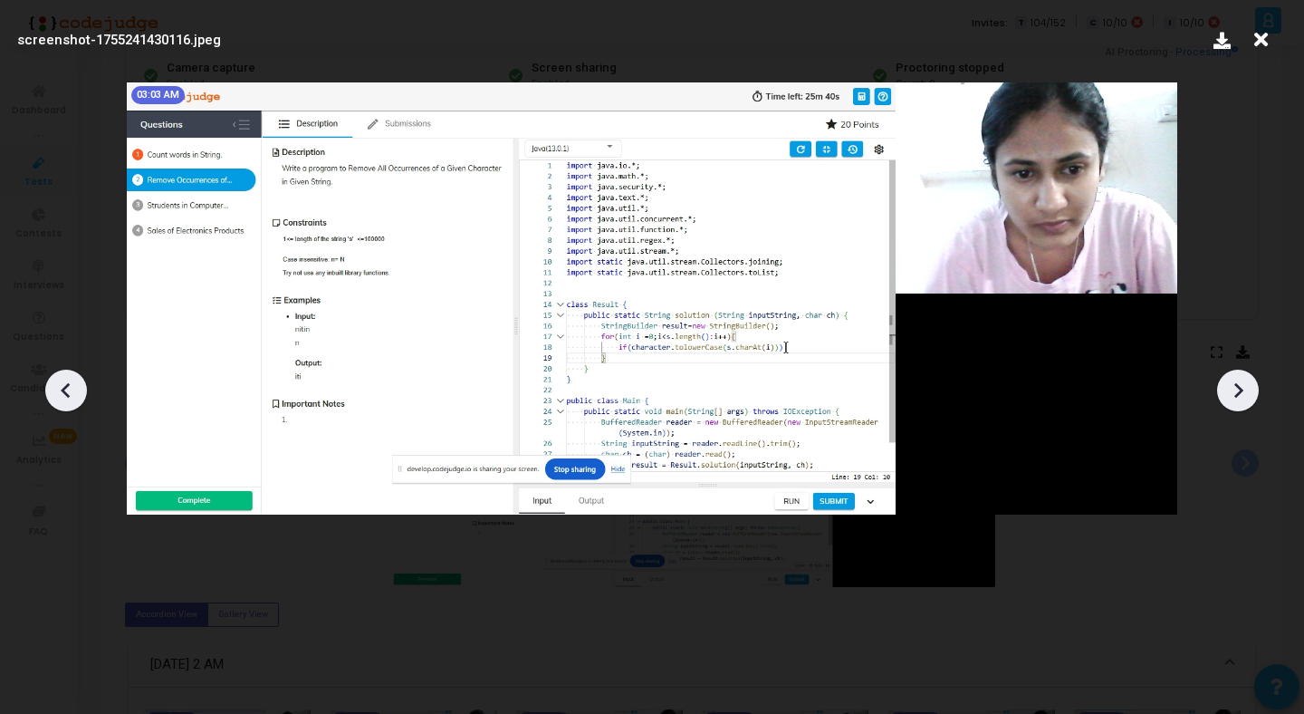
click at [1240, 391] on icon at bounding box center [1238, 390] width 9 height 15
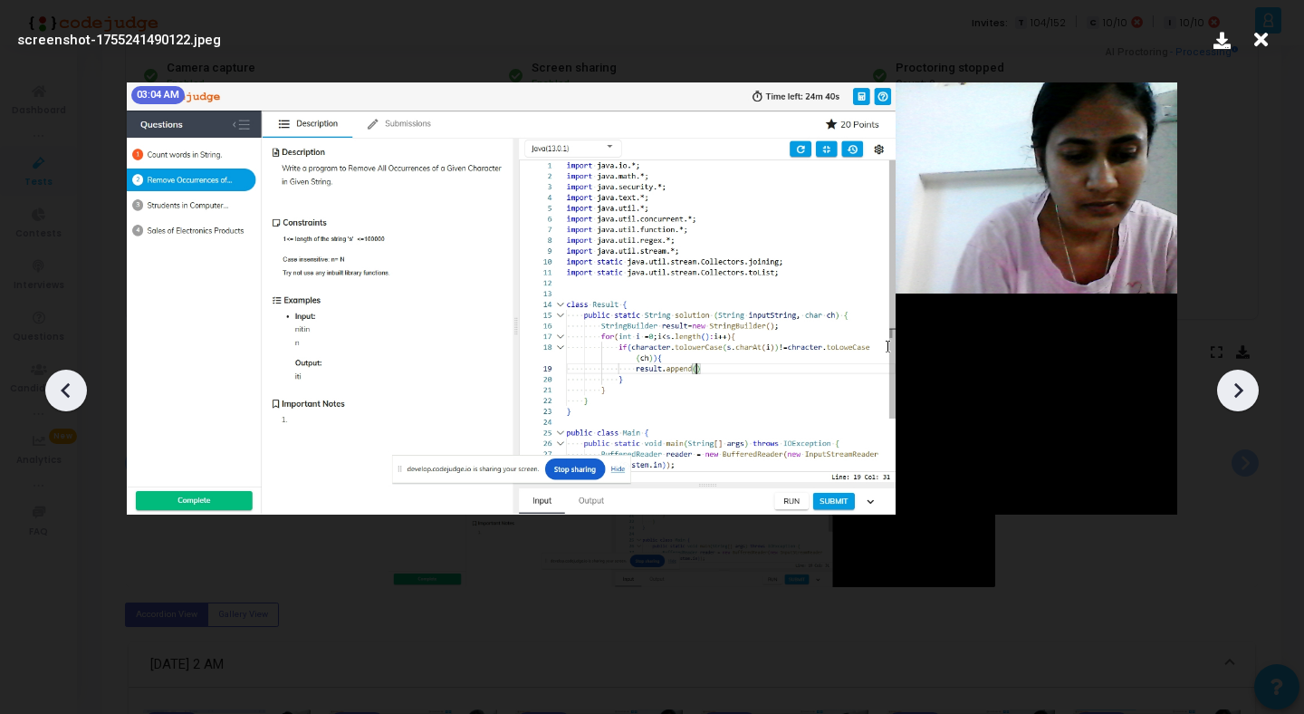
click at [1240, 391] on icon at bounding box center [1238, 390] width 9 height 15
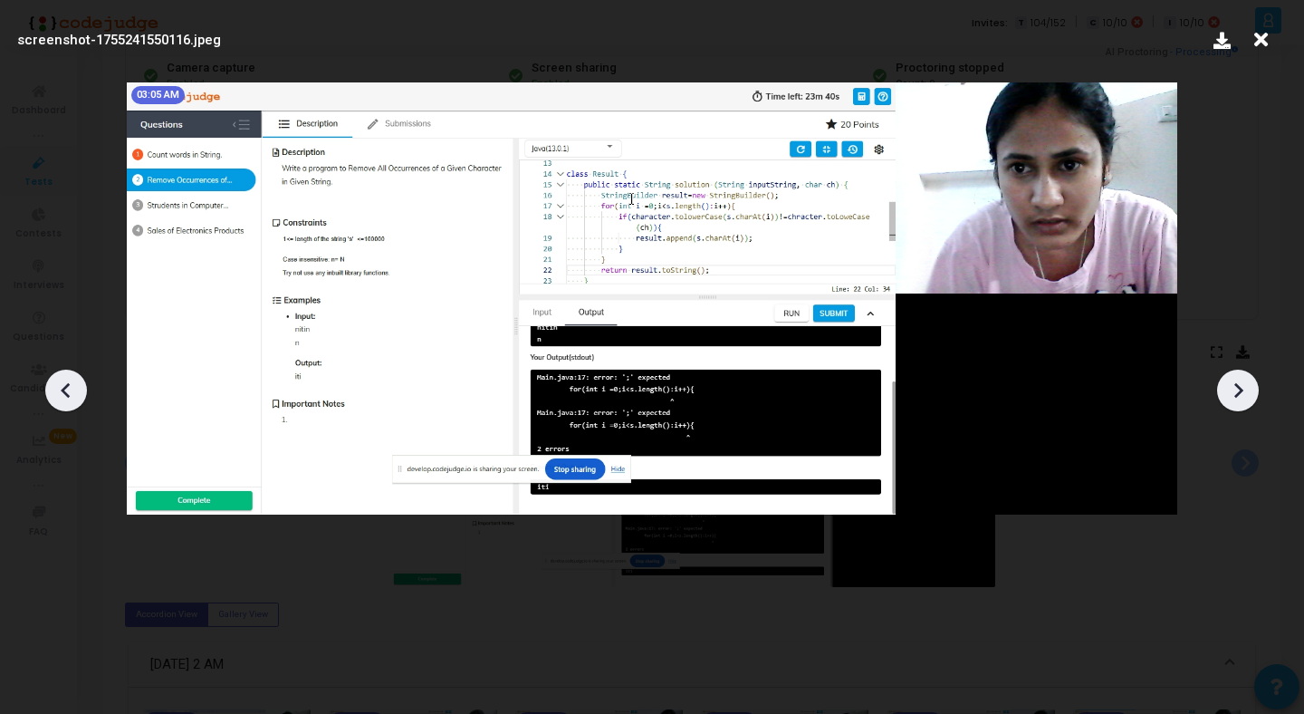
click at [1240, 391] on icon at bounding box center [1238, 390] width 9 height 15
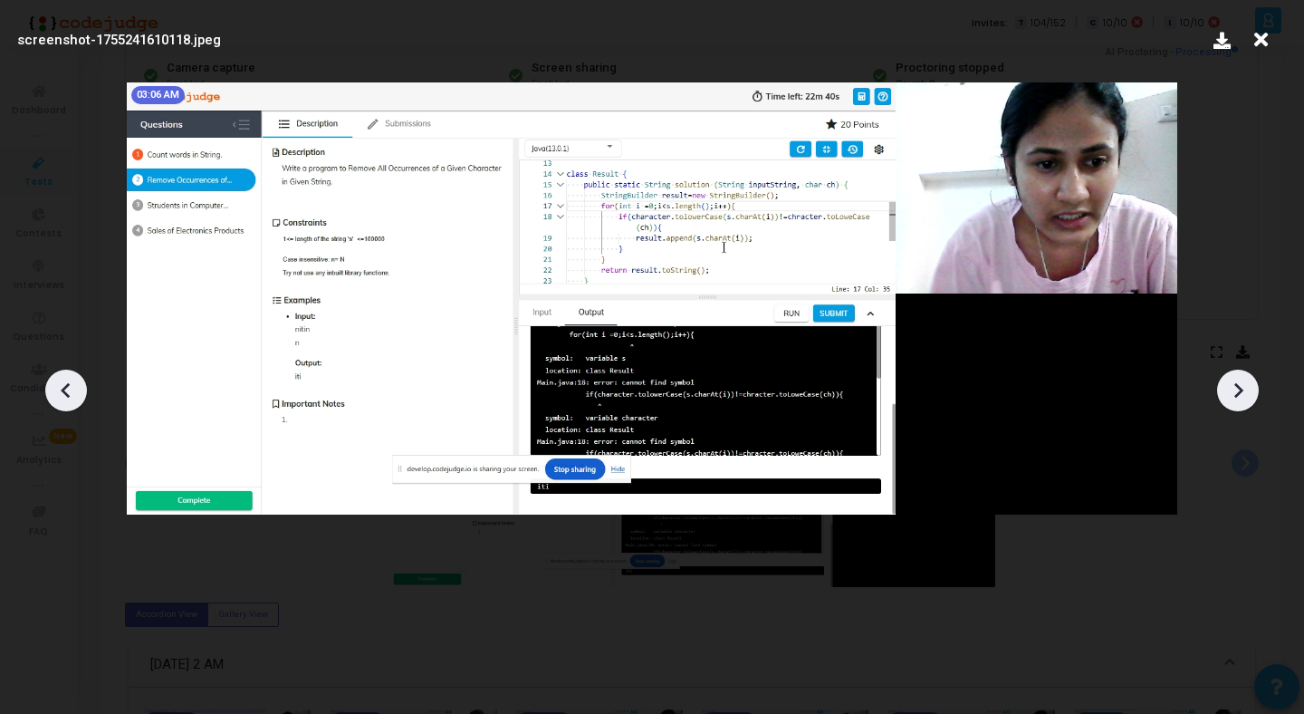
click at [1240, 391] on icon at bounding box center [1238, 390] width 9 height 15
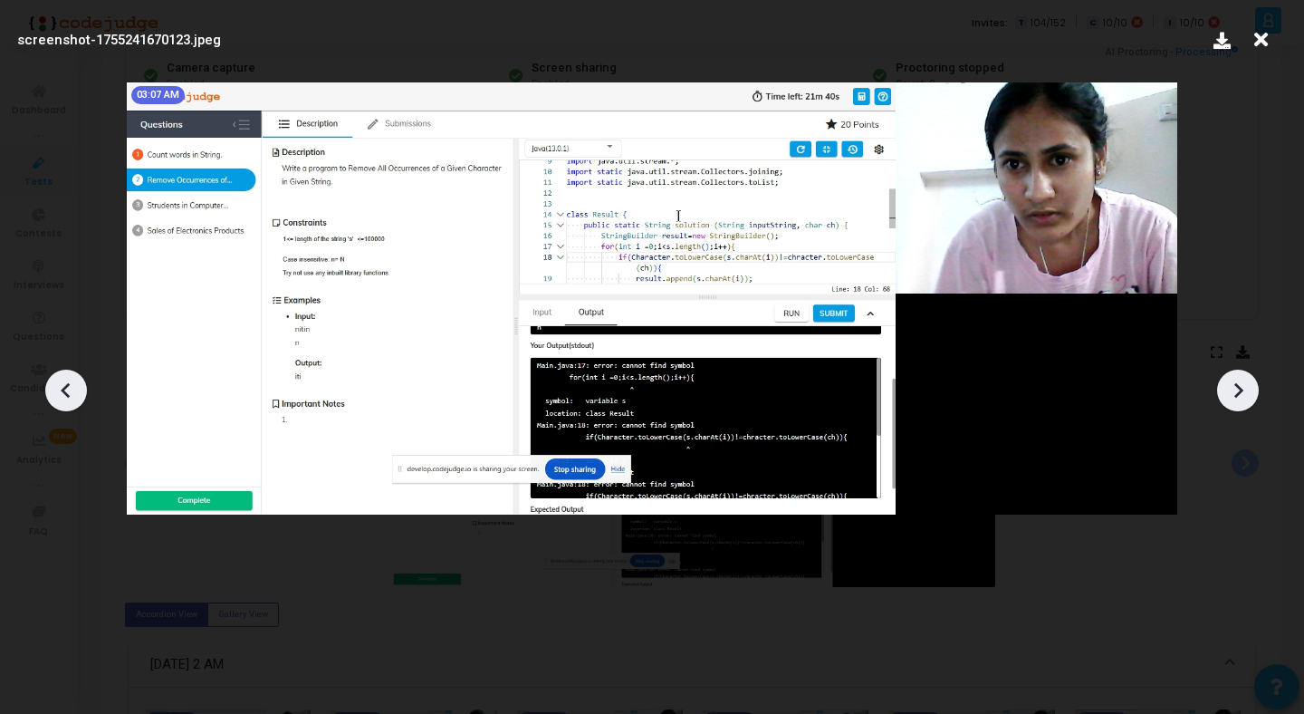
click at [1240, 391] on icon at bounding box center [1238, 390] width 9 height 15
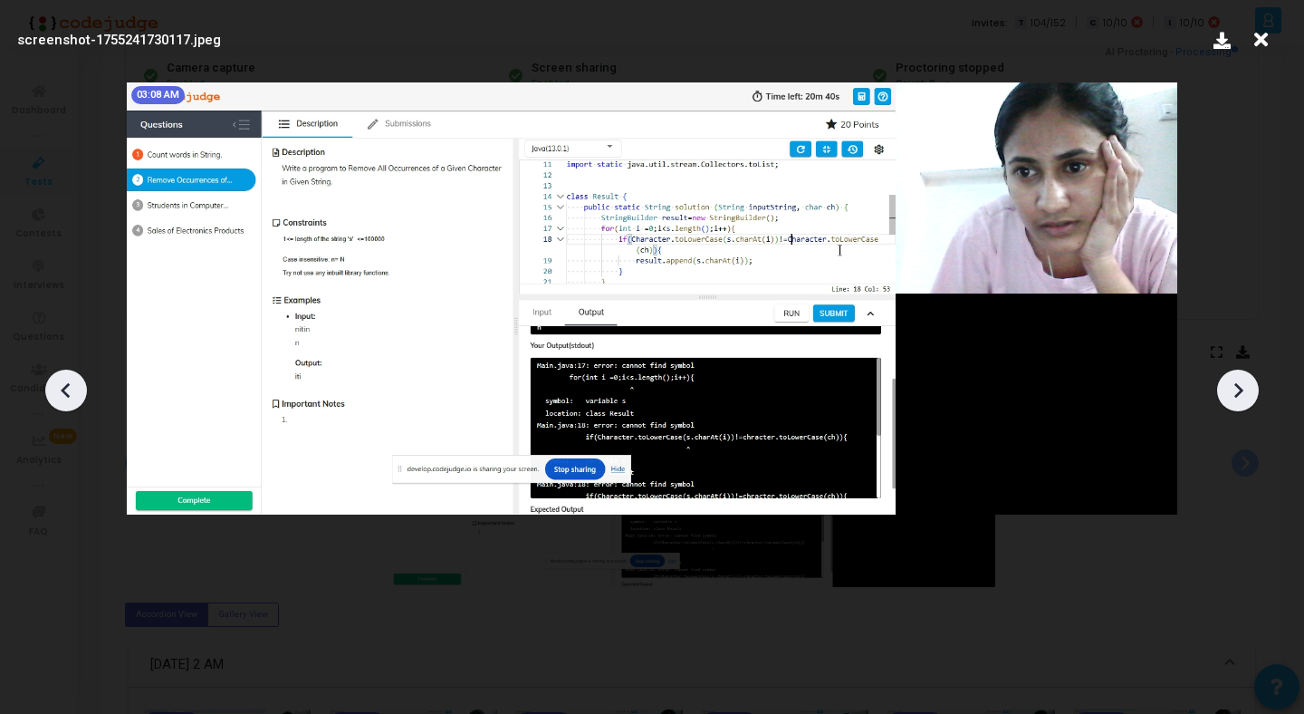
click at [1240, 391] on icon at bounding box center [1238, 390] width 9 height 15
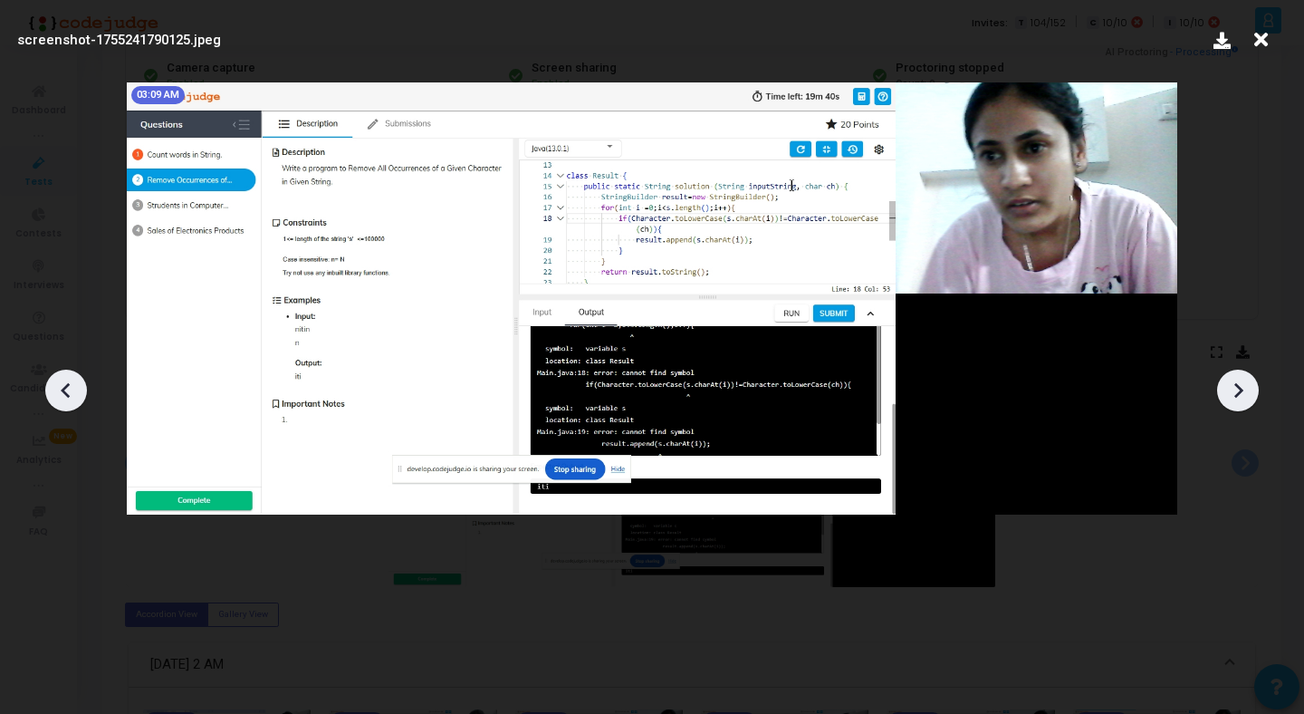
click at [1240, 391] on icon at bounding box center [1238, 390] width 9 height 15
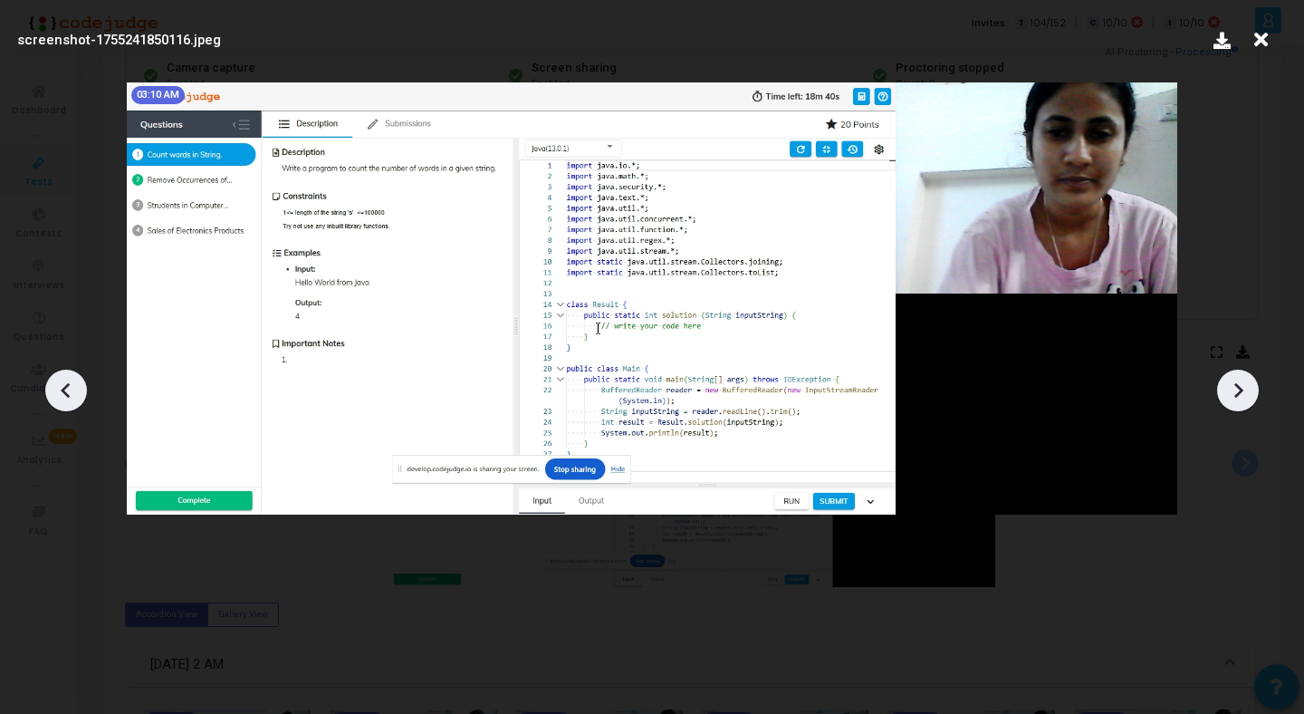
click at [1240, 391] on icon at bounding box center [1238, 390] width 9 height 15
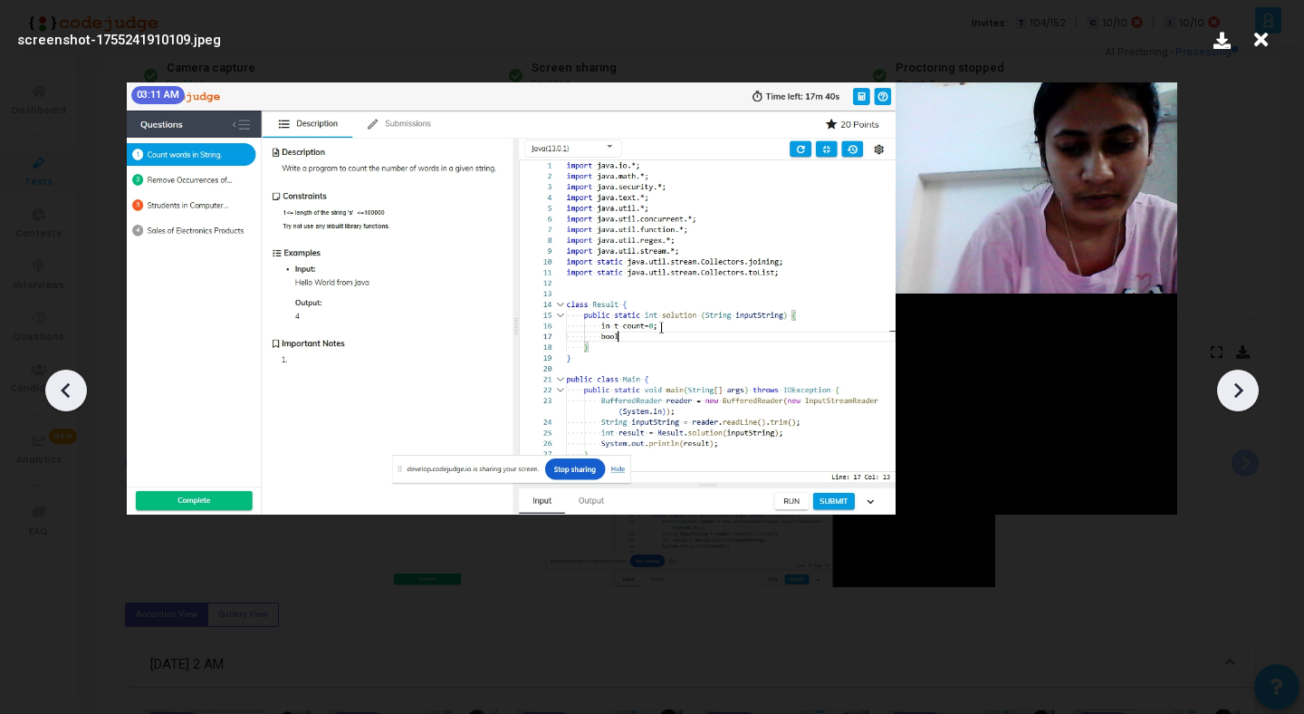
click at [1240, 391] on icon at bounding box center [1238, 390] width 9 height 15
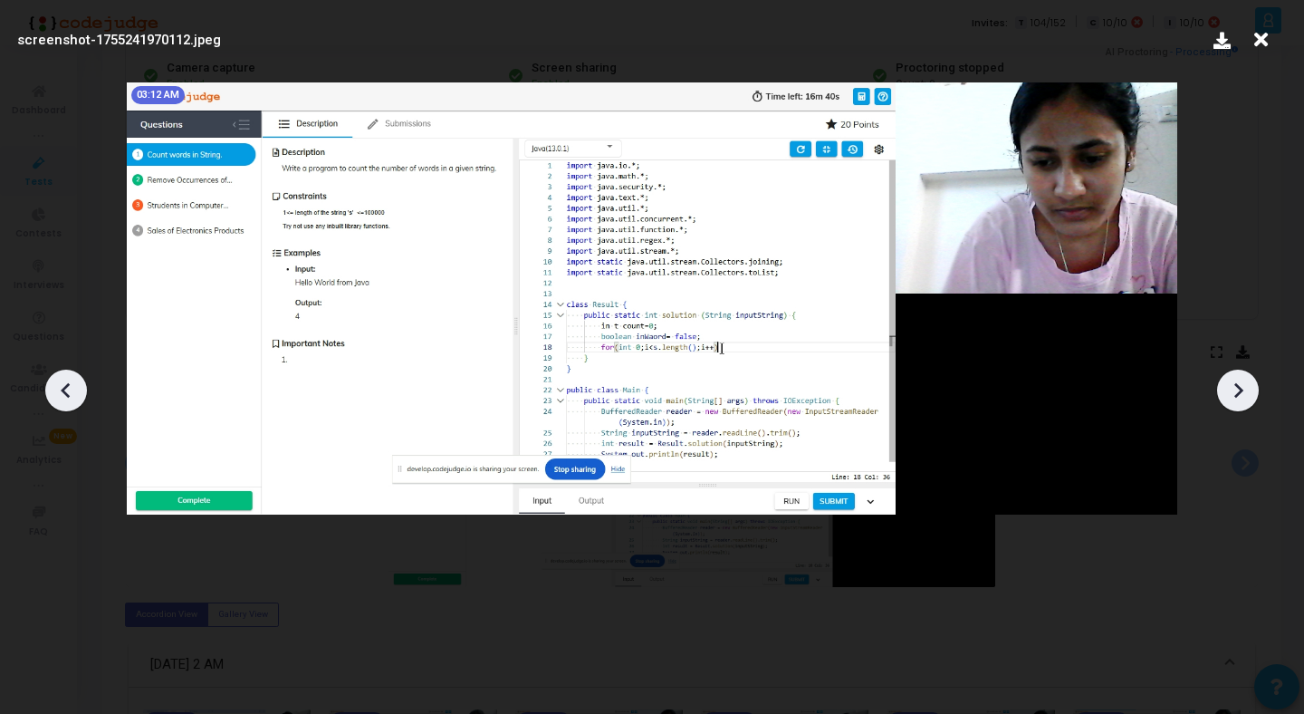
click at [1240, 391] on icon at bounding box center [1238, 390] width 9 height 15
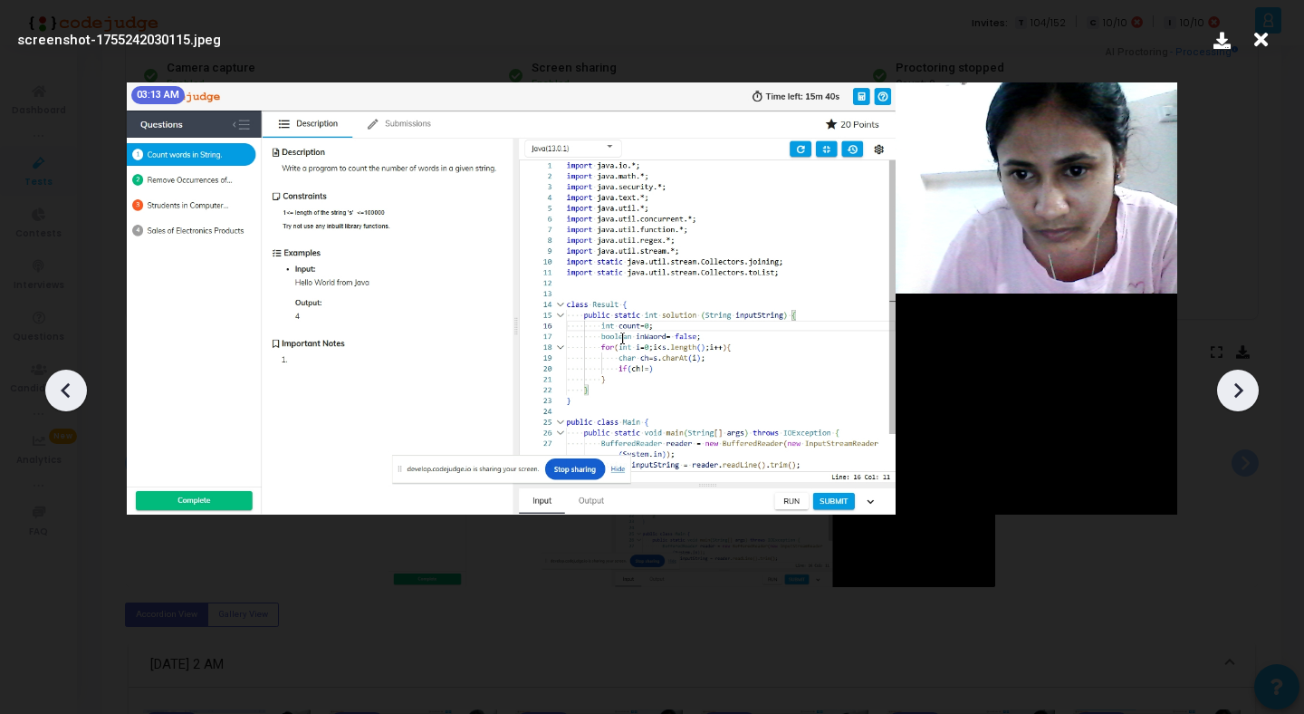
click at [1240, 391] on icon at bounding box center [1238, 390] width 9 height 15
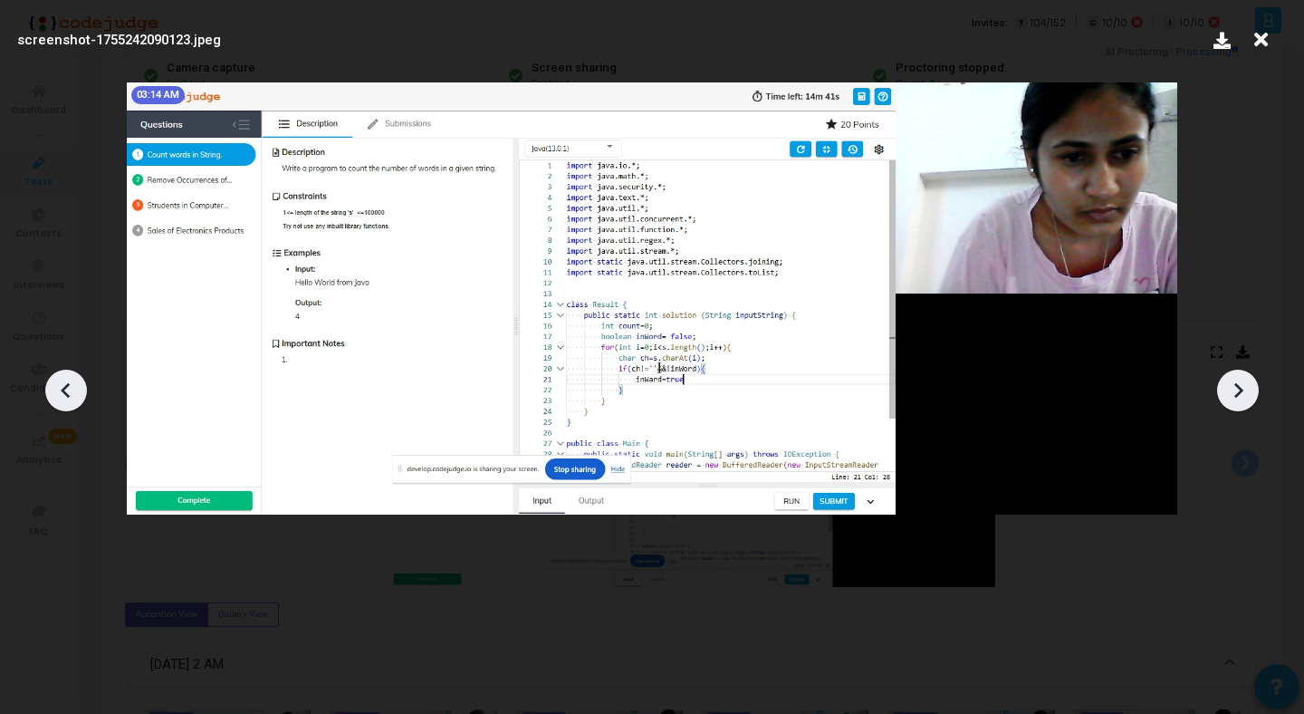
click at [1240, 391] on icon at bounding box center [1238, 390] width 9 height 15
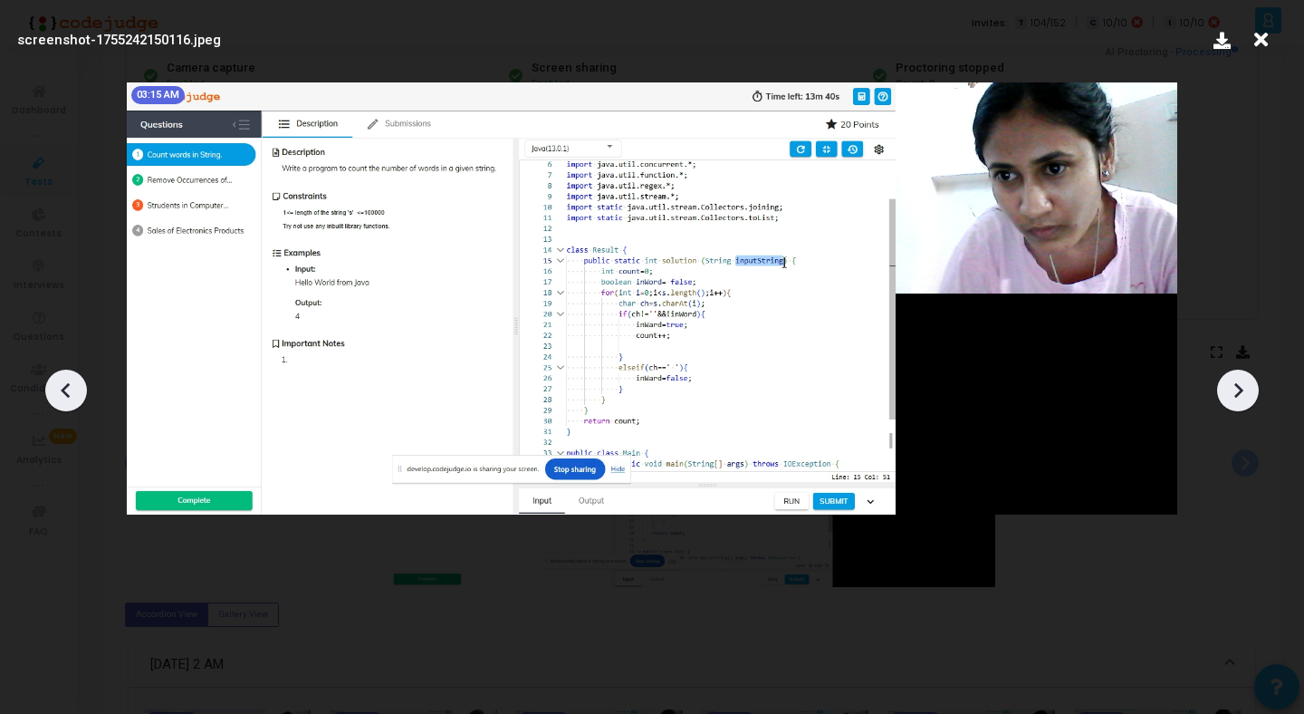
click at [1240, 391] on icon at bounding box center [1238, 390] width 9 height 15
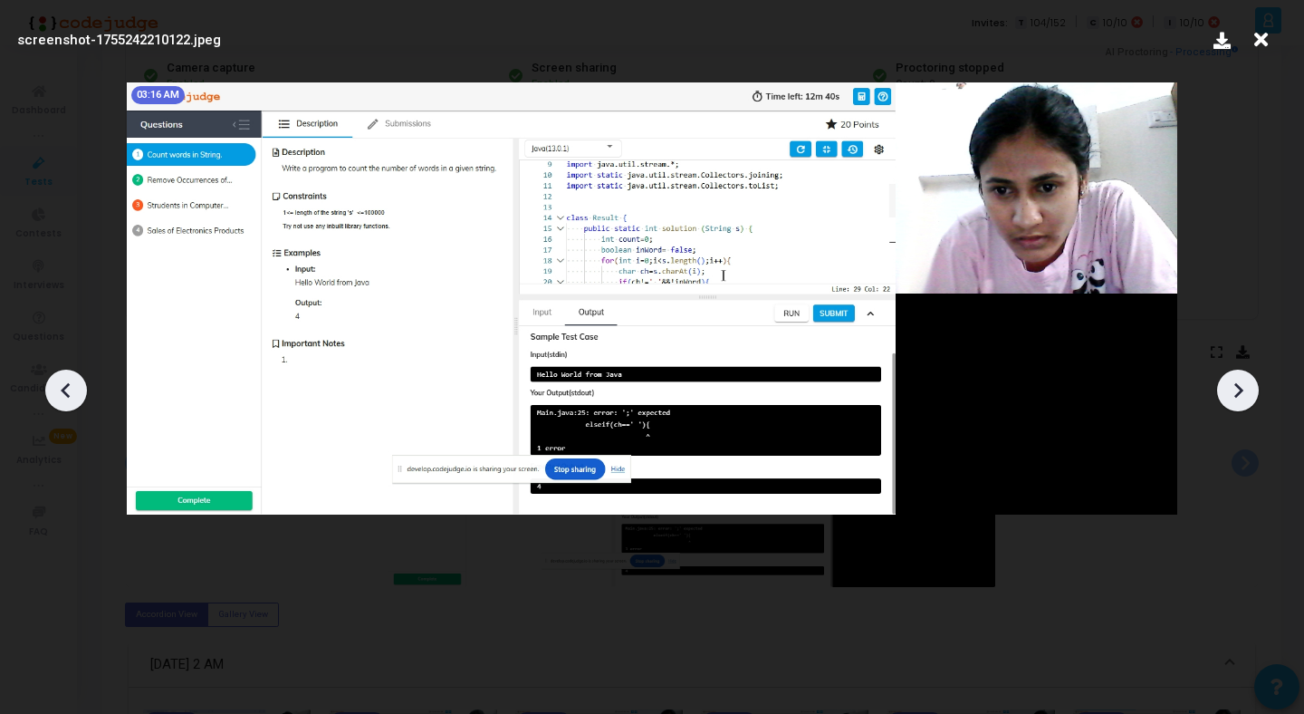
click at [1240, 391] on icon at bounding box center [1238, 390] width 9 height 15
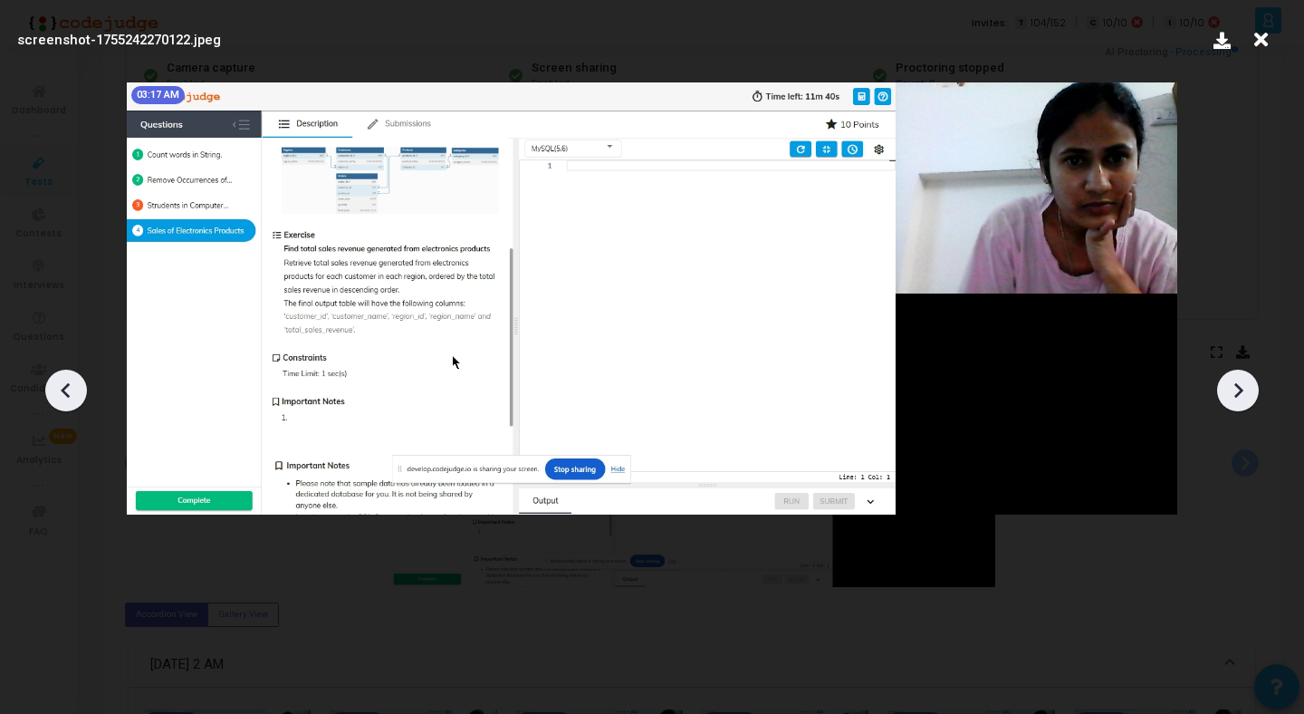
click at [1240, 391] on icon at bounding box center [1238, 390] width 9 height 15
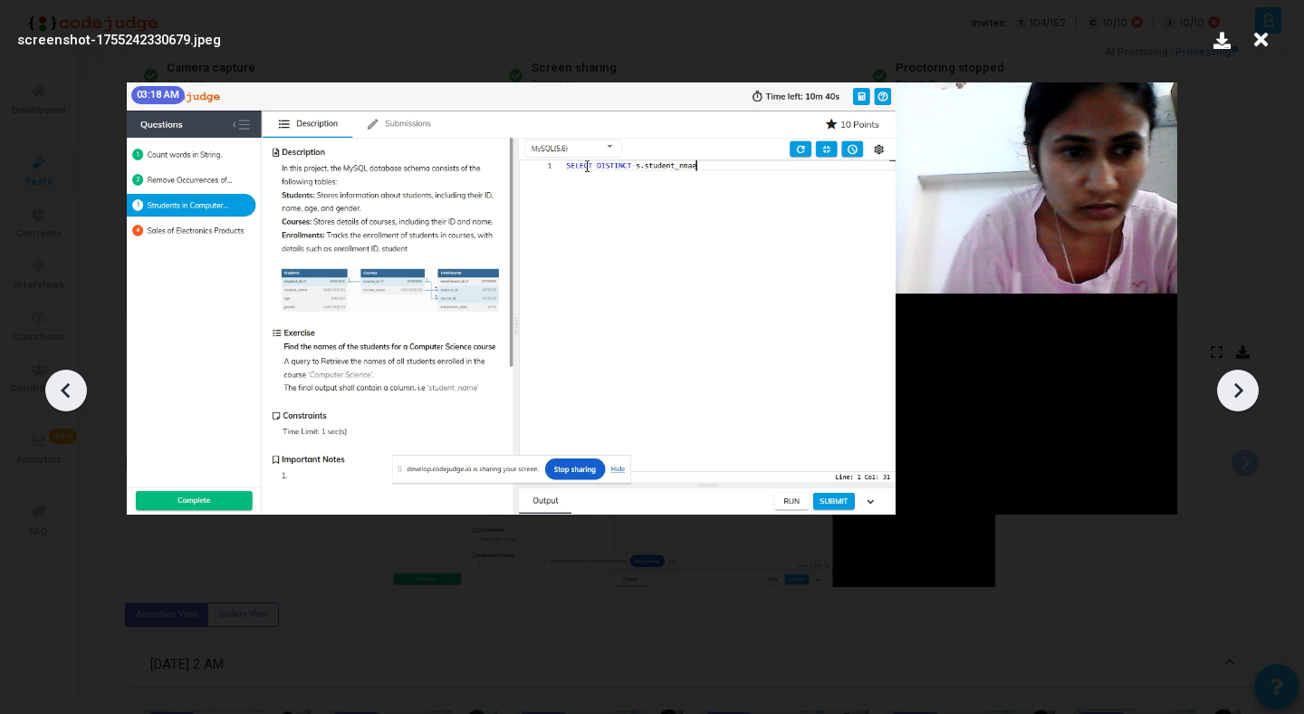
click at [1240, 391] on icon at bounding box center [1238, 390] width 9 height 15
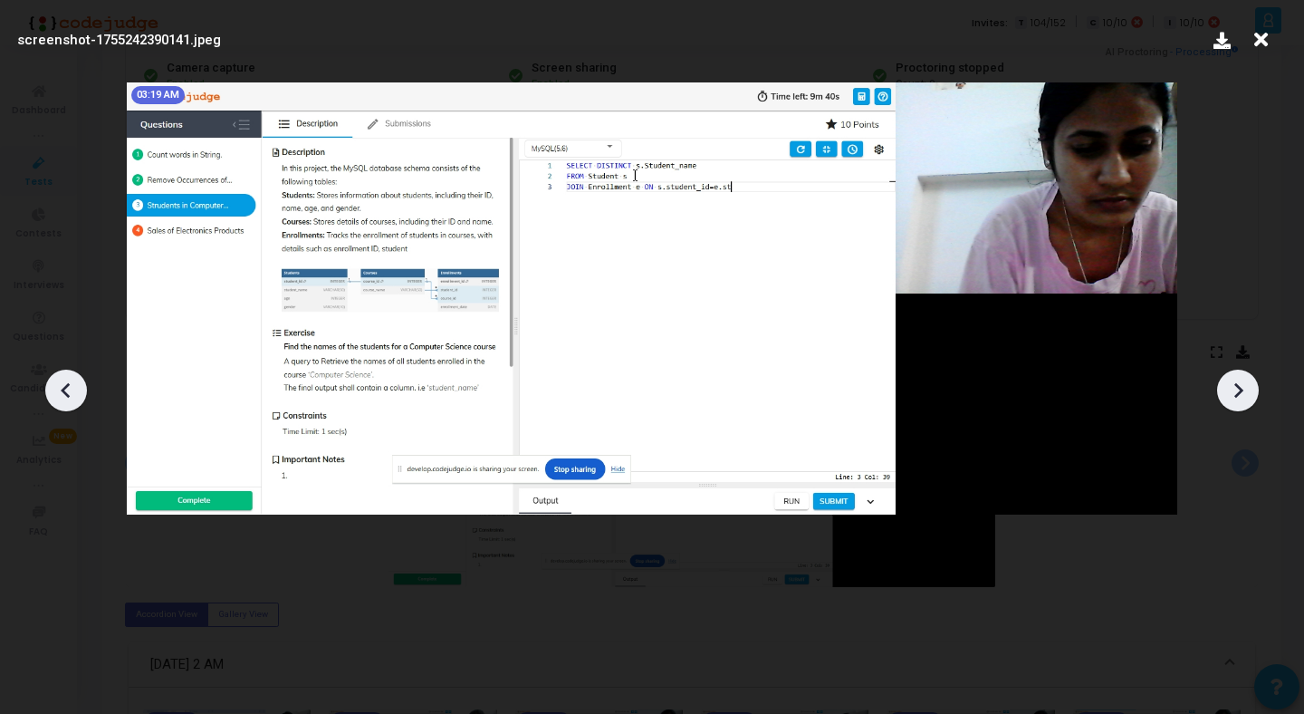
click at [1240, 391] on icon at bounding box center [1238, 390] width 9 height 15
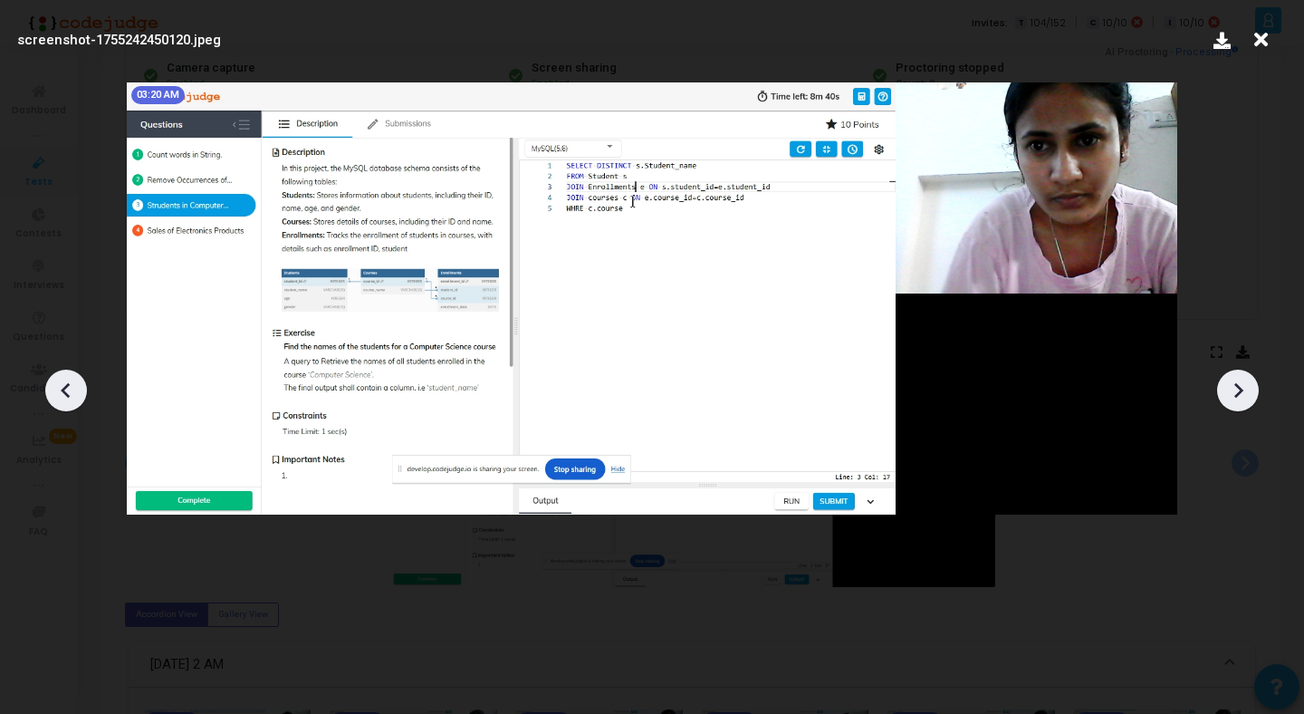
click at [1240, 391] on icon at bounding box center [1238, 390] width 9 height 15
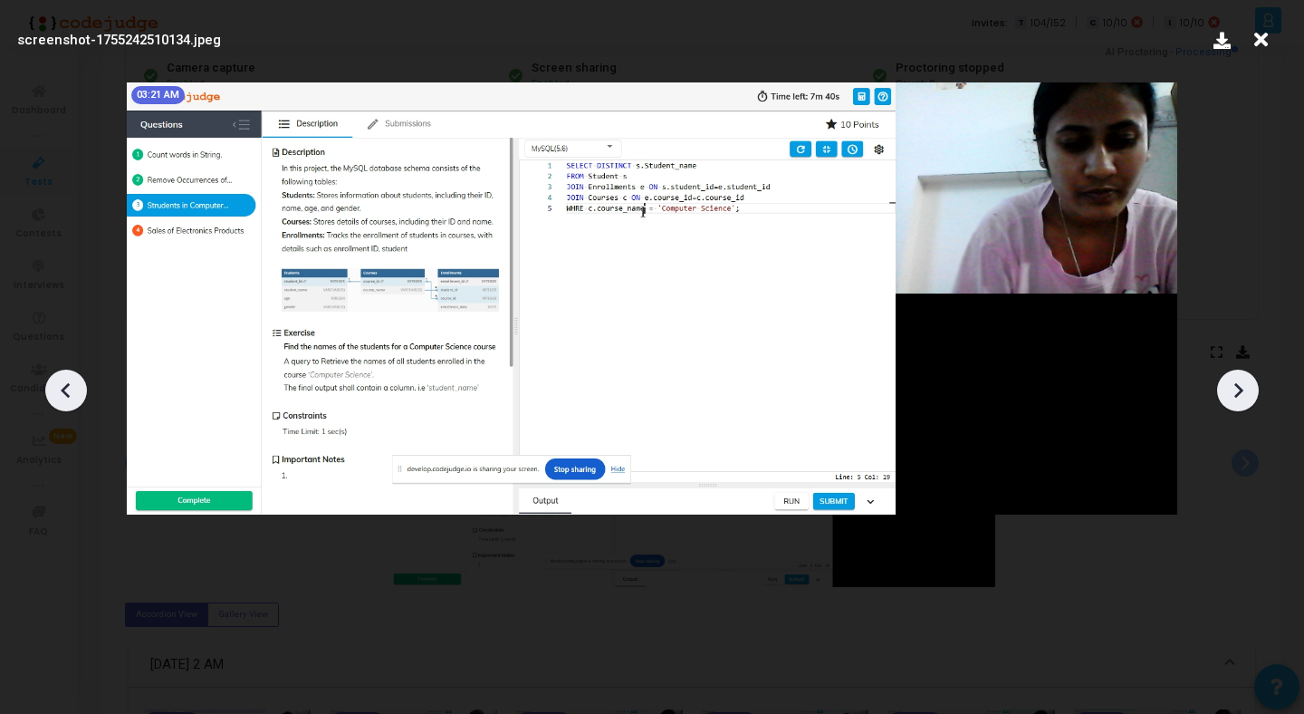
click at [1240, 391] on icon at bounding box center [1238, 390] width 9 height 15
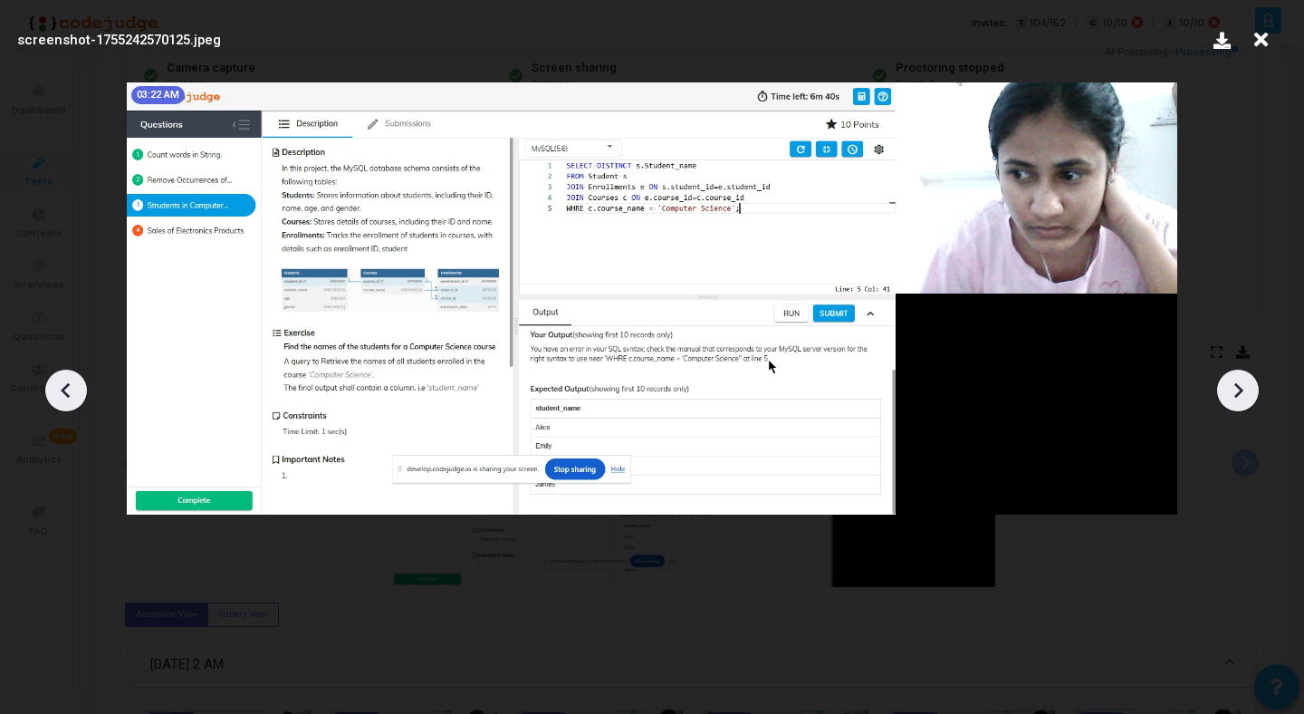
click at [1240, 391] on icon at bounding box center [1238, 390] width 9 height 15
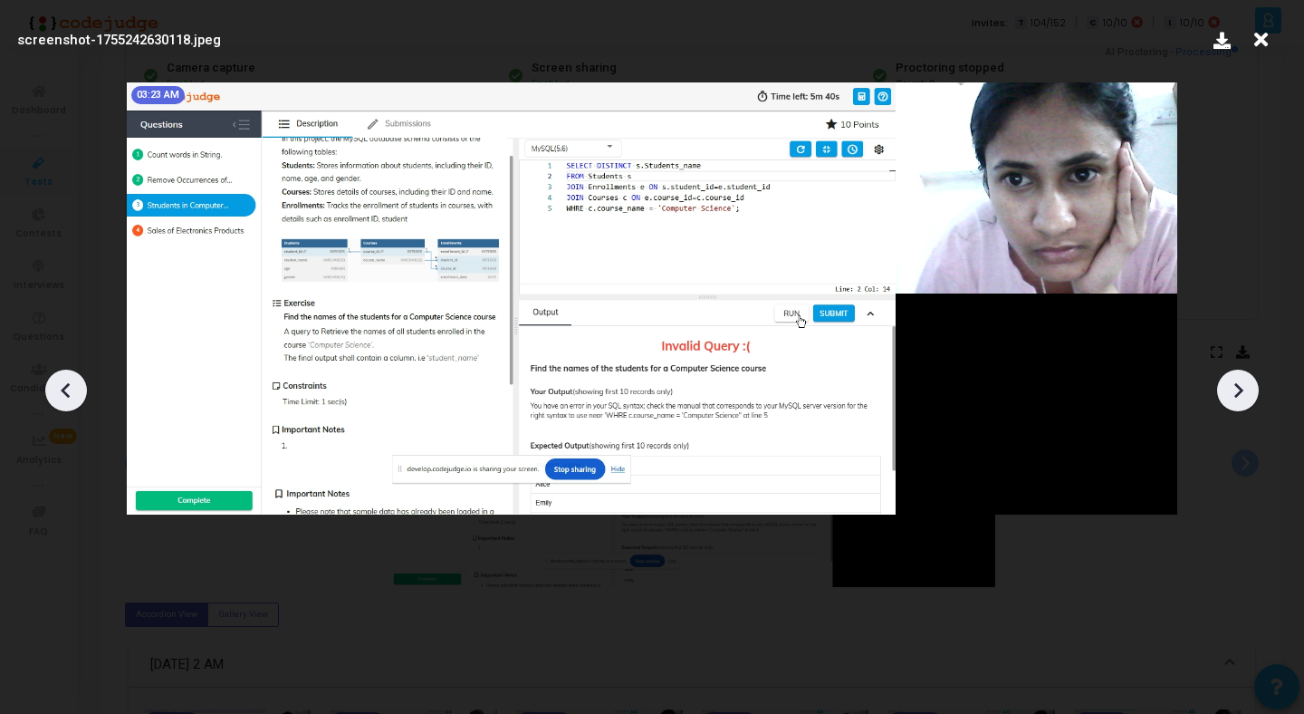
click at [1240, 391] on icon at bounding box center [1238, 390] width 9 height 15
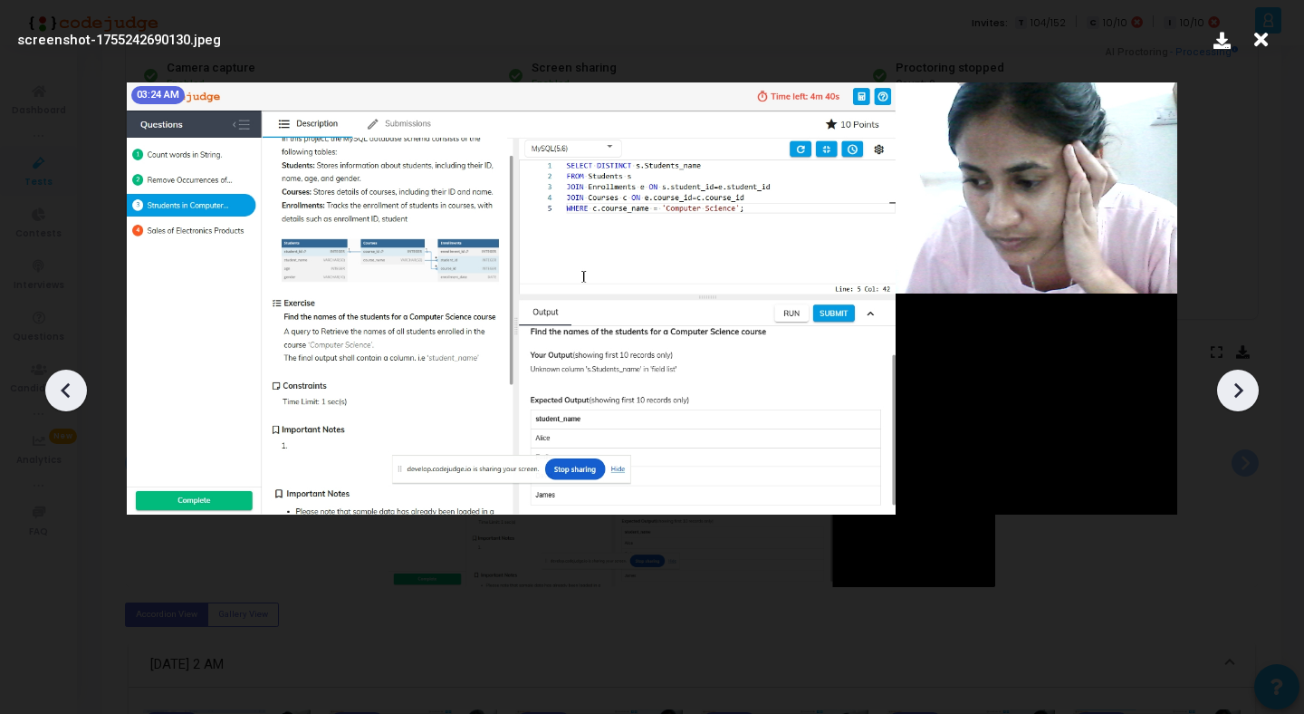
click at [1240, 391] on icon at bounding box center [1238, 390] width 9 height 15
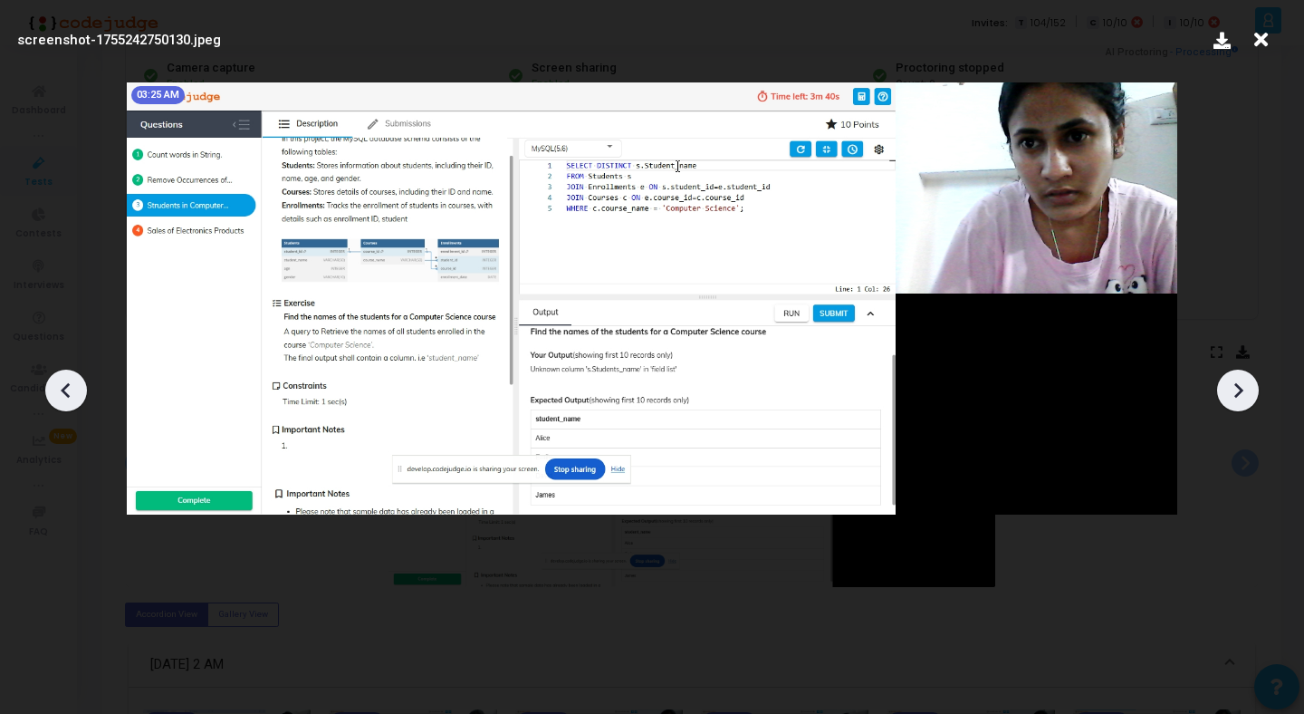
click at [1240, 391] on icon at bounding box center [1238, 390] width 9 height 15
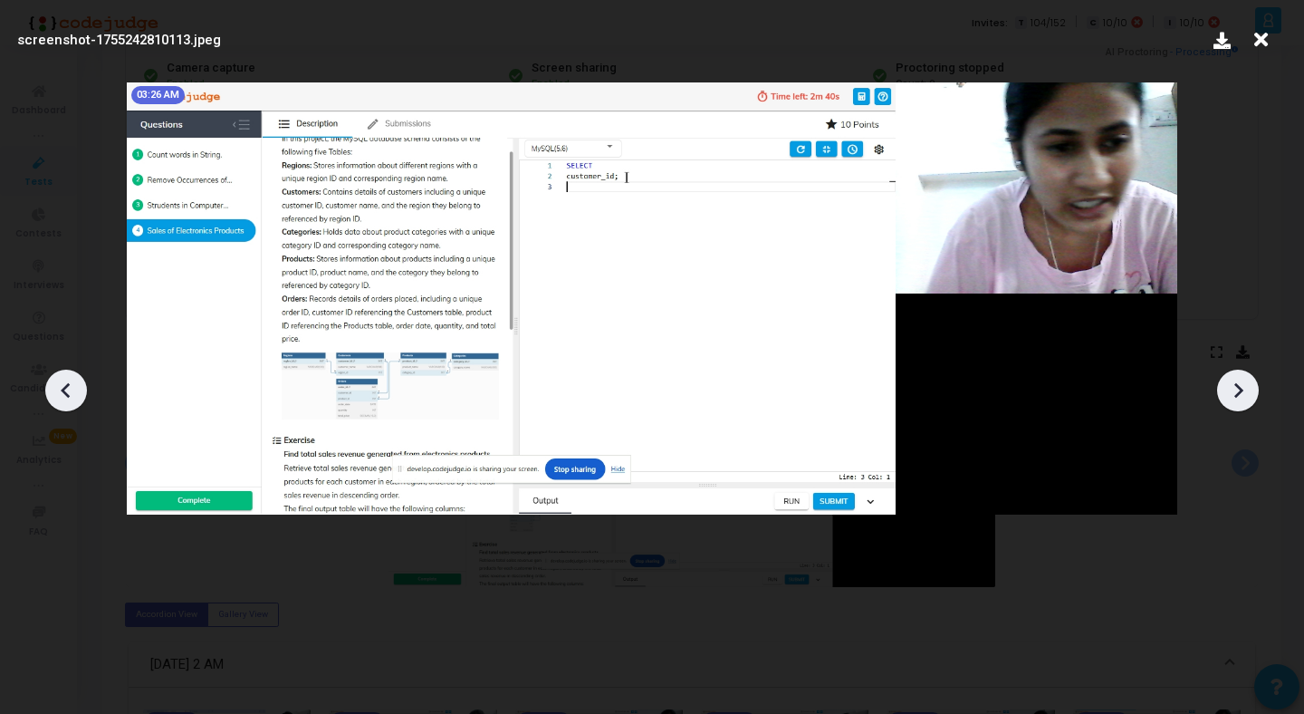
click at [1240, 391] on icon at bounding box center [1238, 390] width 9 height 15
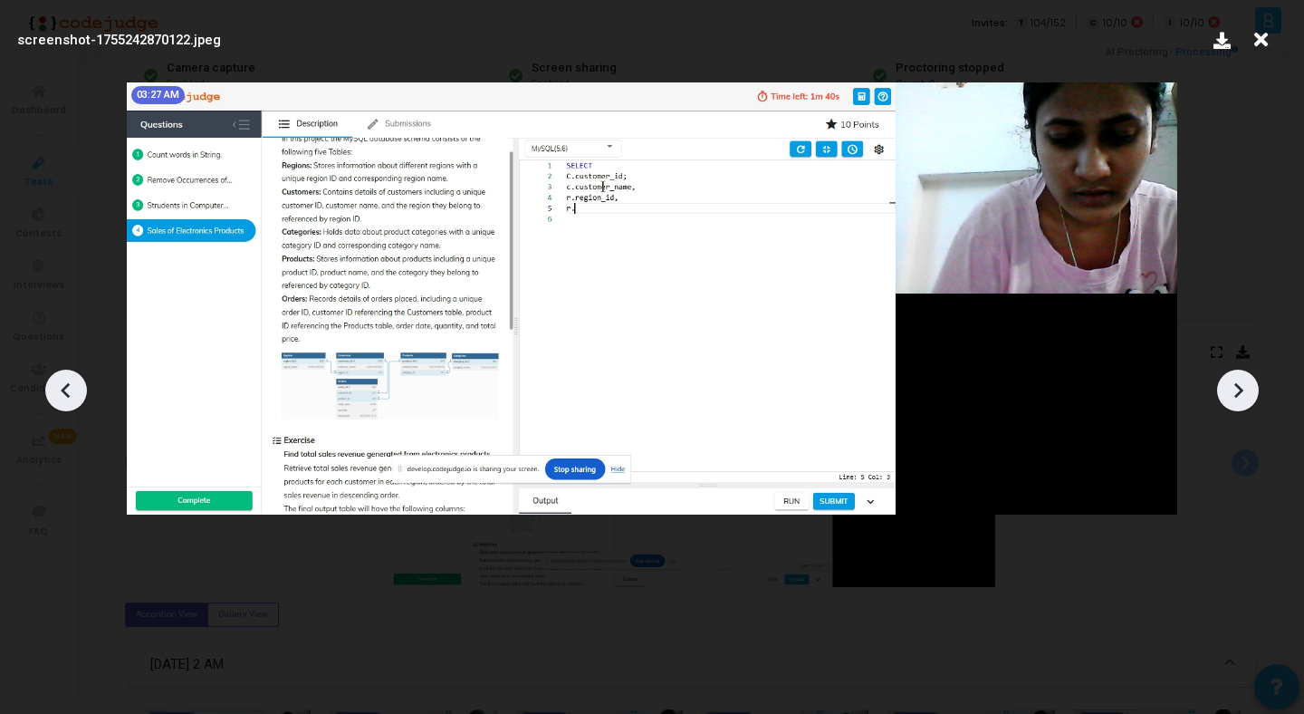
click at [1240, 391] on icon at bounding box center [1238, 390] width 9 height 15
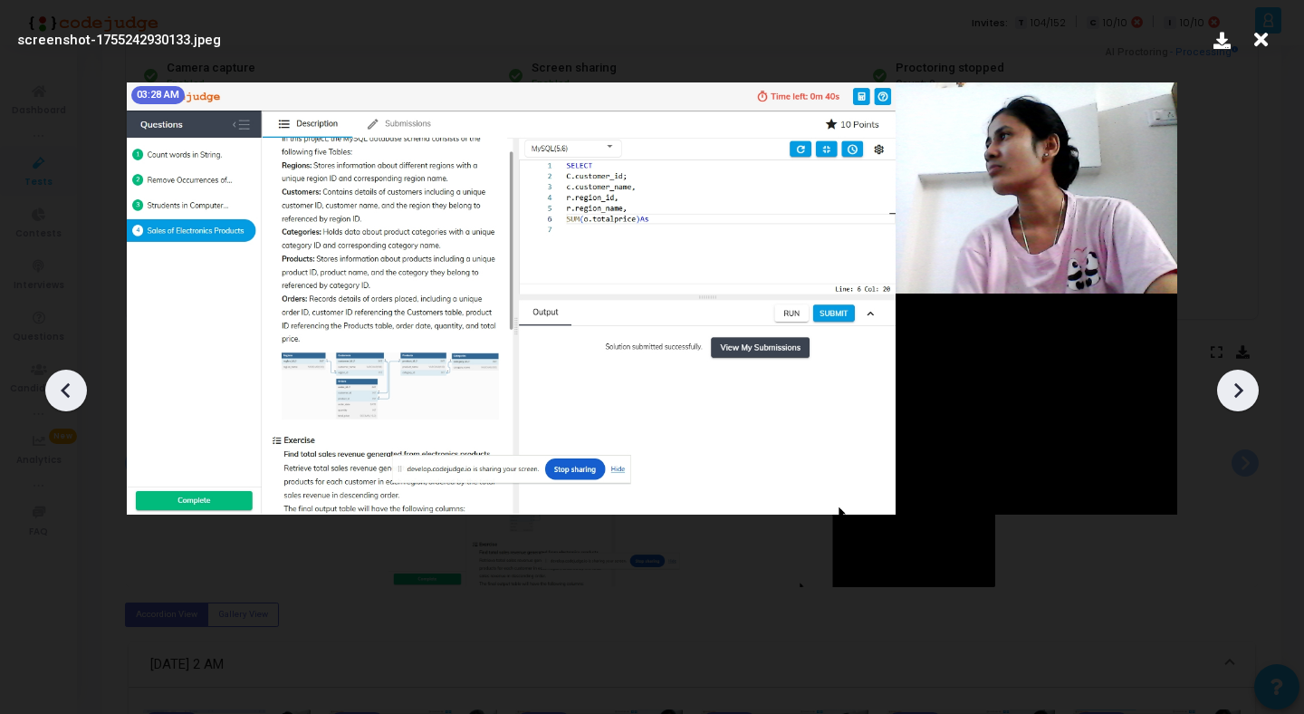
click at [1240, 391] on icon at bounding box center [1238, 390] width 9 height 15
click at [1259, 41] on icon at bounding box center [1261, 40] width 28 height 34
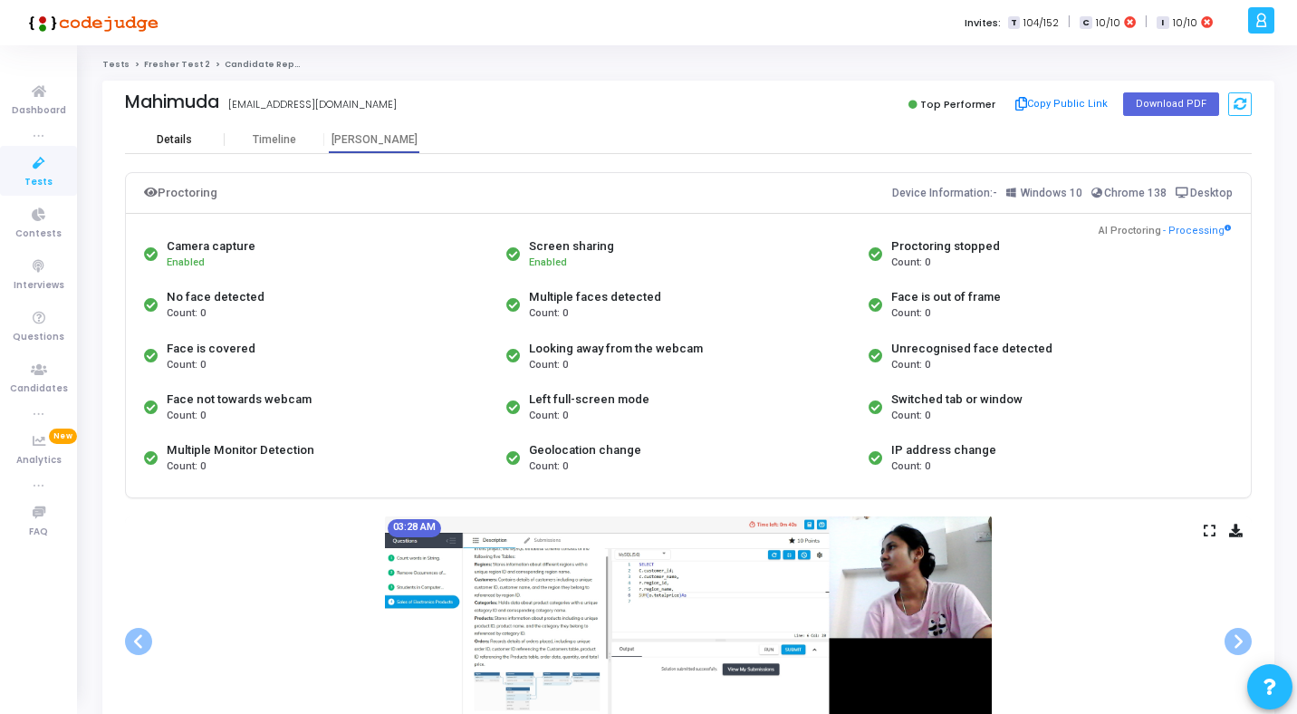
click at [168, 141] on div "Details" at bounding box center [174, 140] width 35 height 14
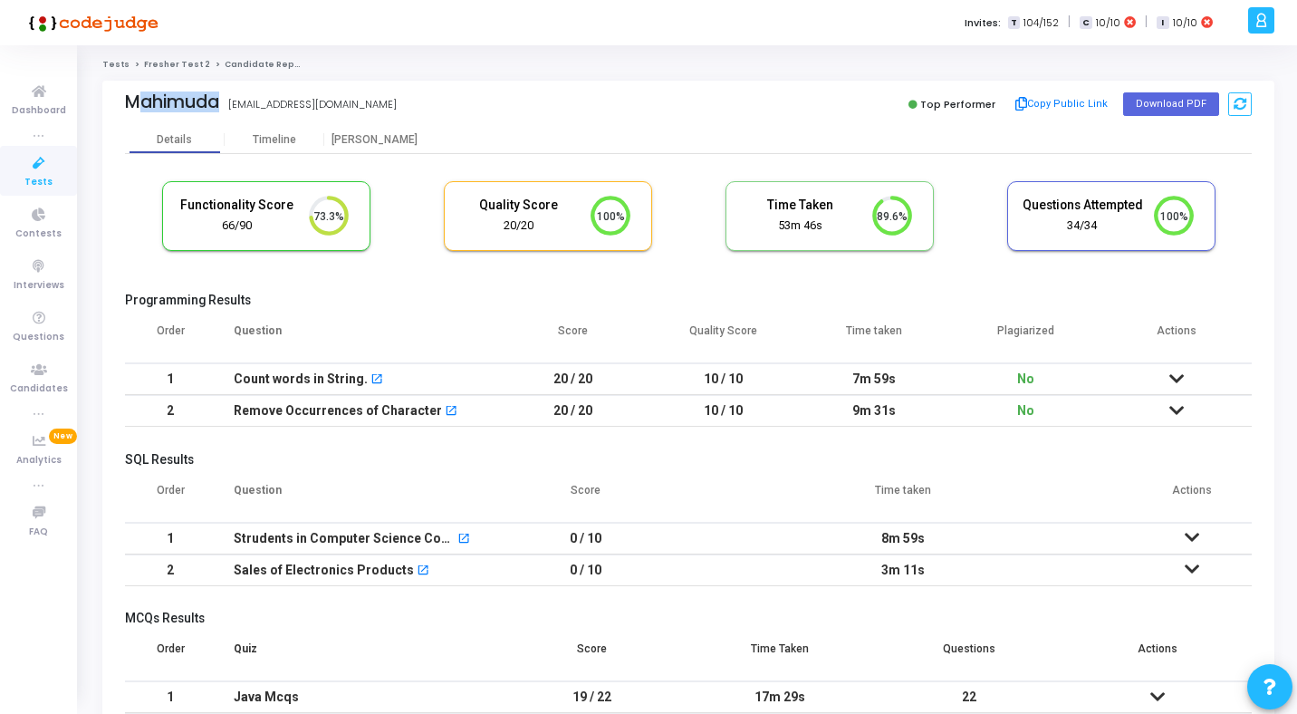
drag, startPoint x: 124, startPoint y: 101, endPoint x: 226, endPoint y: 101, distance: 102.3
click at [226, 101] on div "[PERSON_NAME] [PERSON_NAME][EMAIL_ADDRESS][DOMAIN_NAME]" at bounding box center [402, 104] width 554 height 26
copy div "Mahimuda"
click at [43, 88] on icon at bounding box center [39, 92] width 38 height 23
